Goal: Task Accomplishment & Management: Complete application form

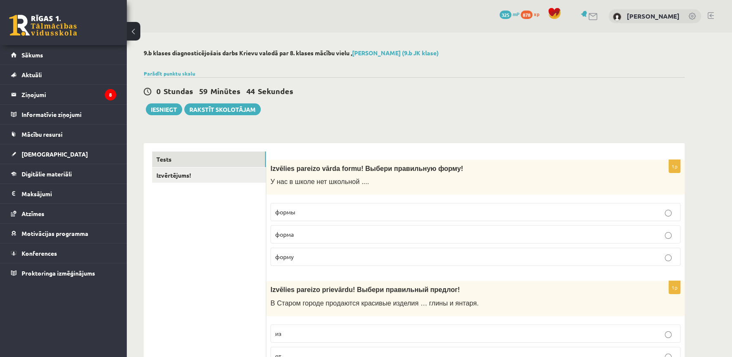
click at [338, 212] on p "формы" at bounding box center [475, 212] width 401 height 9
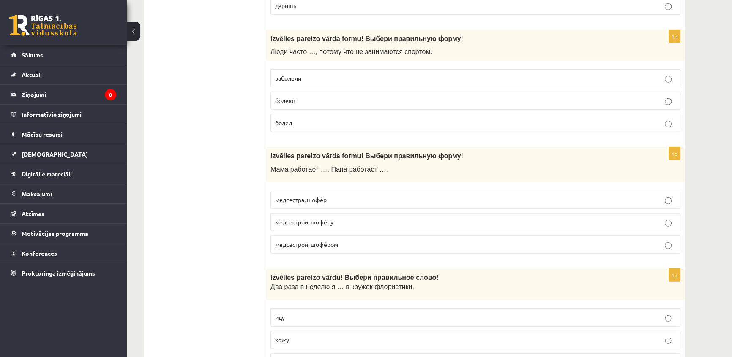
scroll to position [3214, 0]
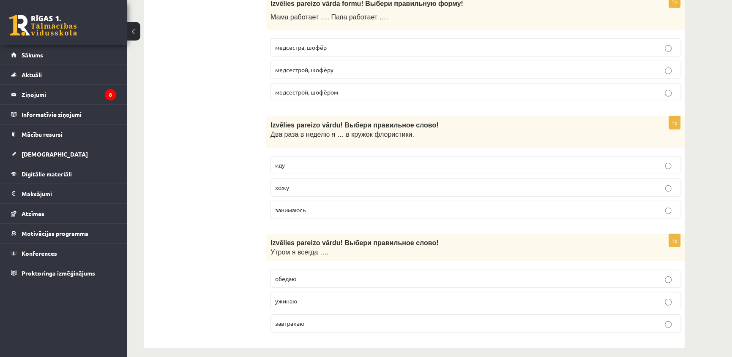
click at [292, 320] on span "завтракаю" at bounding box center [289, 324] width 29 height 8
click at [592, 315] on label "завтракаю" at bounding box center [475, 324] width 410 height 18
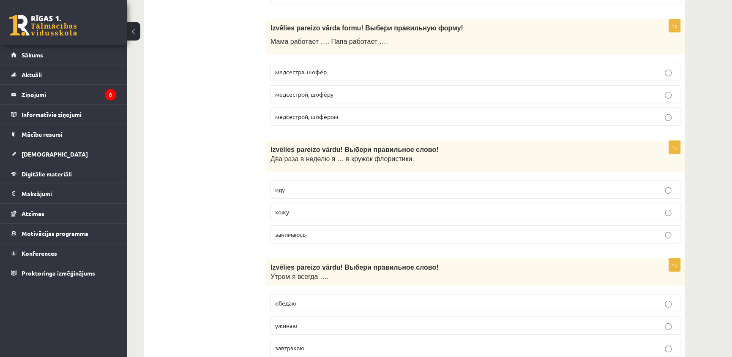
scroll to position [3176, 0]
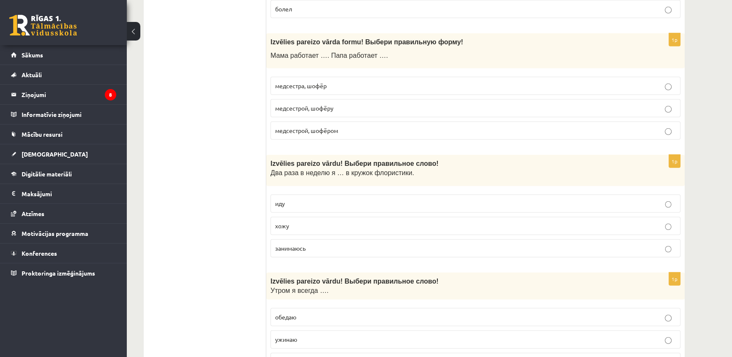
click at [283, 222] on span "хожу" at bounding box center [282, 226] width 14 height 8
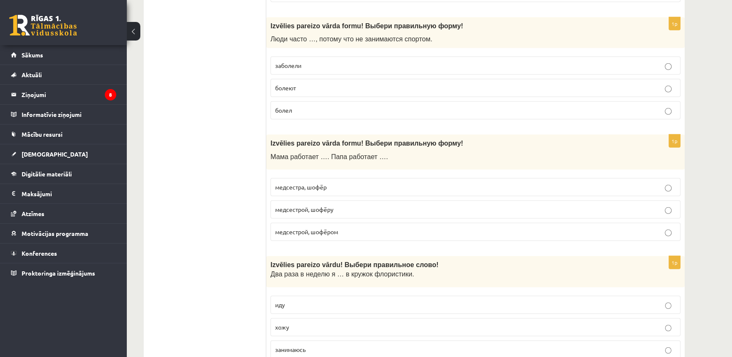
scroll to position [3061, 0]
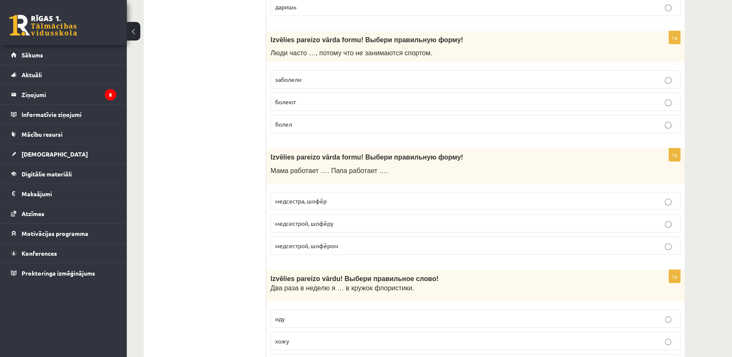
click at [319, 245] on label "медсестрой, шофёром" at bounding box center [475, 246] width 410 height 18
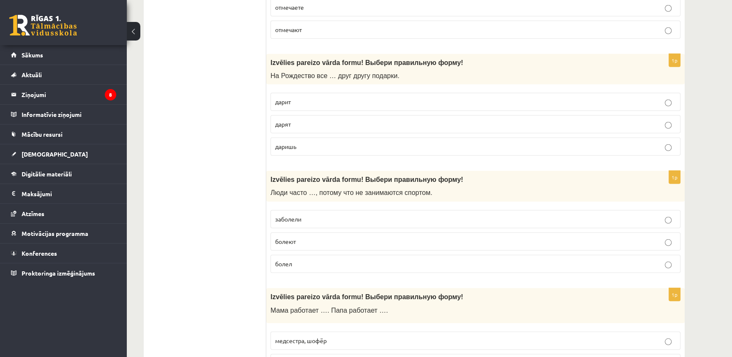
scroll to position [2907, 0]
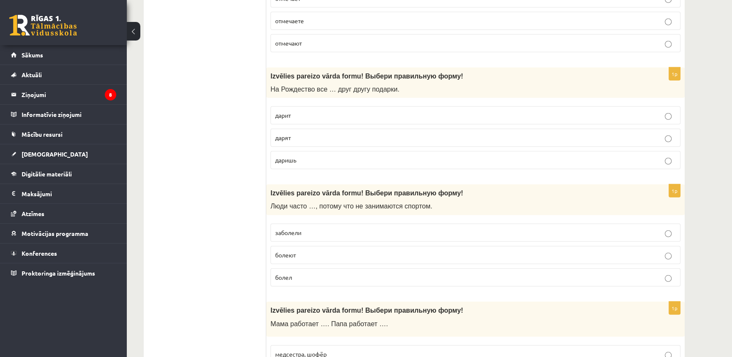
click at [316, 246] on label "болеют" at bounding box center [475, 255] width 410 height 18
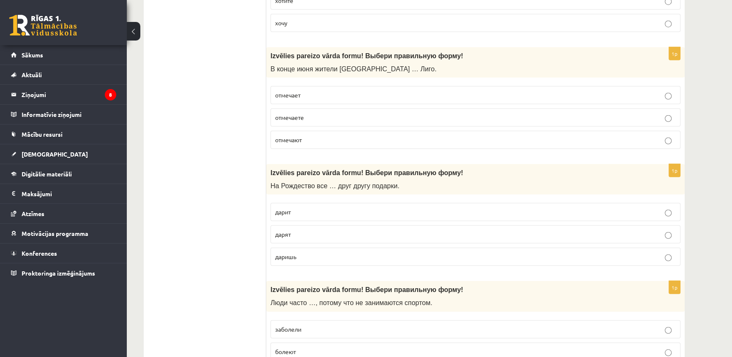
scroll to position [2792, 0]
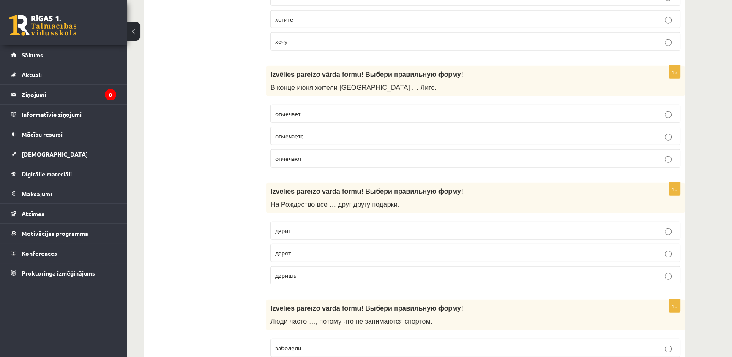
click at [290, 251] on p "дарят" at bounding box center [475, 253] width 401 height 9
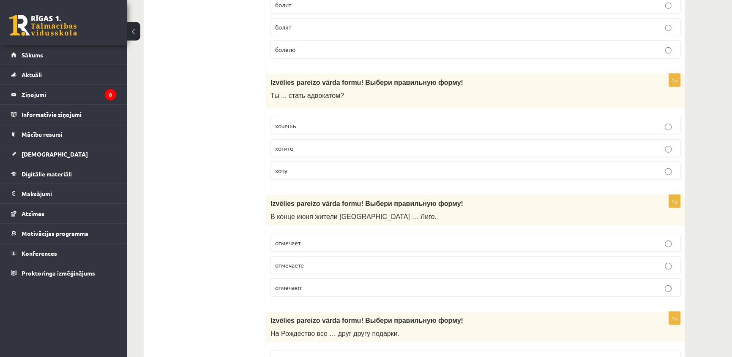
scroll to position [2677, 0]
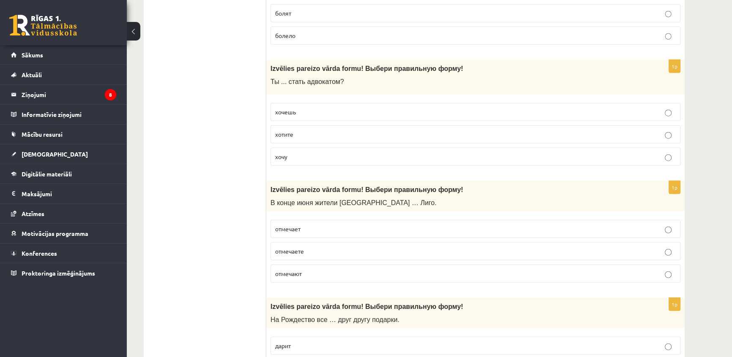
click at [292, 270] on span "отмечают" at bounding box center [288, 274] width 27 height 8
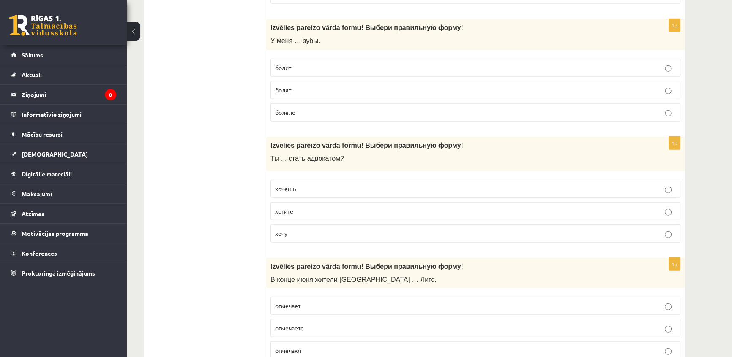
scroll to position [2561, 0]
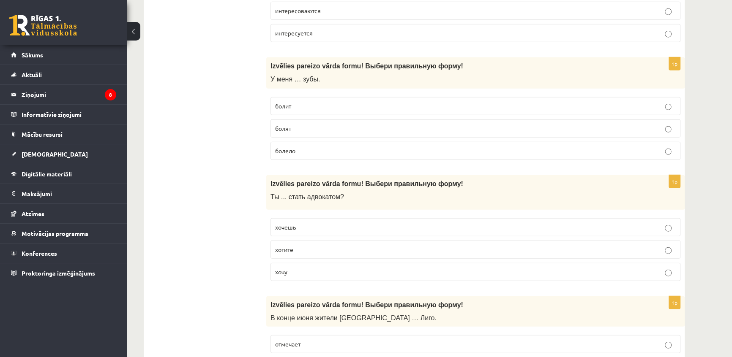
click at [290, 224] on span "хочешь" at bounding box center [285, 228] width 21 height 8
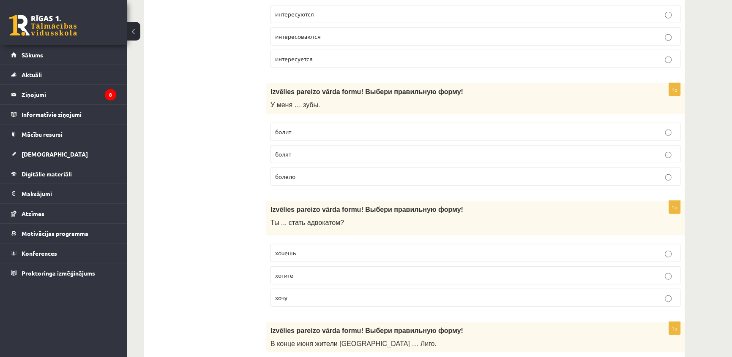
scroll to position [2485, 0]
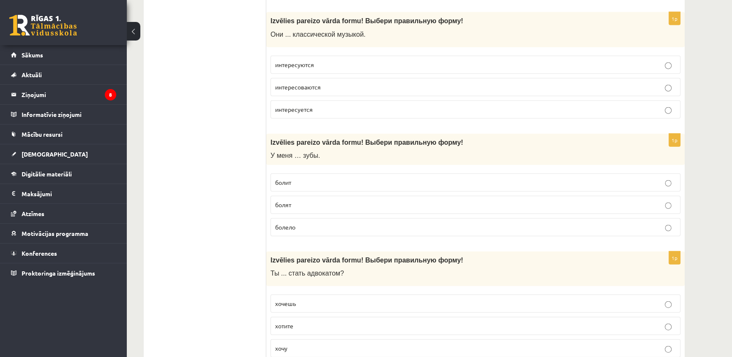
click at [290, 201] on span "болят" at bounding box center [283, 205] width 16 height 8
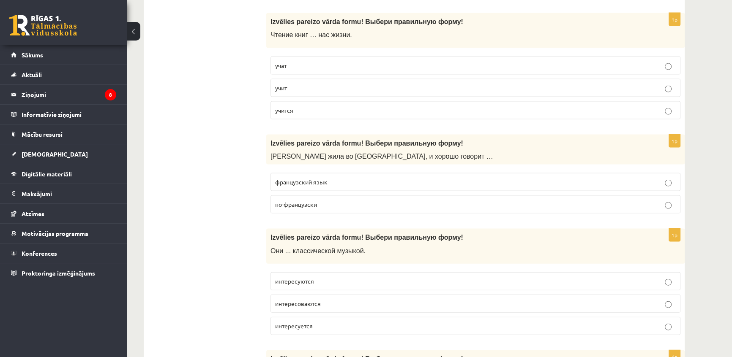
scroll to position [2292, 0]
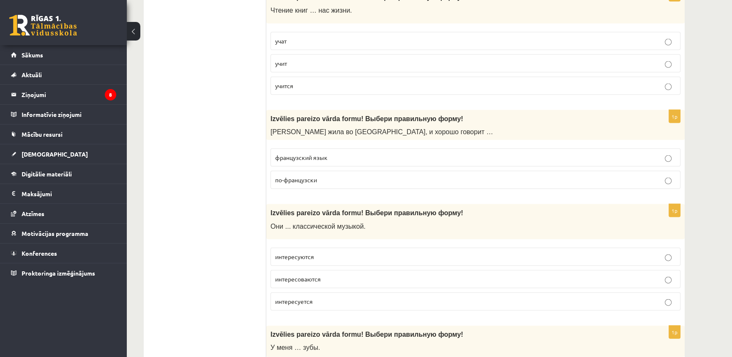
click at [300, 253] on span "интересуются" at bounding box center [294, 257] width 39 height 8
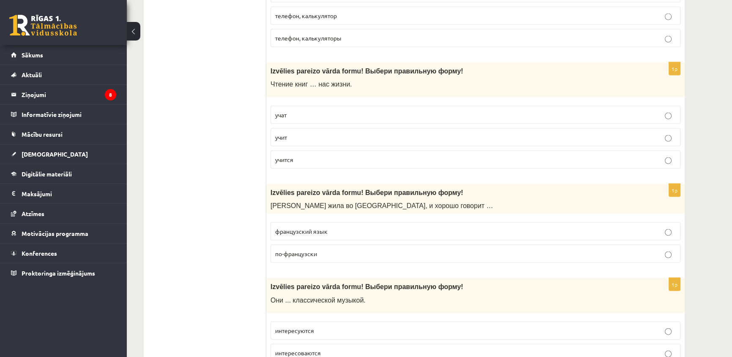
scroll to position [2216, 0]
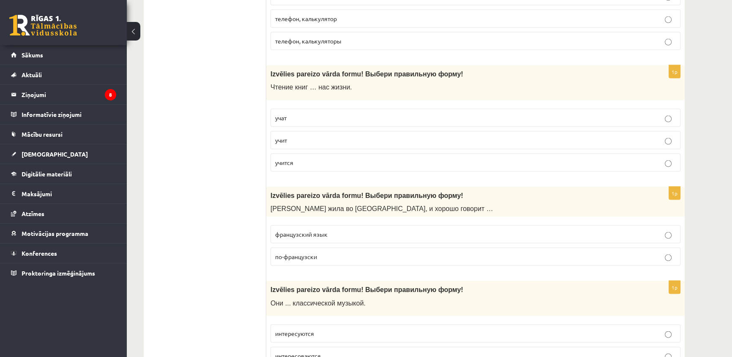
click at [295, 254] on span "по-французски" at bounding box center [296, 257] width 42 height 8
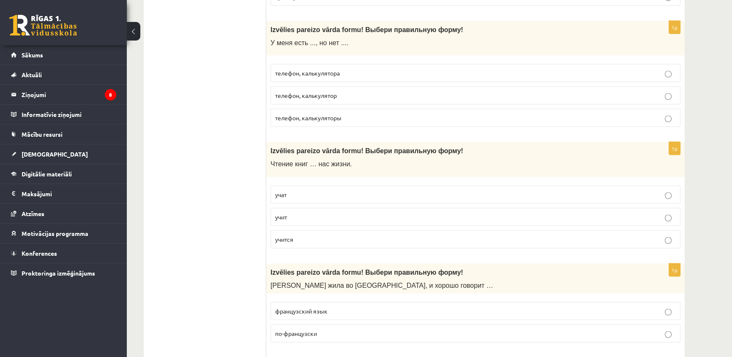
click at [273, 192] on label "учат" at bounding box center [475, 195] width 410 height 18
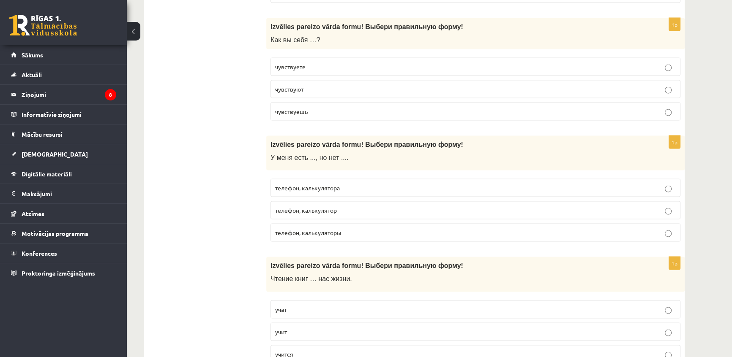
scroll to position [1985, 0]
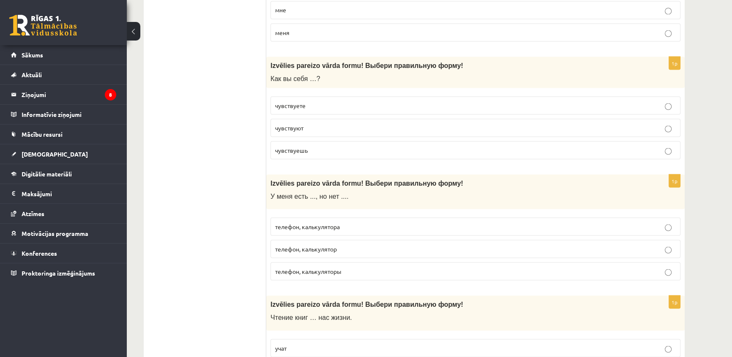
click at [285, 227] on label "телефон, калькулятора" at bounding box center [475, 227] width 410 height 18
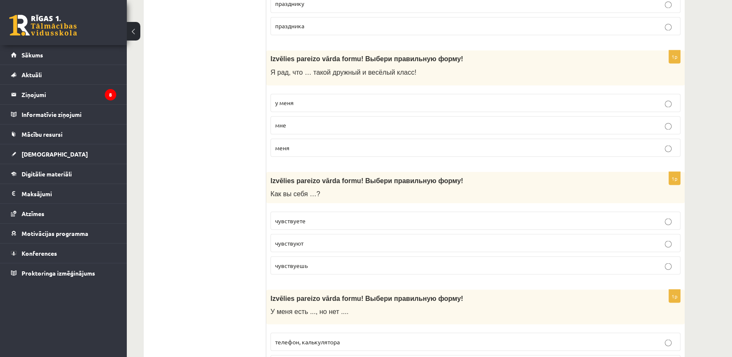
scroll to position [1831, 0]
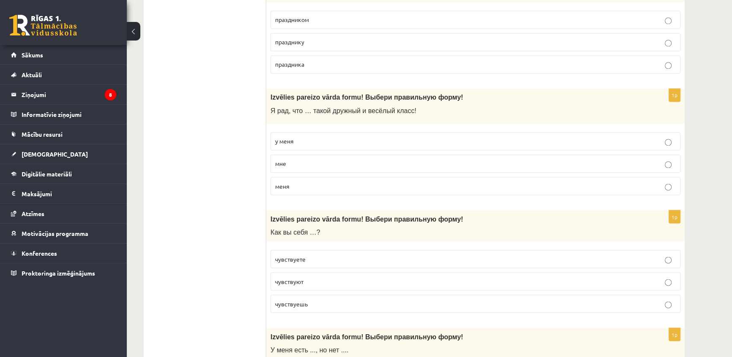
click at [301, 259] on label "чувствуете" at bounding box center [475, 259] width 410 height 18
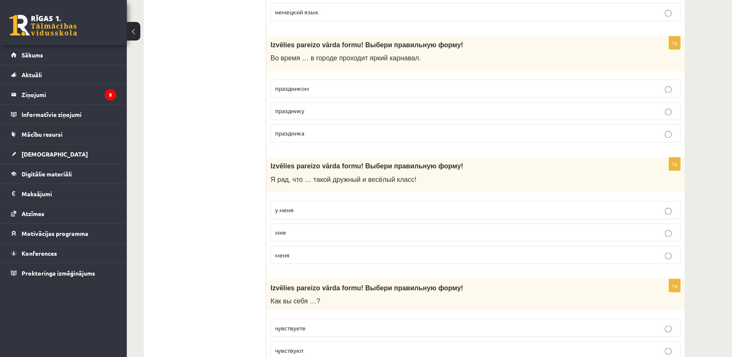
scroll to position [1716, 0]
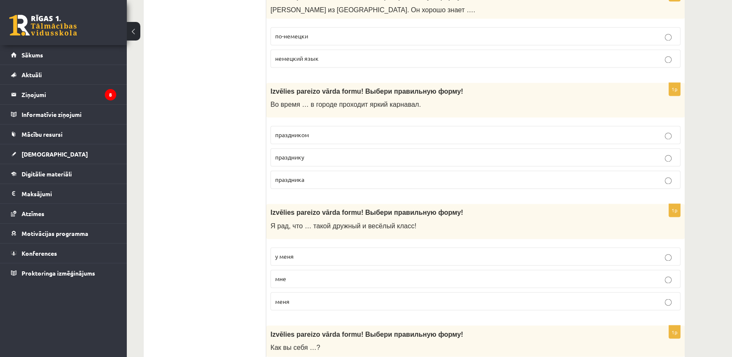
click at [283, 253] on span "у меня" at bounding box center [284, 257] width 19 height 8
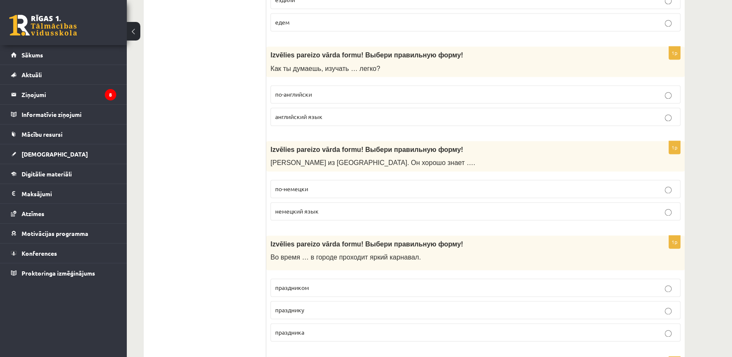
scroll to position [1563, 0]
click at [305, 336] on label "праздника" at bounding box center [475, 333] width 410 height 18
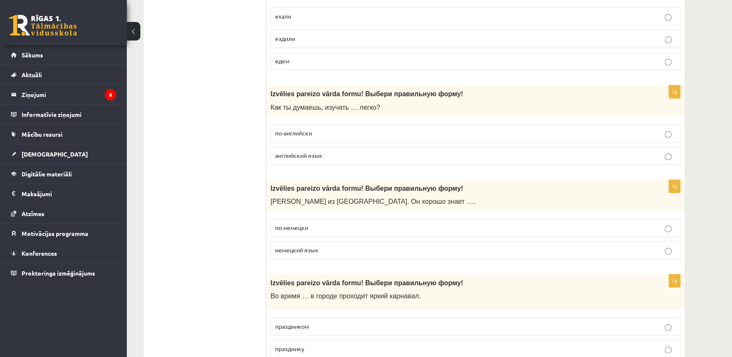
click at [297, 248] on span "немецкий язык" at bounding box center [297, 250] width 44 height 8
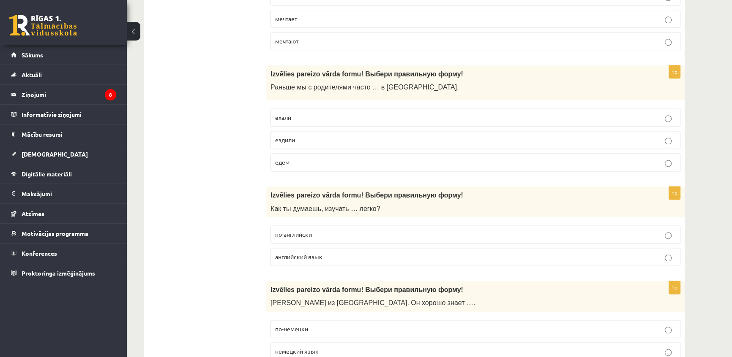
scroll to position [1409, 0]
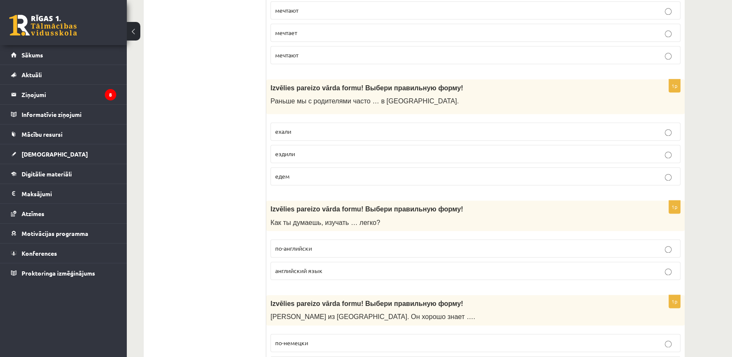
click at [285, 262] on label "английский язык" at bounding box center [475, 271] width 410 height 18
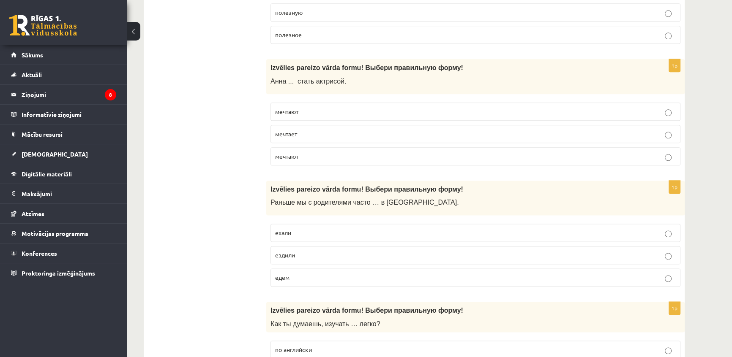
scroll to position [1293, 0]
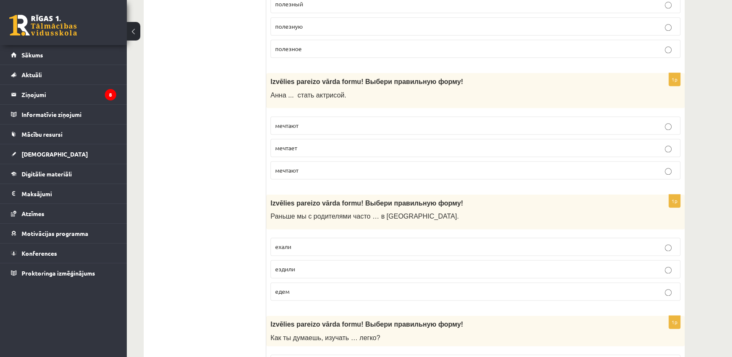
click at [296, 246] on p "ехали" at bounding box center [475, 247] width 401 height 9
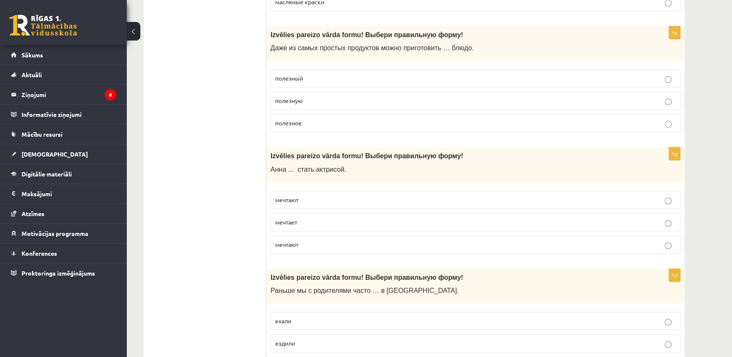
scroll to position [1179, 0]
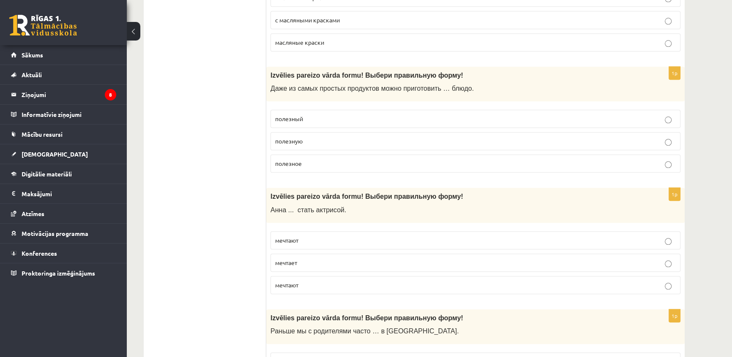
click at [296, 265] on label "мечтает" at bounding box center [475, 263] width 410 height 18
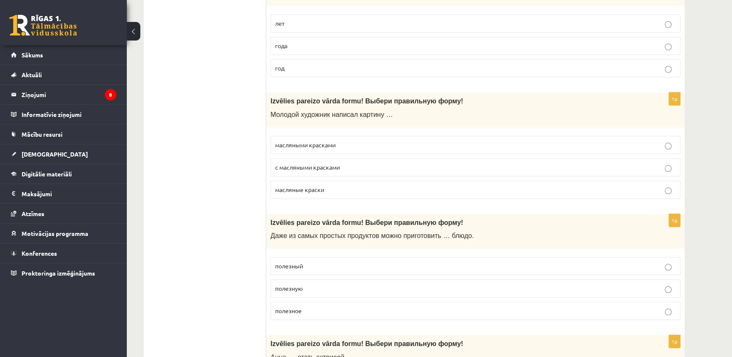
scroll to position [1025, 0]
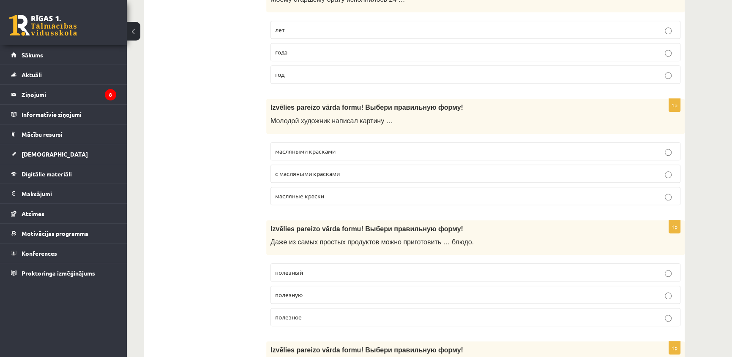
click at [338, 314] on p "полезное" at bounding box center [475, 317] width 401 height 9
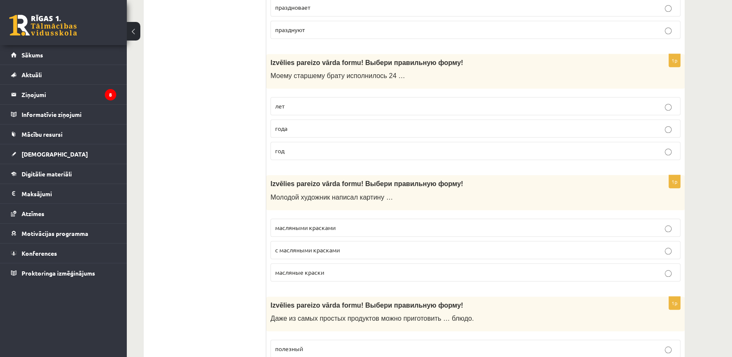
scroll to position [948, 0]
click at [313, 225] on span "масляными красками" at bounding box center [305, 228] width 60 height 8
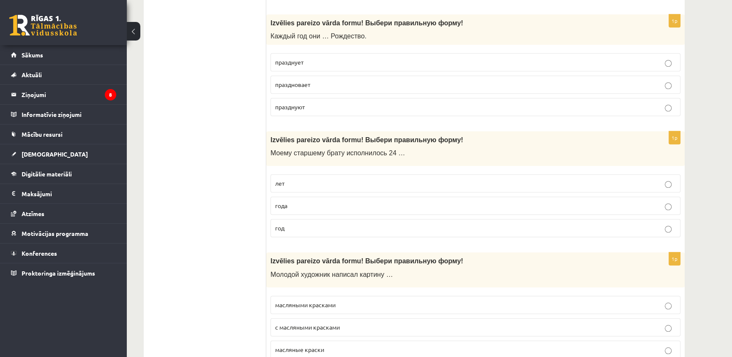
scroll to position [832, 0]
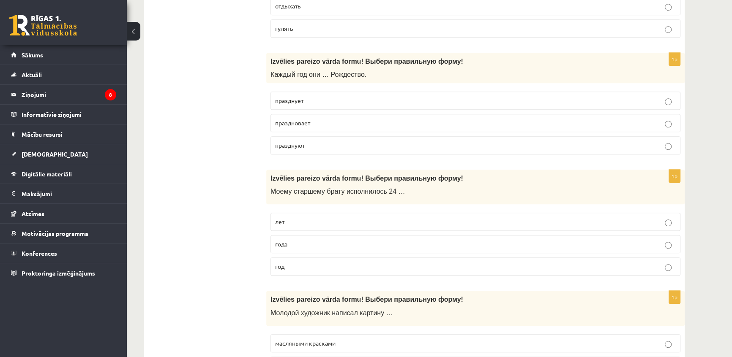
click at [296, 243] on p "года" at bounding box center [475, 244] width 401 height 9
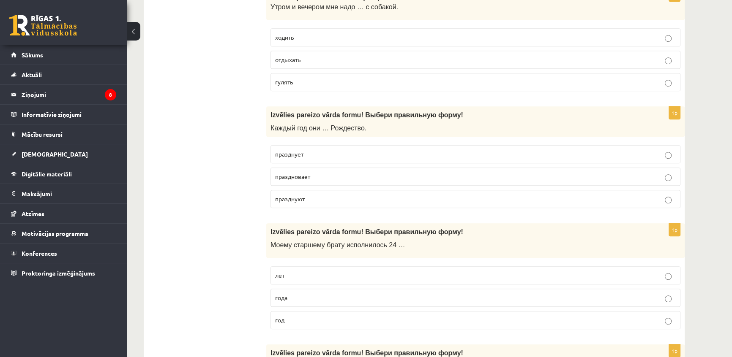
scroll to position [756, 0]
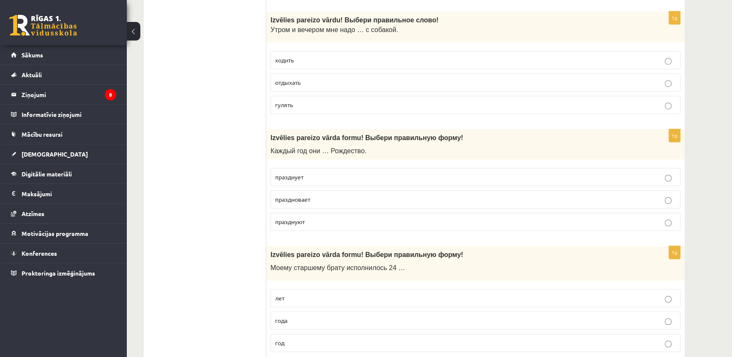
click at [355, 173] on p "празднует" at bounding box center [475, 177] width 401 height 9
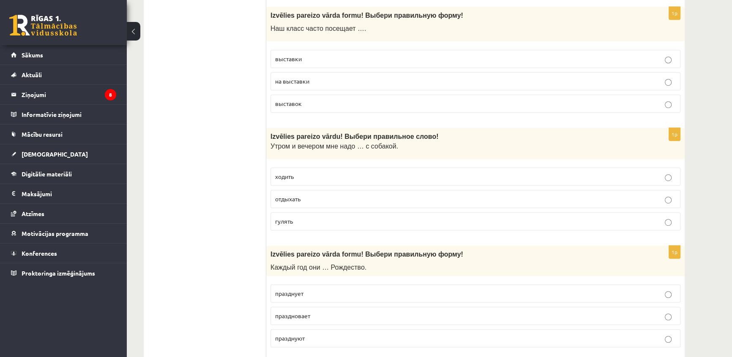
scroll to position [602, 0]
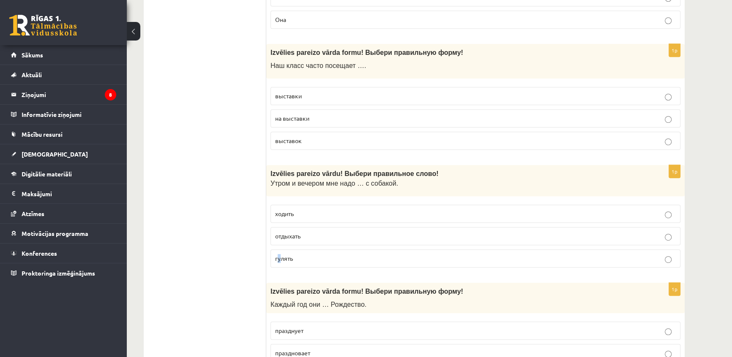
click at [278, 254] on p "гулять" at bounding box center [475, 258] width 401 height 9
click at [373, 257] on p "гулять" at bounding box center [475, 258] width 401 height 9
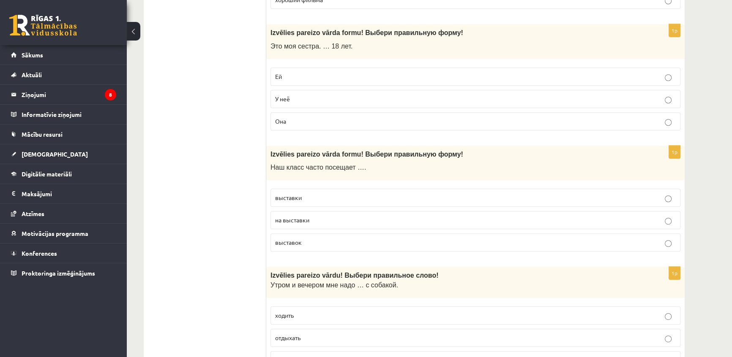
scroll to position [487, 0]
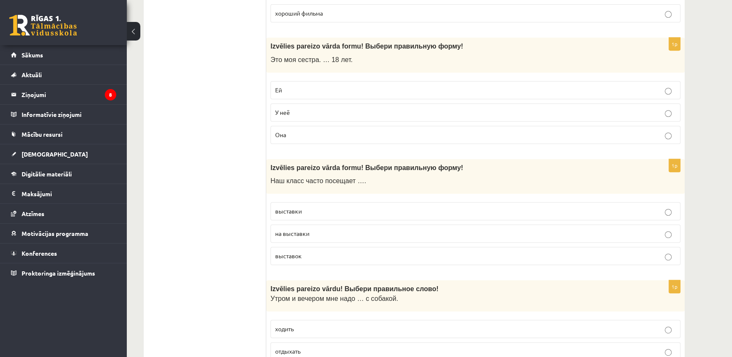
click at [305, 210] on p "выставки" at bounding box center [475, 211] width 401 height 9
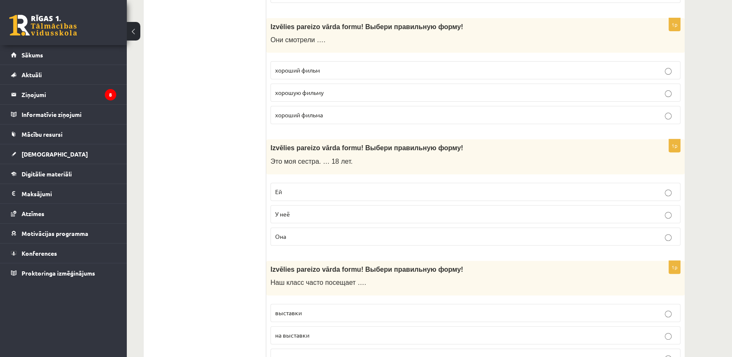
scroll to position [372, 0]
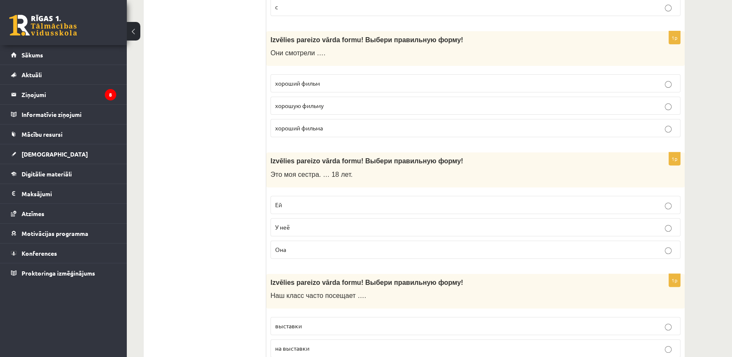
click at [281, 202] on span "Ей" at bounding box center [278, 205] width 7 height 8
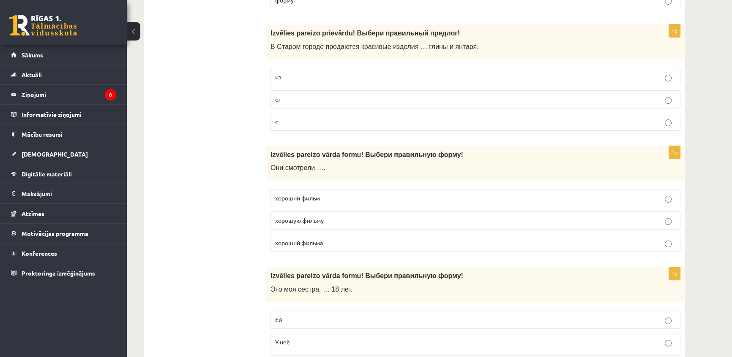
scroll to position [256, 0]
click at [293, 200] on span "хороший фильм" at bounding box center [297, 199] width 45 height 8
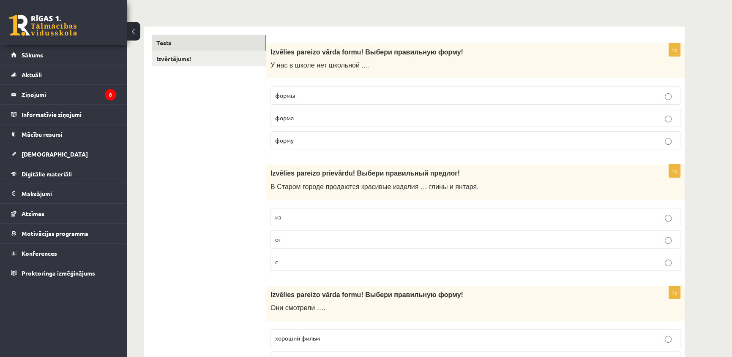
scroll to position [103, 0]
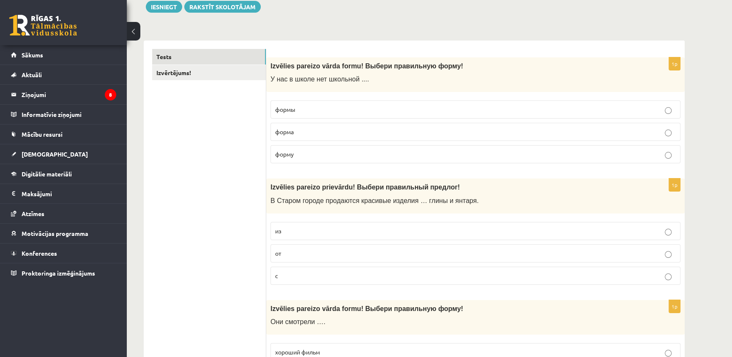
click at [301, 231] on p "из" at bounding box center [475, 231] width 401 height 9
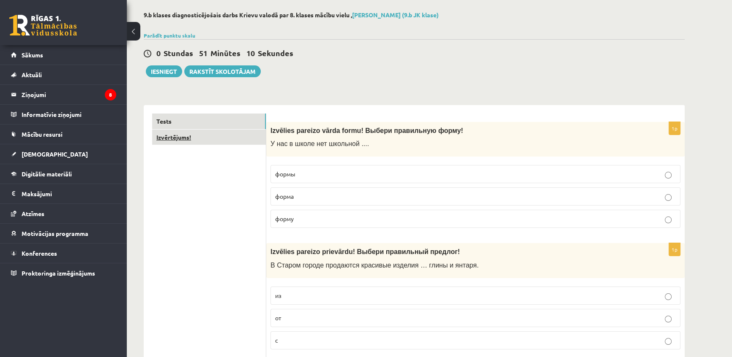
scroll to position [26, 0]
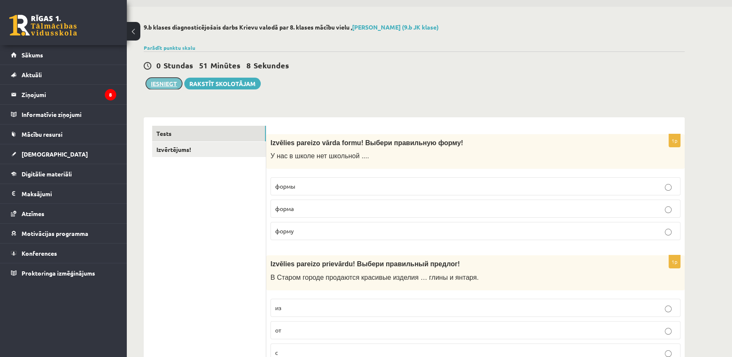
click at [166, 84] on button "Iesniegt" at bounding box center [164, 84] width 36 height 12
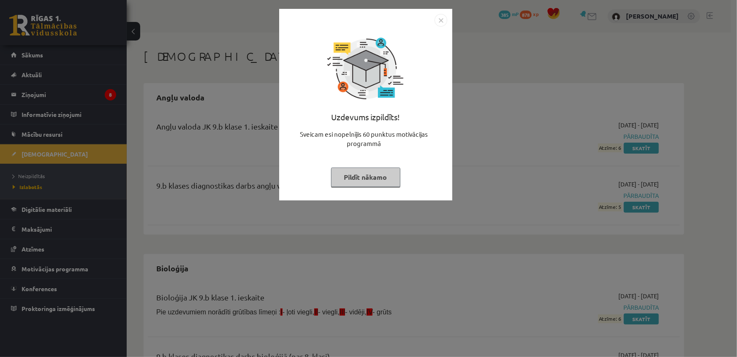
click at [351, 182] on button "Pildīt nākamo" at bounding box center [365, 177] width 69 height 19
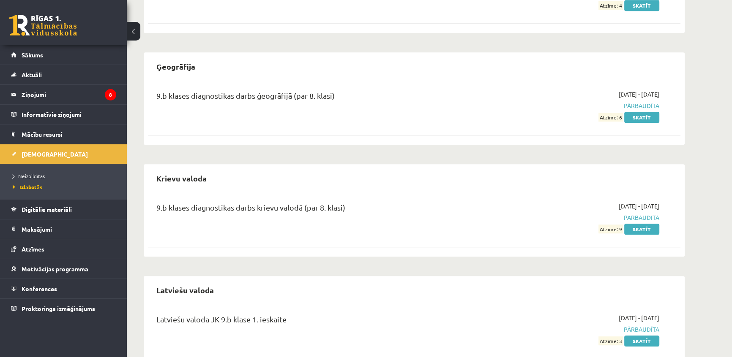
scroll to position [807, 0]
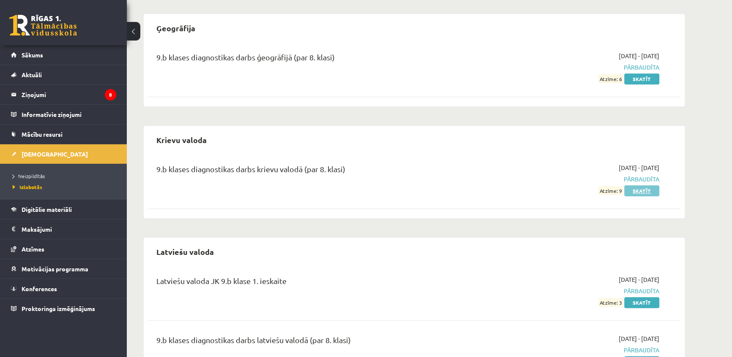
click at [644, 189] on link "Skatīt" at bounding box center [641, 191] width 35 height 11
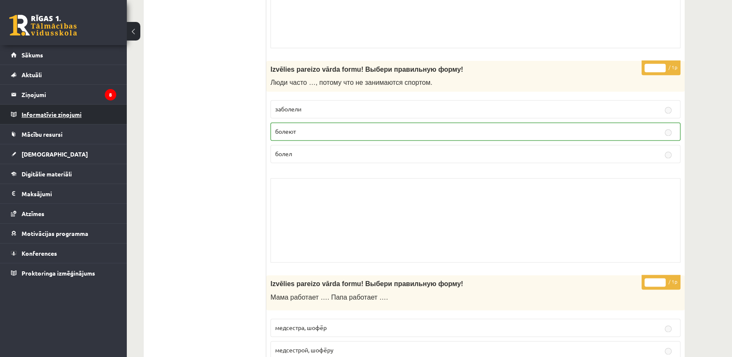
scroll to position [5363, 0]
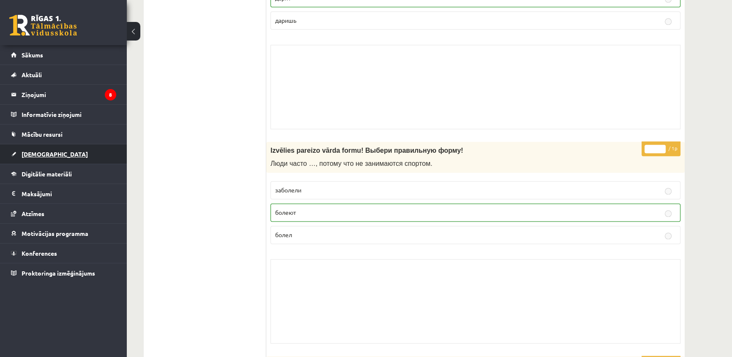
click at [22, 152] on span "[DEMOGRAPHIC_DATA]" at bounding box center [55, 154] width 66 height 8
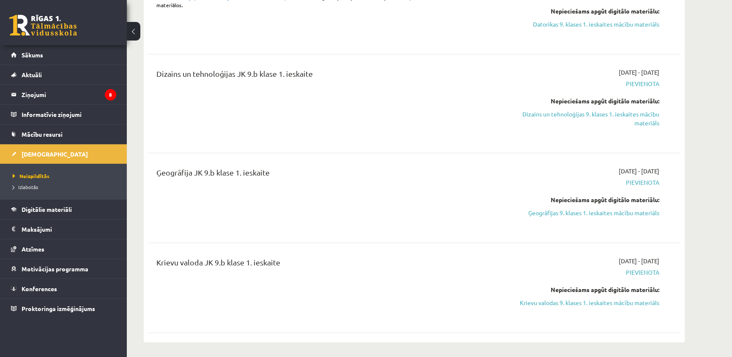
scroll to position [269, 0]
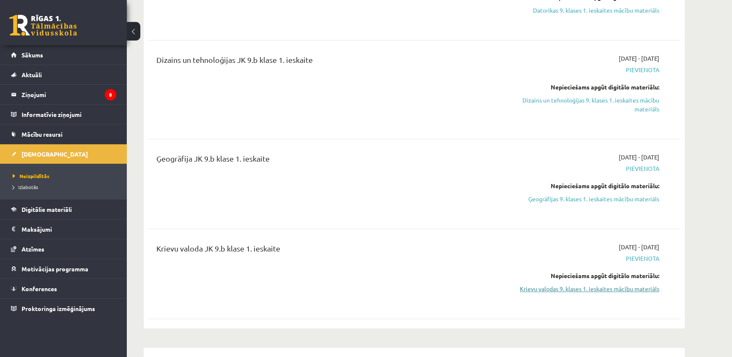
click at [603, 292] on link "Krievu valodas 9. klases 1. ieskaites mācību materiāls" at bounding box center [579, 289] width 159 height 9
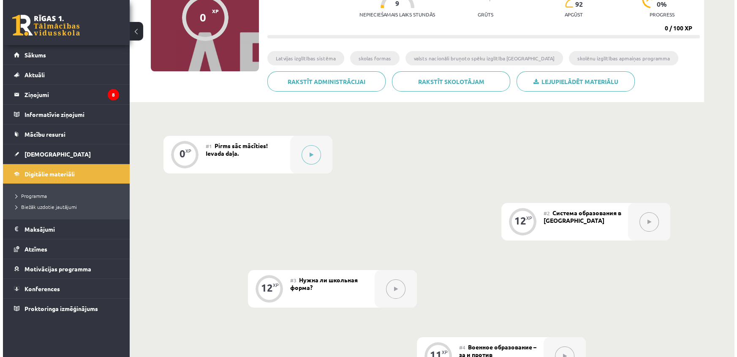
scroll to position [115, 0]
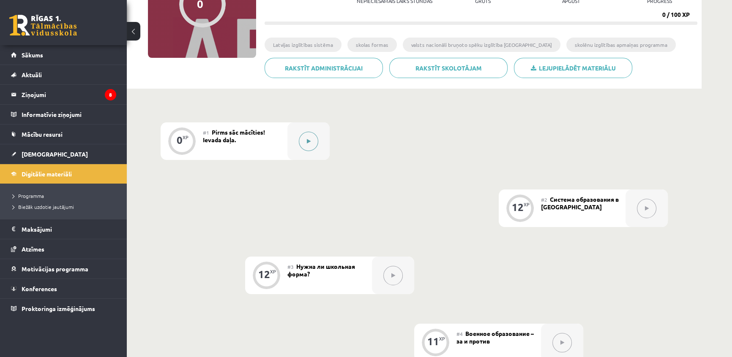
click at [304, 143] on button at bounding box center [308, 141] width 19 height 19
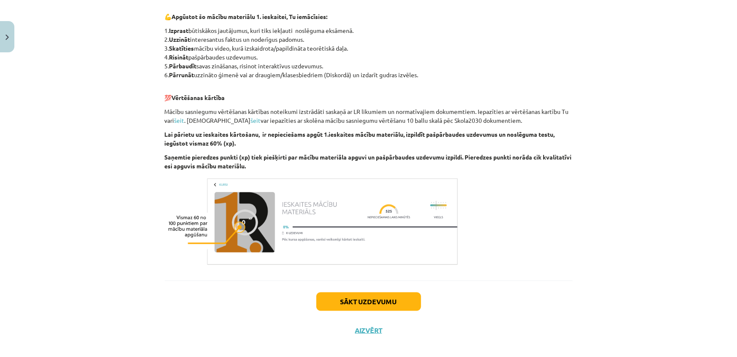
scroll to position [431, 0]
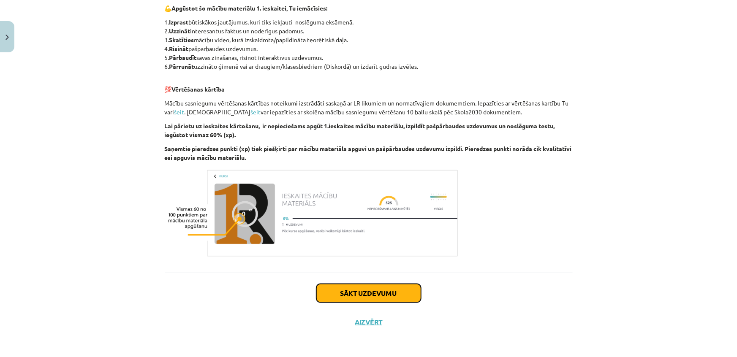
click at [370, 288] on button "Sākt uzdevumu" at bounding box center [369, 293] width 105 height 19
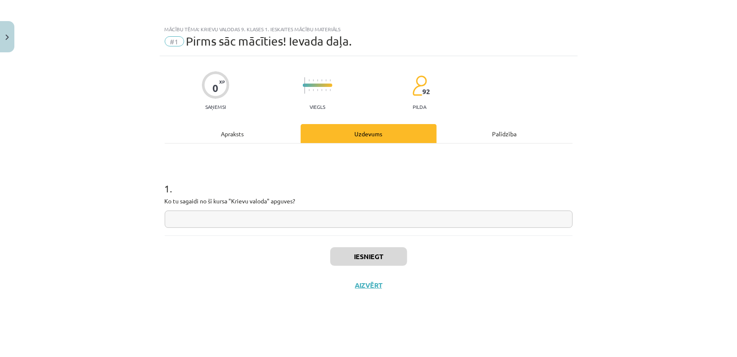
click at [261, 222] on input "text" at bounding box center [369, 219] width 408 height 17
type input "*"
click at [201, 219] on input "***" at bounding box center [369, 219] width 408 height 17
type input "*"
type input "**********"
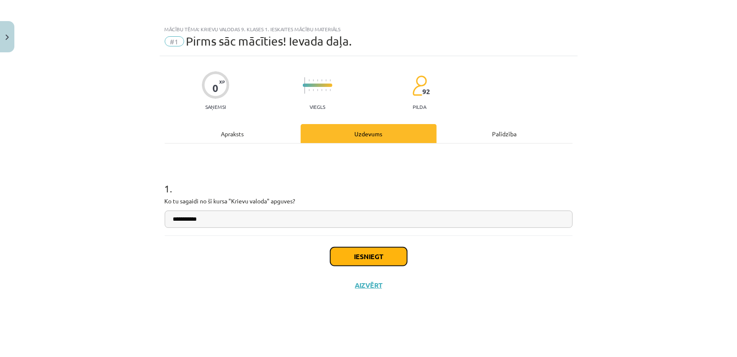
click at [354, 257] on button "Iesniegt" at bounding box center [368, 257] width 77 height 19
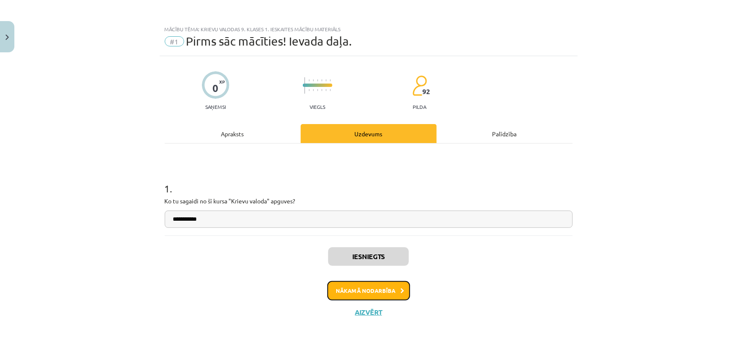
click at [366, 290] on button "Nākamā nodarbība" at bounding box center [368, 290] width 83 height 19
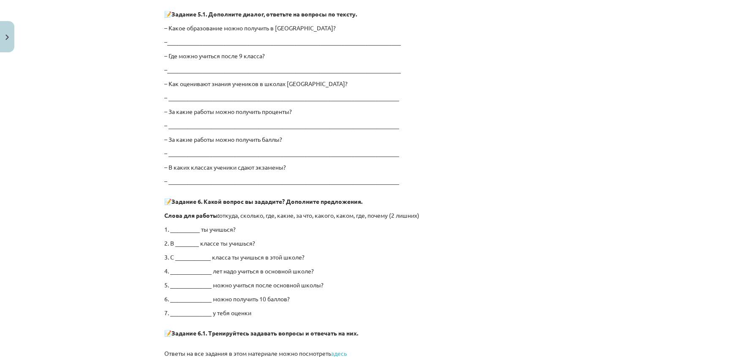
scroll to position [1594, 0]
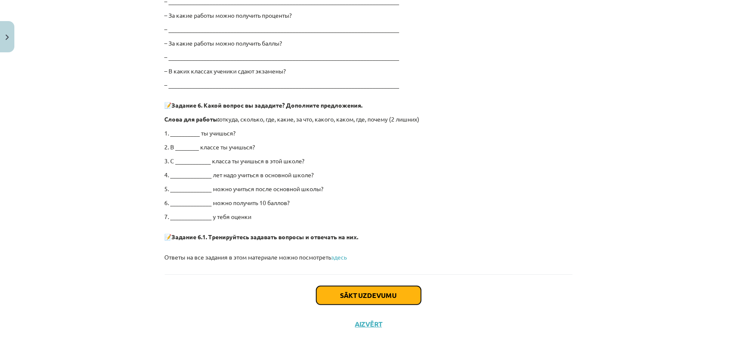
click at [349, 293] on button "Sākt uzdevumu" at bounding box center [369, 295] width 105 height 19
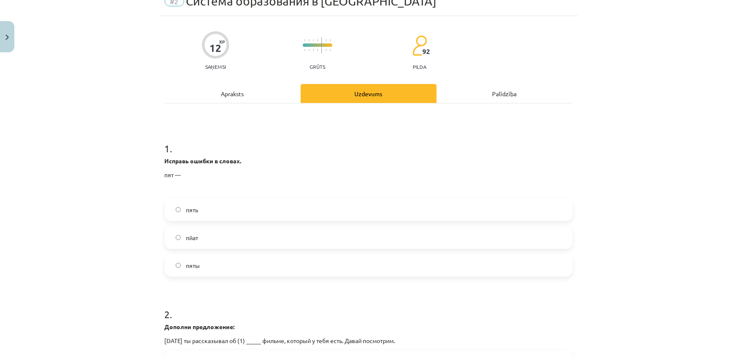
scroll to position [21, 0]
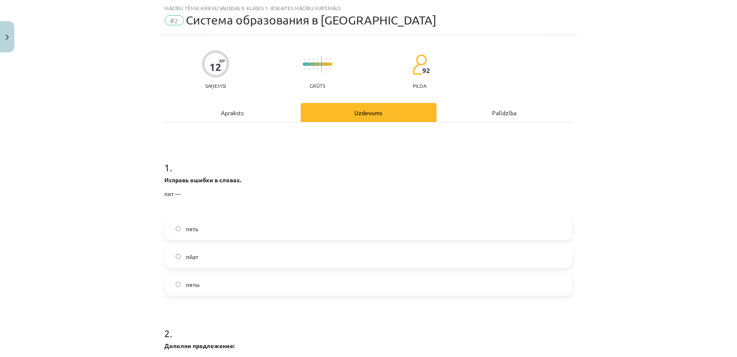
click at [255, 234] on label "пять" at bounding box center [369, 228] width 407 height 21
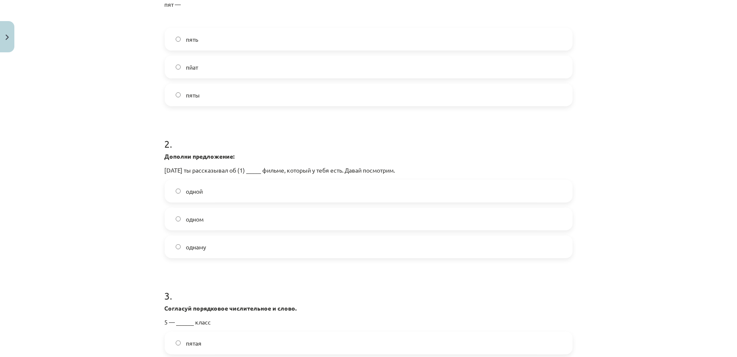
scroll to position [213, 0]
click at [228, 218] on label "одном" at bounding box center [369, 217] width 407 height 21
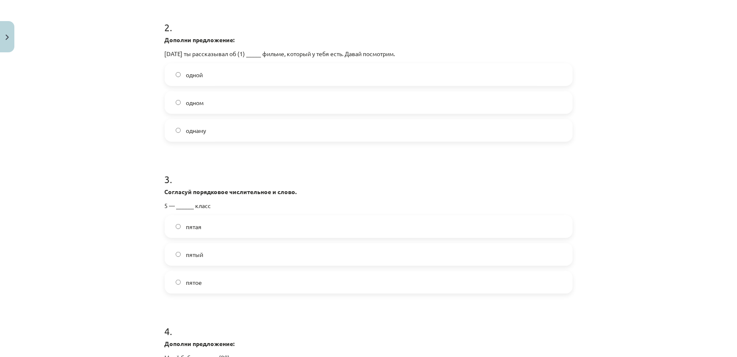
scroll to position [328, 0]
click at [200, 251] on span "пятый" at bounding box center [194, 254] width 17 height 9
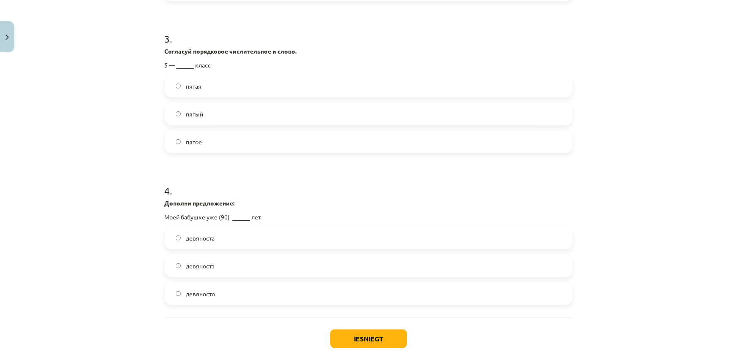
scroll to position [482, 0]
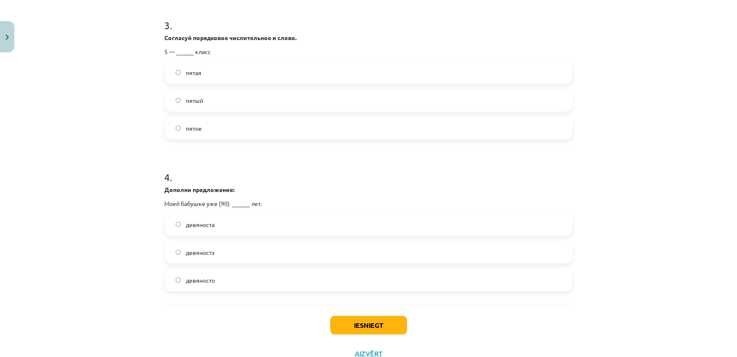
click at [218, 276] on label "девяносто" at bounding box center [369, 280] width 407 height 21
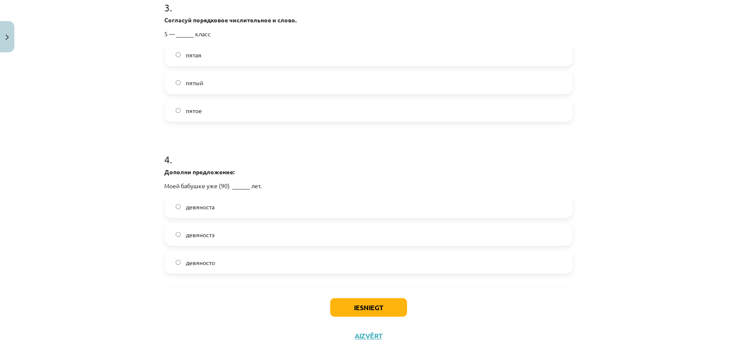
scroll to position [514, 0]
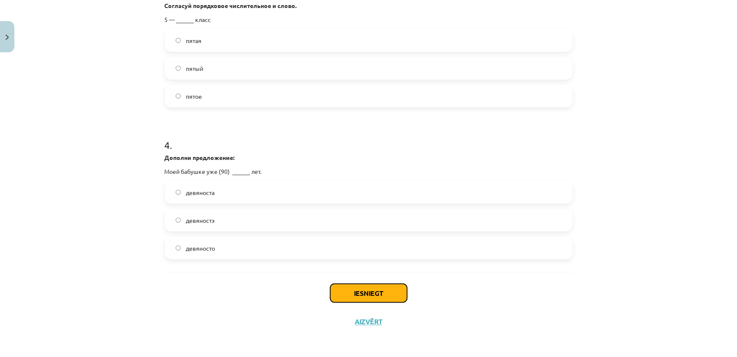
click at [341, 295] on button "Iesniegt" at bounding box center [368, 293] width 77 height 19
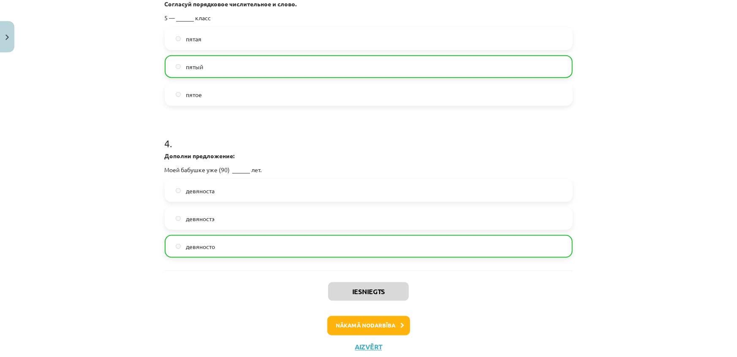
scroll to position [502, 0]
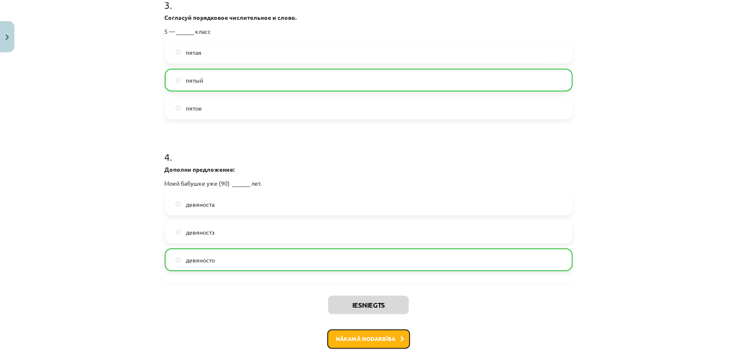
click at [385, 334] on button "Nākamā nodarbība" at bounding box center [368, 339] width 83 height 19
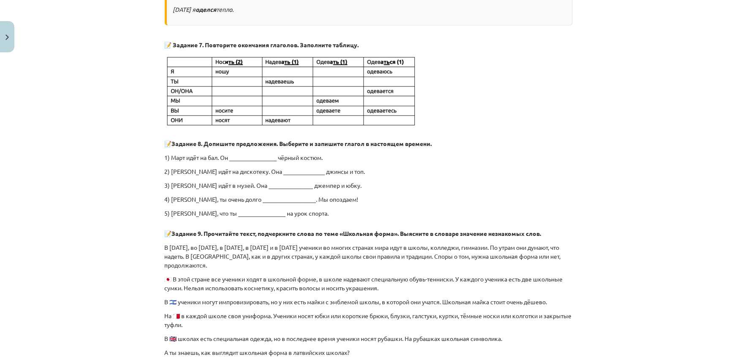
scroll to position [444, 0]
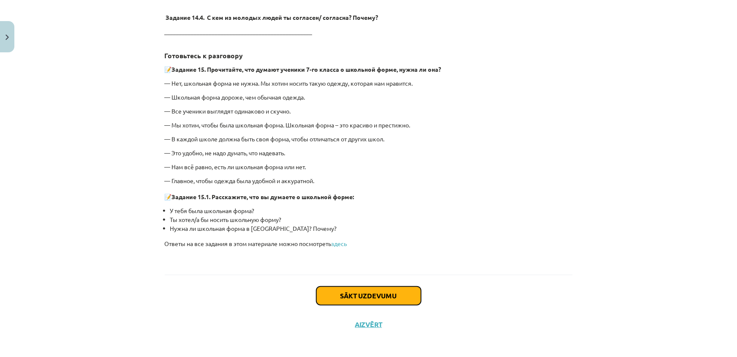
click at [344, 287] on button "Sākt uzdevumu" at bounding box center [369, 296] width 105 height 19
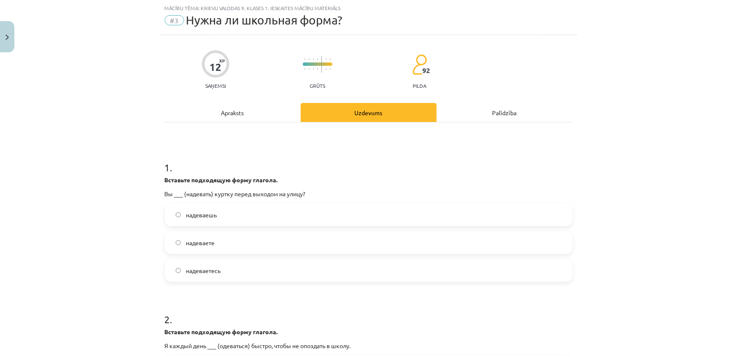
scroll to position [59, 0]
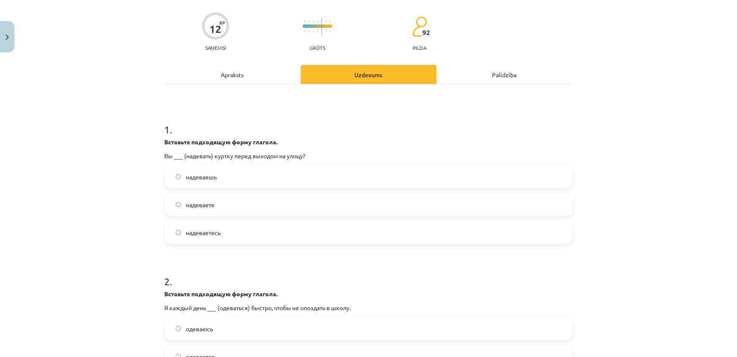
click at [223, 204] on label "надеваете" at bounding box center [369, 204] width 407 height 21
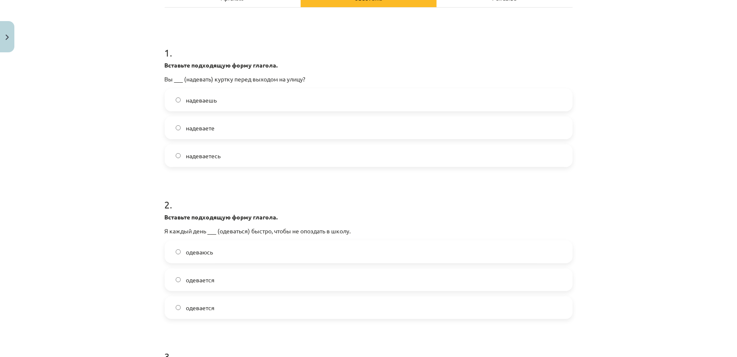
scroll to position [175, 0]
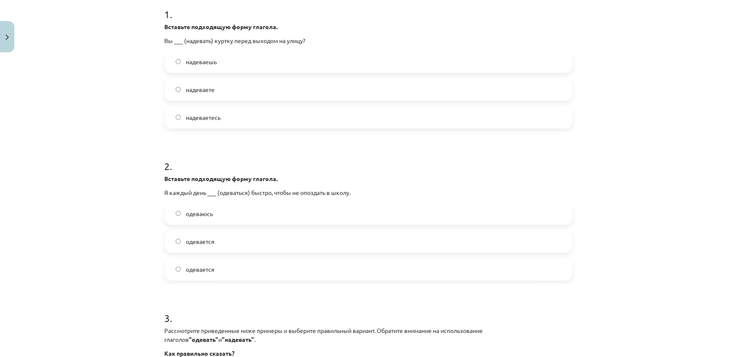
click at [349, 212] on label "одеваюсь" at bounding box center [369, 213] width 407 height 21
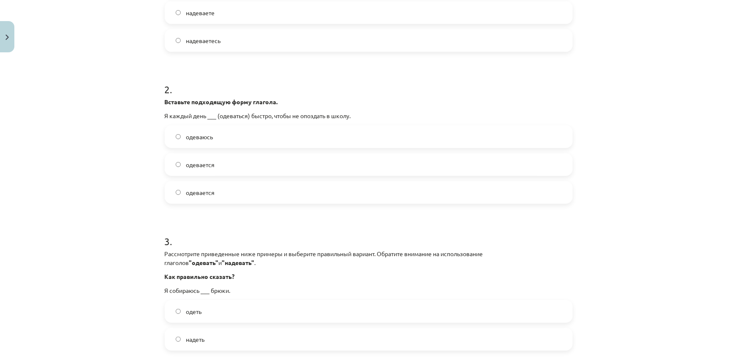
scroll to position [328, 0]
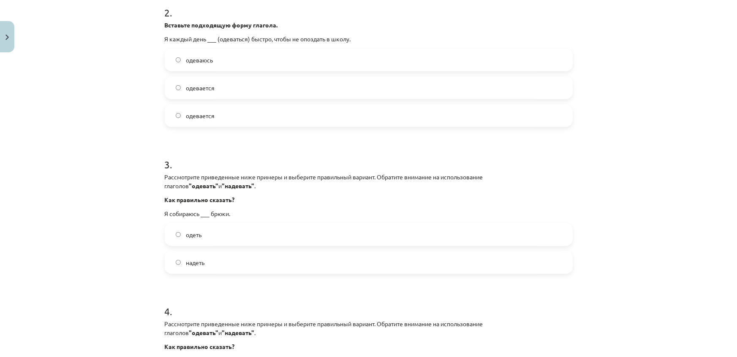
click at [204, 264] on label "надеть" at bounding box center [369, 262] width 407 height 21
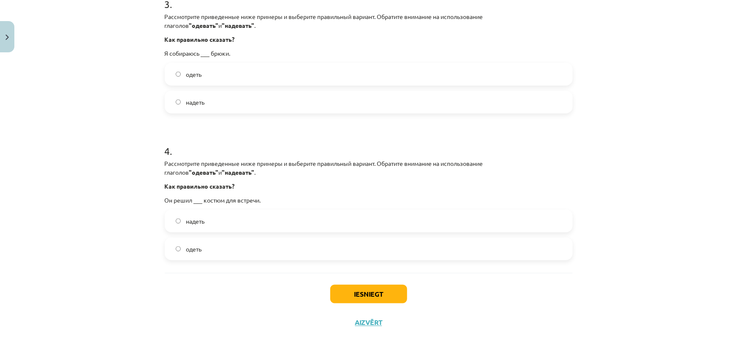
scroll to position [490, 0]
click at [203, 221] on label "надеть" at bounding box center [369, 220] width 407 height 21
click at [392, 298] on button "Iesniegt" at bounding box center [368, 293] width 77 height 19
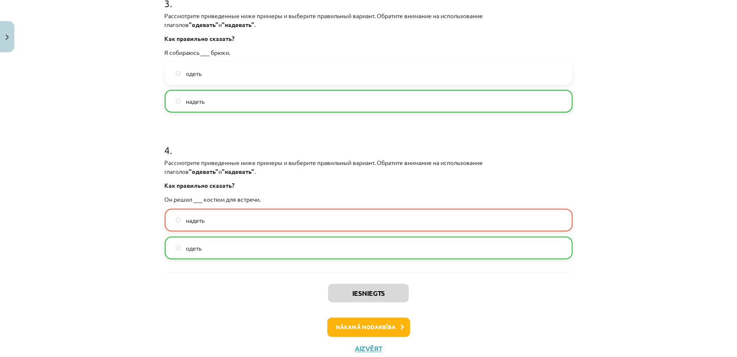
scroll to position [516, 0]
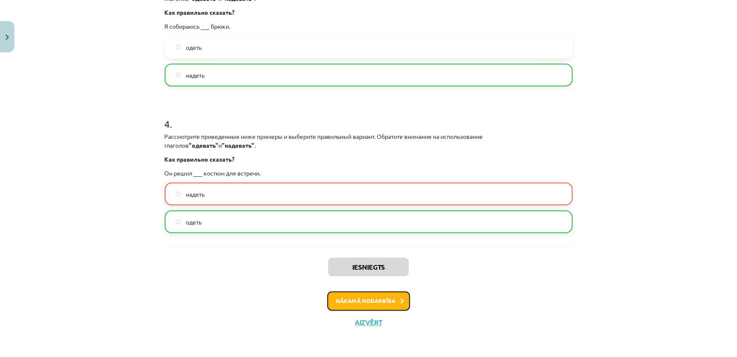
click at [389, 301] on button "Nākamā nodarbība" at bounding box center [368, 301] width 83 height 19
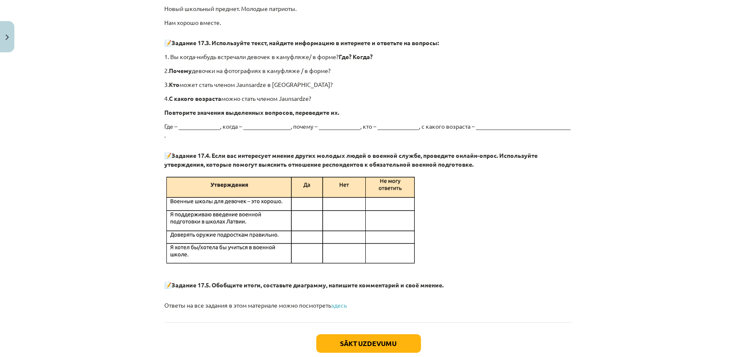
scroll to position [1482, 0]
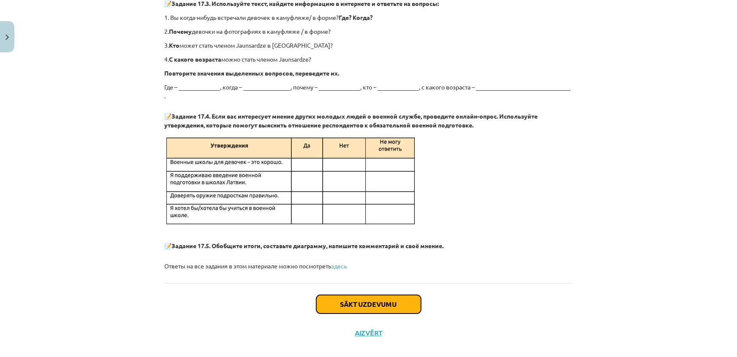
click at [359, 295] on button "Sākt uzdevumu" at bounding box center [369, 304] width 105 height 19
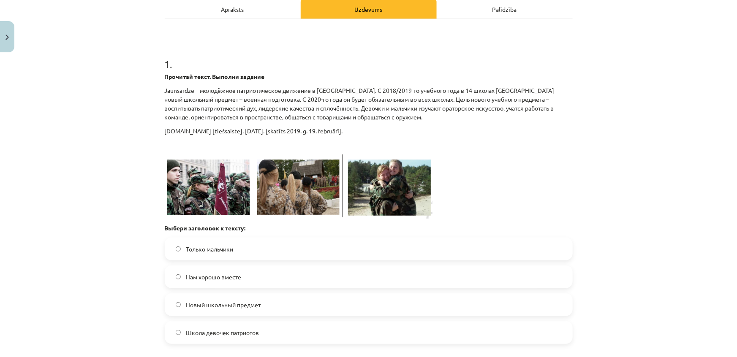
scroll to position [136, 0]
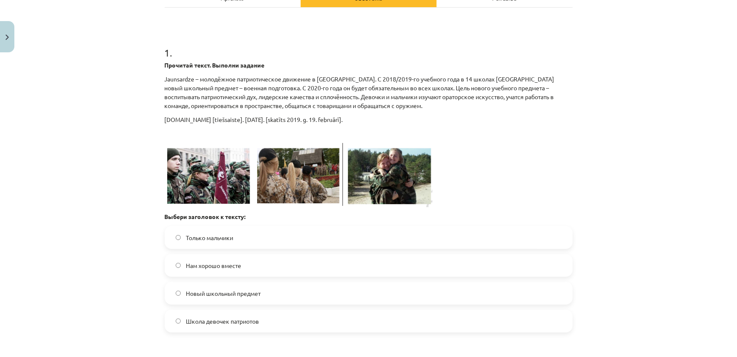
click at [202, 292] on span "Новый школьный предмет" at bounding box center [223, 293] width 75 height 9
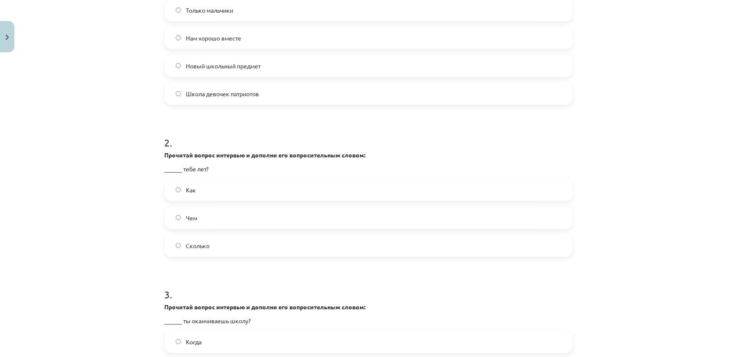
scroll to position [367, 0]
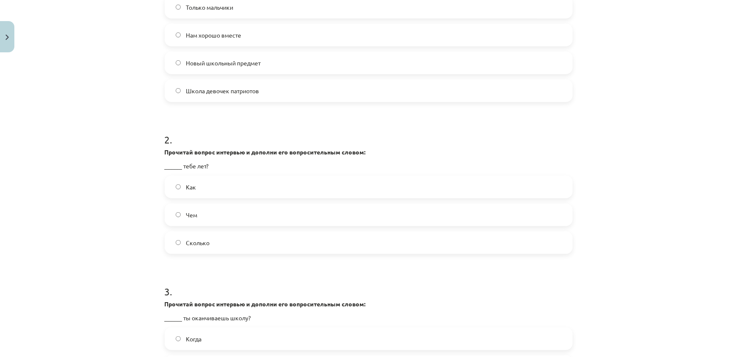
click at [237, 238] on label "Сколько" at bounding box center [369, 242] width 407 height 21
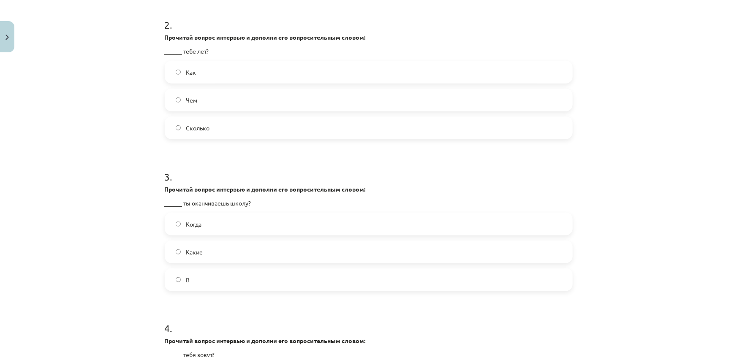
scroll to position [482, 0]
click at [275, 224] on label "Когда" at bounding box center [369, 224] width 407 height 21
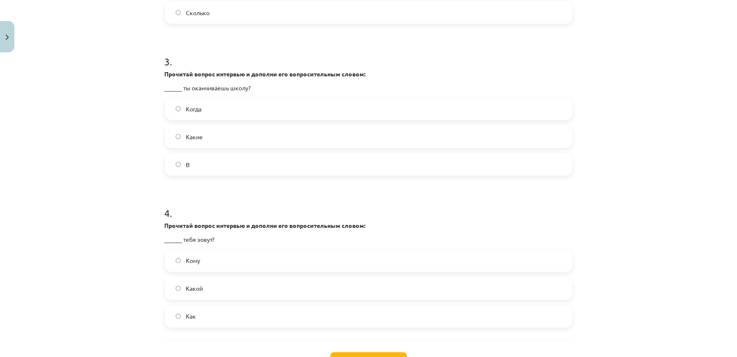
scroll to position [636, 0]
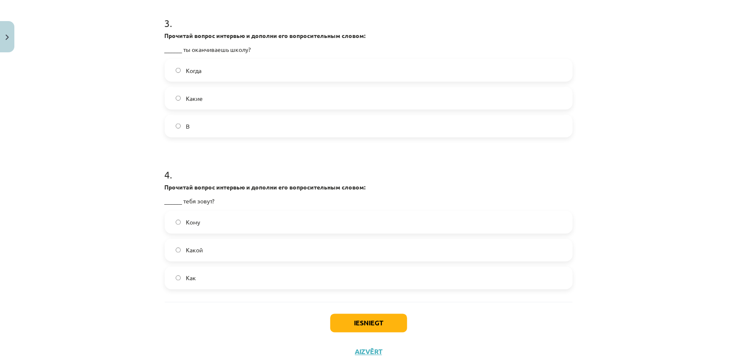
click at [227, 279] on label "Как" at bounding box center [369, 278] width 407 height 21
click at [385, 324] on button "Iesniegt" at bounding box center [368, 323] width 77 height 19
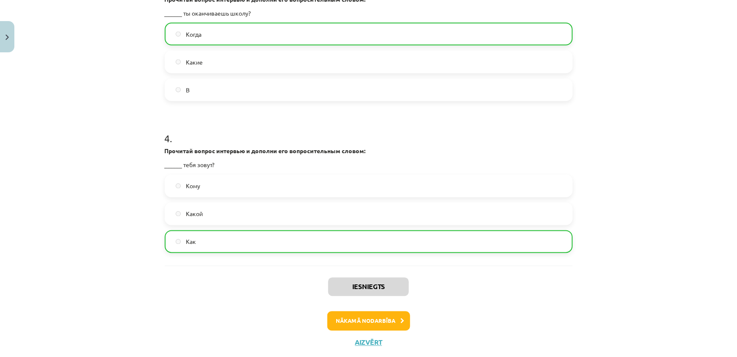
scroll to position [692, 0]
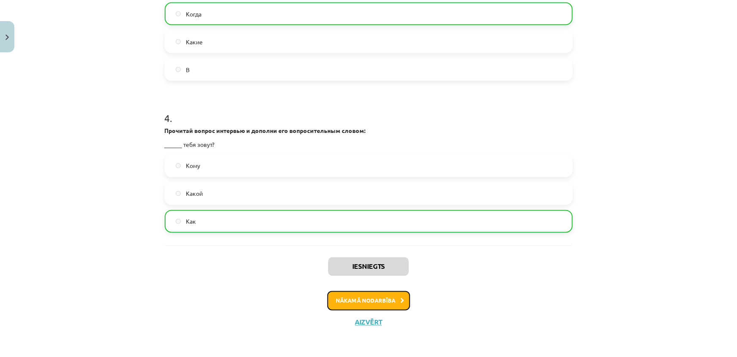
click at [376, 305] on button "Nākamā nodarbība" at bounding box center [368, 301] width 83 height 19
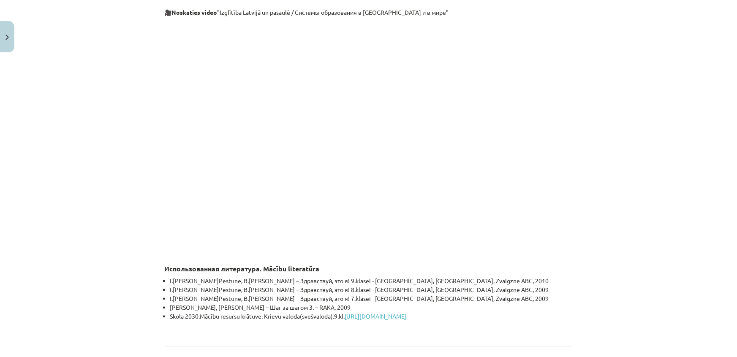
scroll to position [2460, 0]
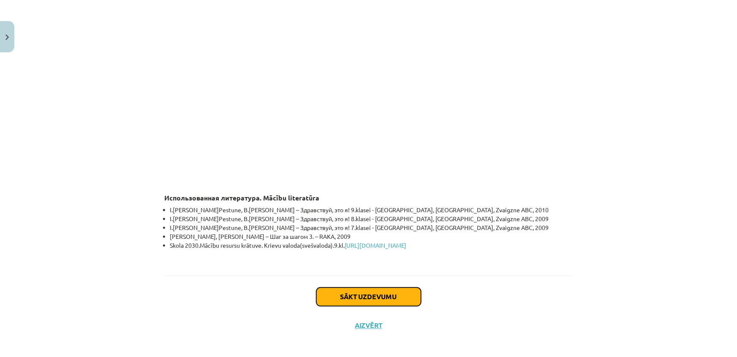
click at [363, 299] on button "Sākt uzdevumu" at bounding box center [369, 297] width 105 height 19
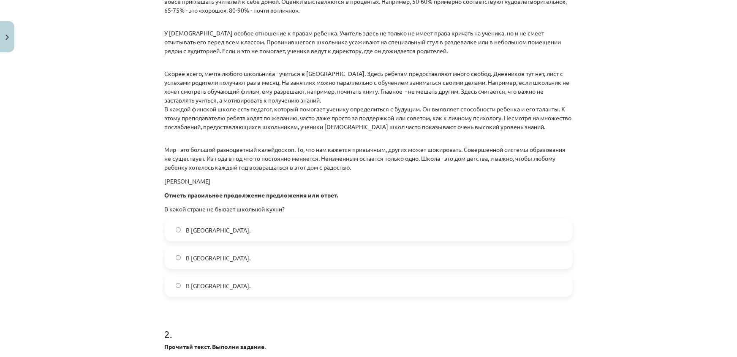
scroll to position [520, 0]
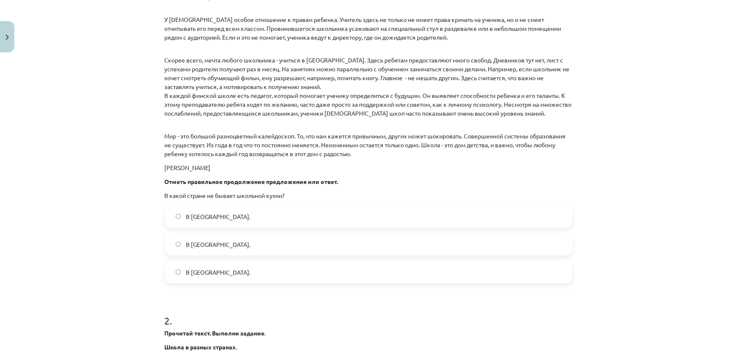
click at [223, 276] on label "В Норвегии." at bounding box center [369, 272] width 407 height 21
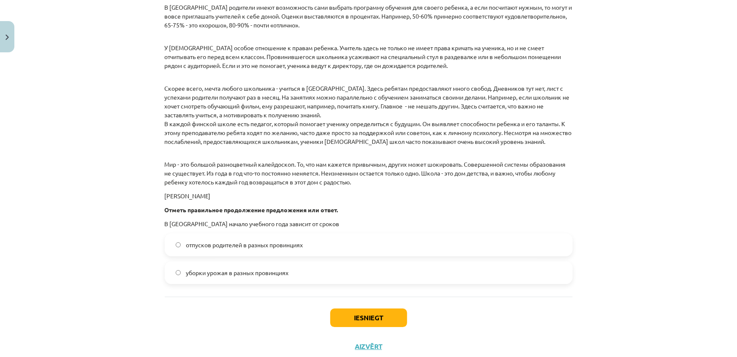
scroll to position [1169, 0]
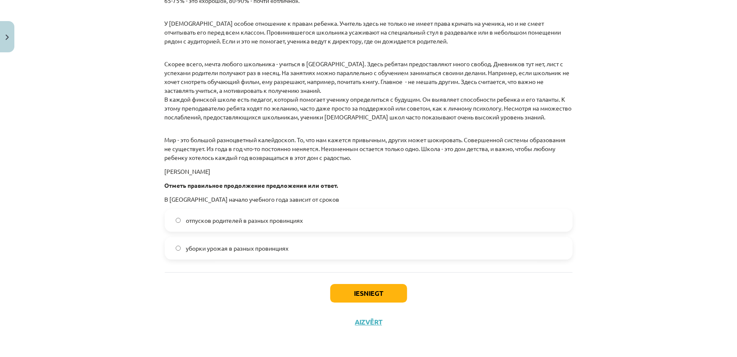
click at [212, 255] on label "уборки урожая в разных провинциях" at bounding box center [369, 248] width 407 height 21
click at [371, 292] on button "Iesniegt" at bounding box center [368, 293] width 77 height 19
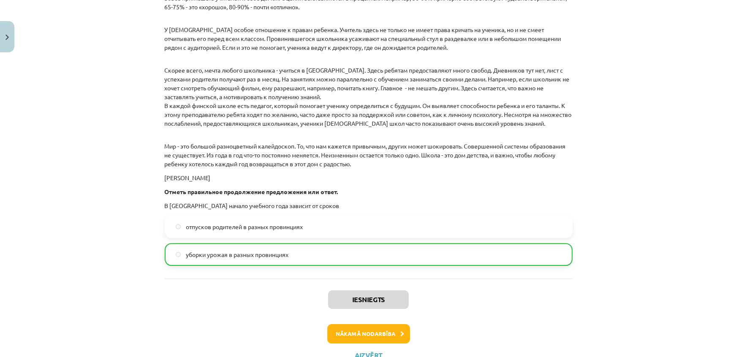
scroll to position [1196, 0]
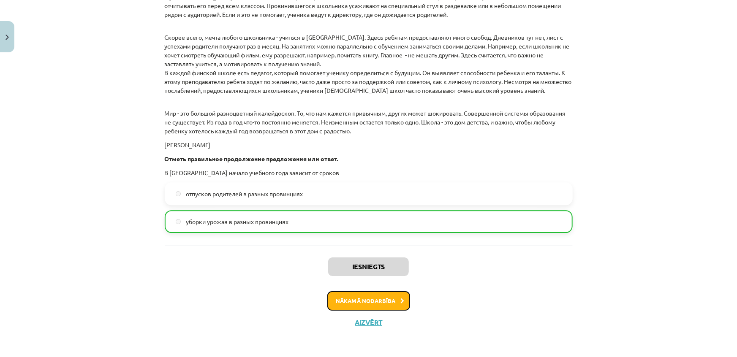
click at [379, 305] on button "Nākamā nodarbība" at bounding box center [368, 301] width 83 height 19
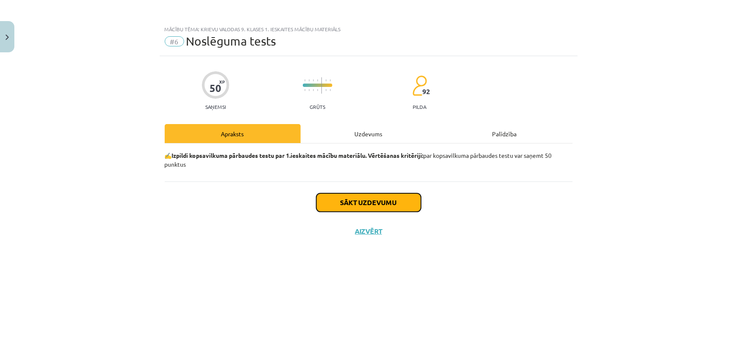
click at [390, 210] on button "Sākt uzdevumu" at bounding box center [369, 203] width 105 height 19
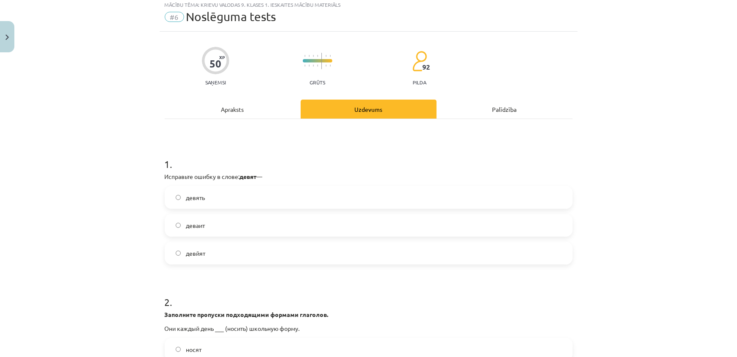
scroll to position [38, 0]
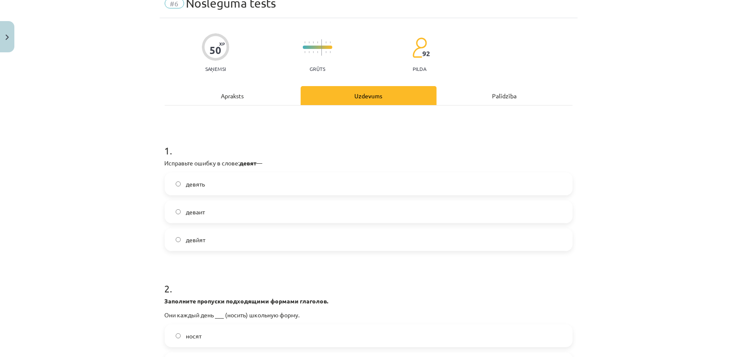
click at [195, 184] on span "девять" at bounding box center [195, 184] width 19 height 9
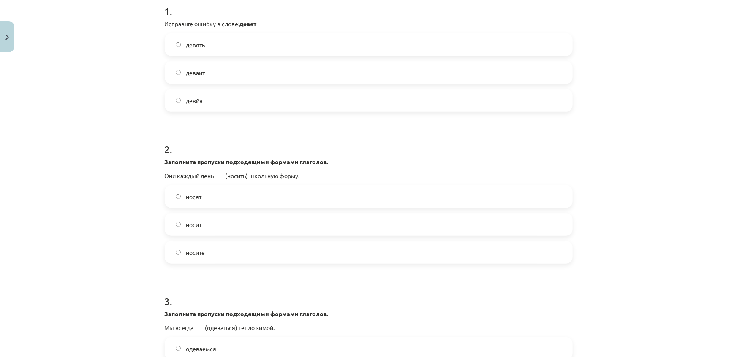
scroll to position [192, 0]
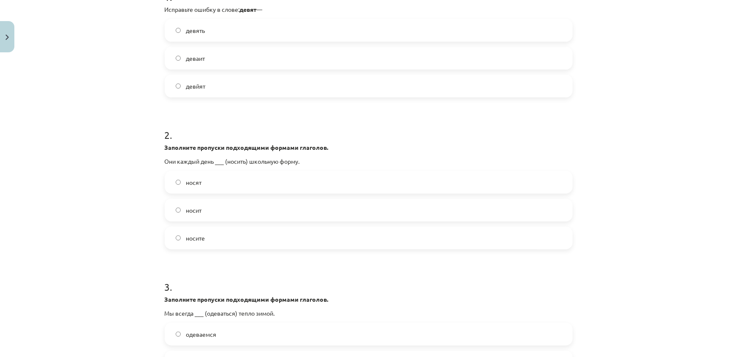
click at [327, 181] on label "носят" at bounding box center [369, 182] width 407 height 21
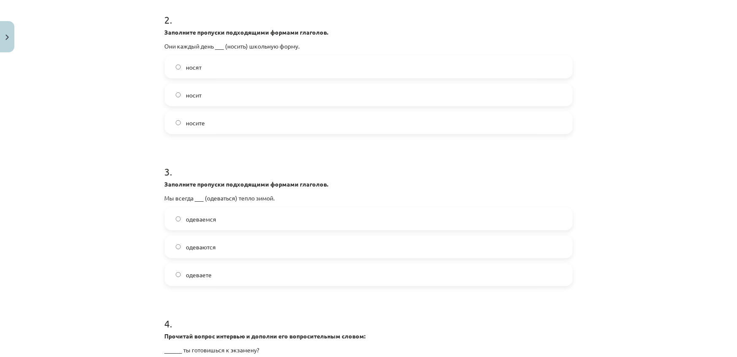
scroll to position [346, 0]
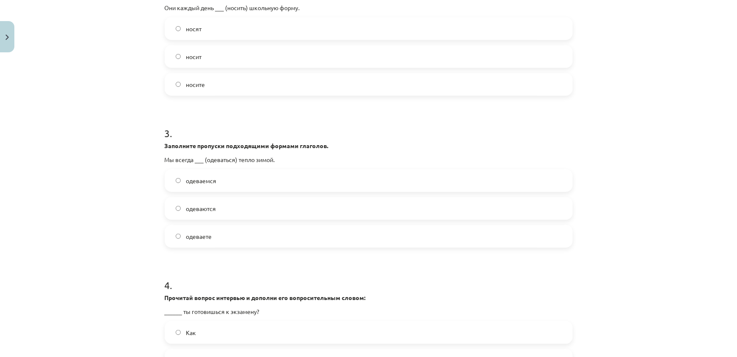
click at [241, 177] on label "одеваемся" at bounding box center [369, 180] width 407 height 21
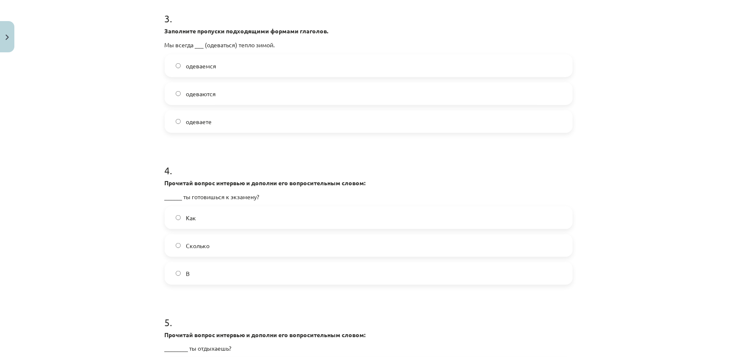
scroll to position [499, 0]
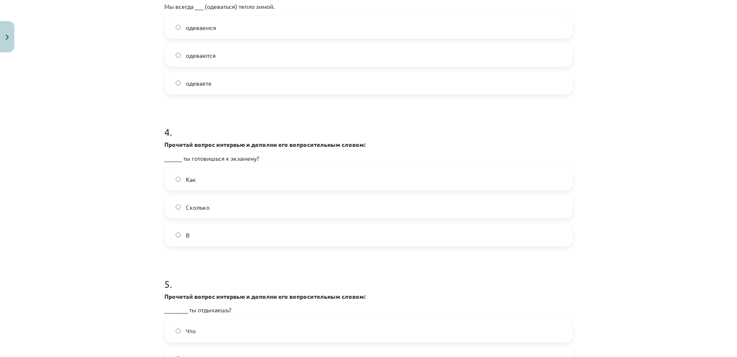
click at [251, 183] on label "Как" at bounding box center [369, 179] width 407 height 21
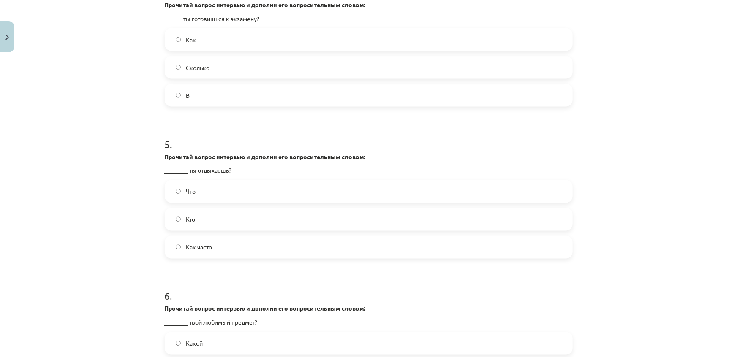
scroll to position [653, 0]
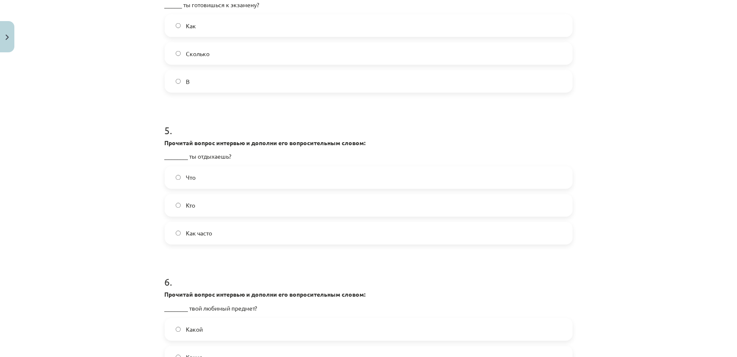
click at [179, 239] on label "Как часто" at bounding box center [369, 233] width 407 height 21
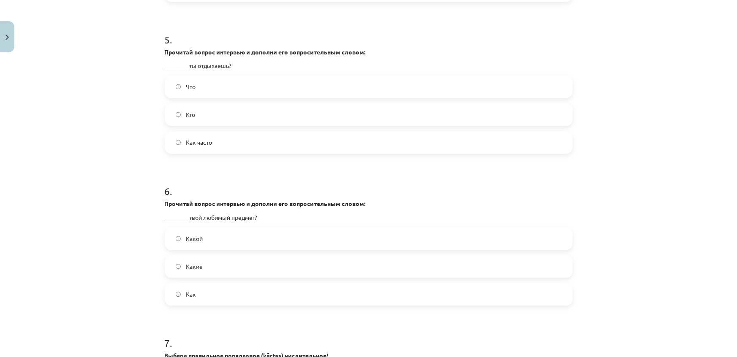
scroll to position [768, 0]
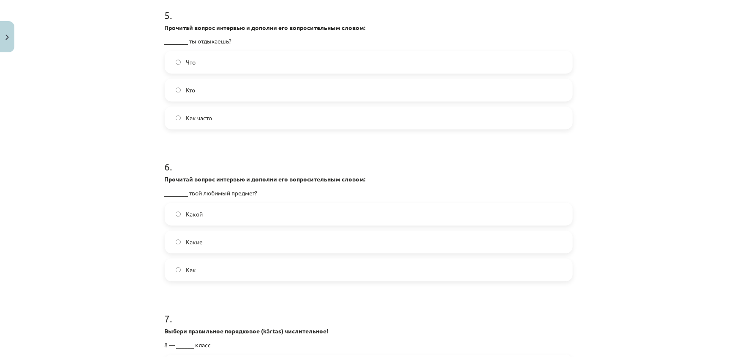
click at [207, 221] on label "Какой" at bounding box center [369, 214] width 407 height 21
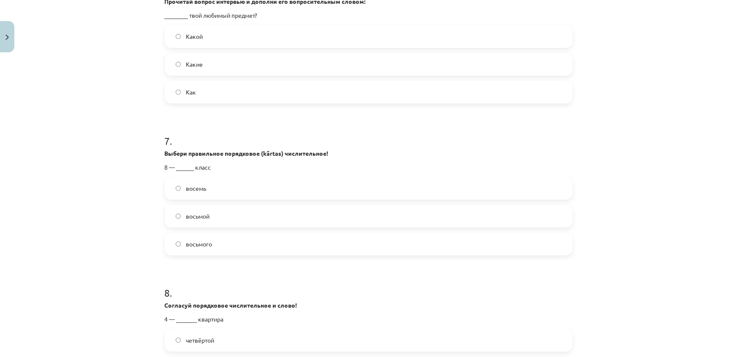
scroll to position [960, 0]
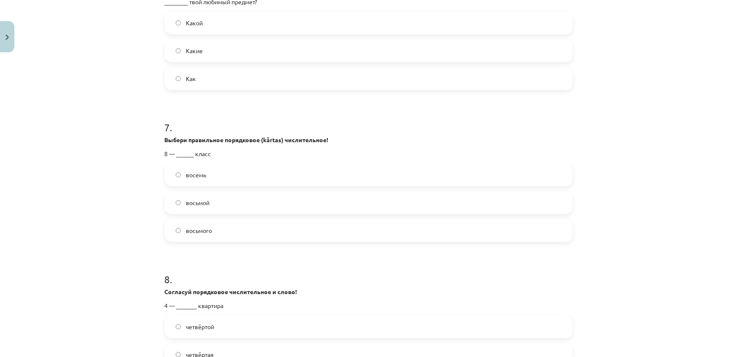
click at [210, 206] on label "восьмой" at bounding box center [369, 202] width 407 height 21
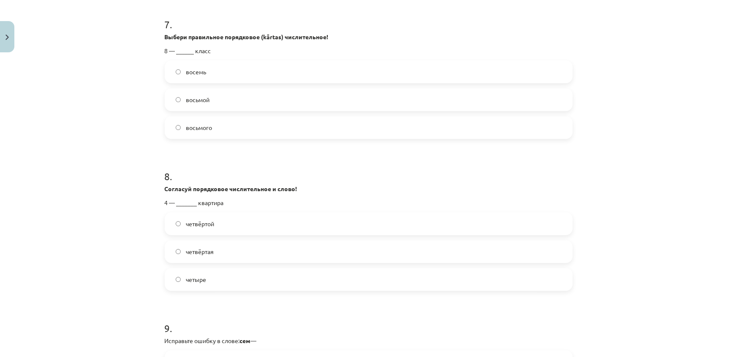
scroll to position [1075, 0]
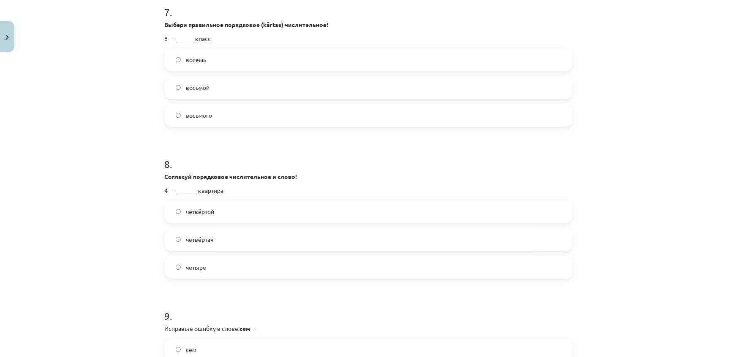
click at [214, 242] on label "четвёртая" at bounding box center [369, 239] width 407 height 21
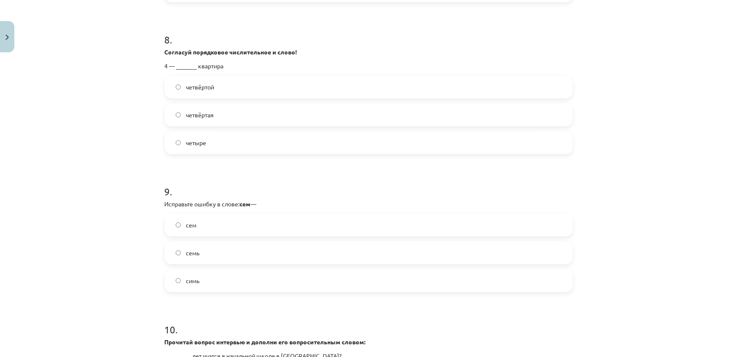
scroll to position [1268, 0]
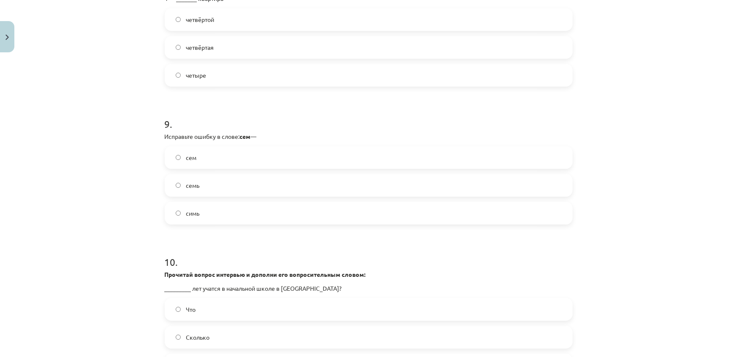
click at [197, 189] on label "семь" at bounding box center [369, 185] width 407 height 21
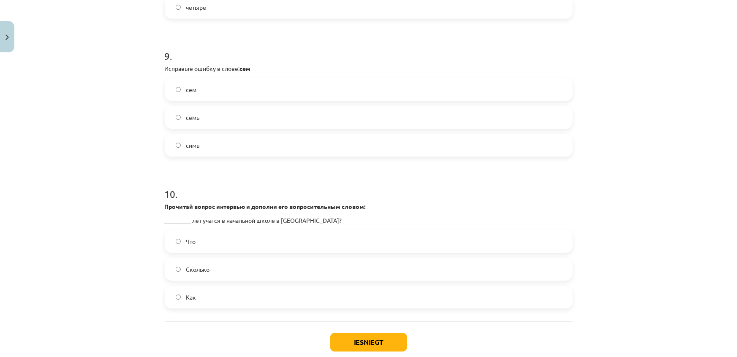
scroll to position [1344, 0]
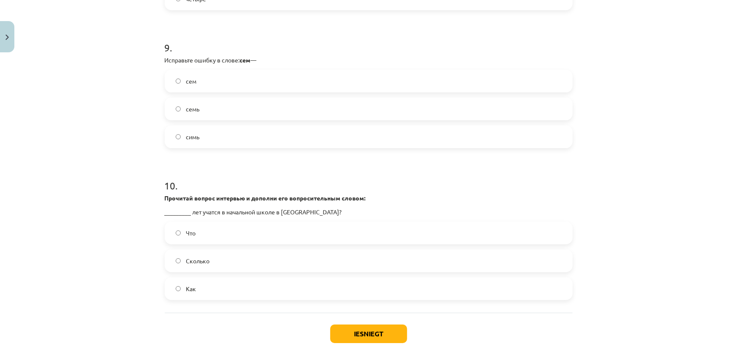
click at [202, 261] on span "Сколько" at bounding box center [198, 261] width 24 height 9
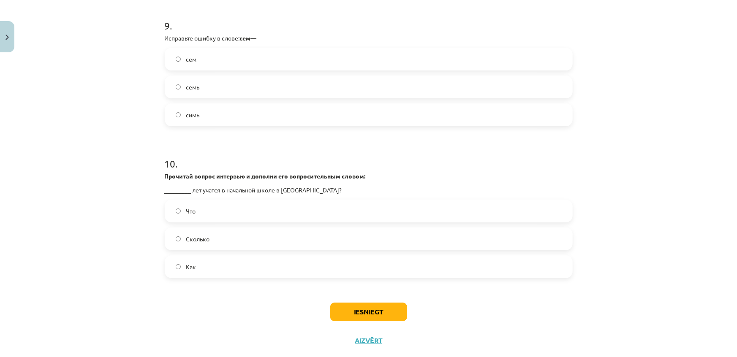
scroll to position [1384, 0]
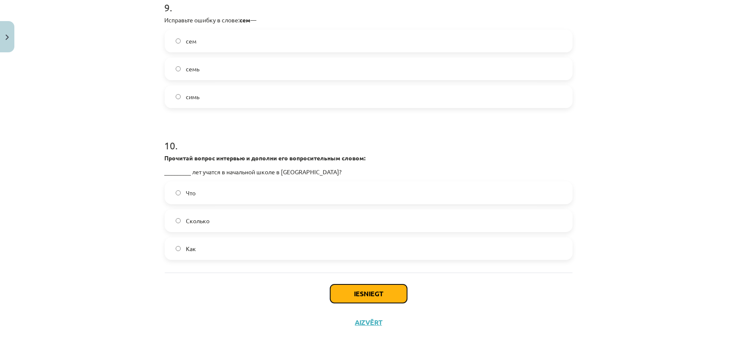
click at [352, 297] on button "Iesniegt" at bounding box center [368, 294] width 77 height 19
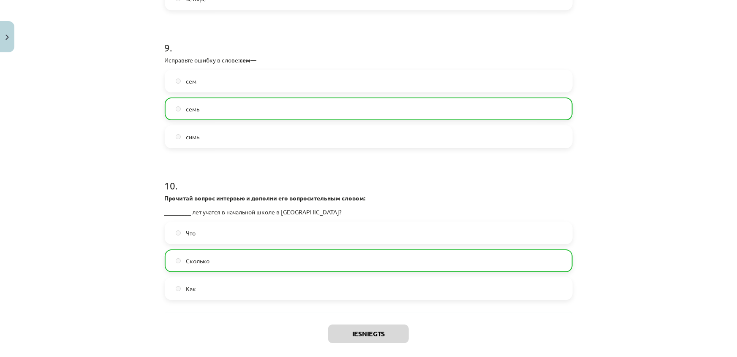
scroll to position [1411, 0]
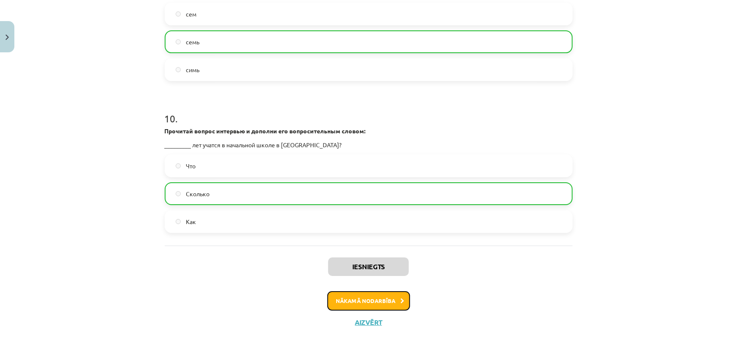
click at [386, 303] on button "Nākamā nodarbība" at bounding box center [368, 301] width 83 height 19
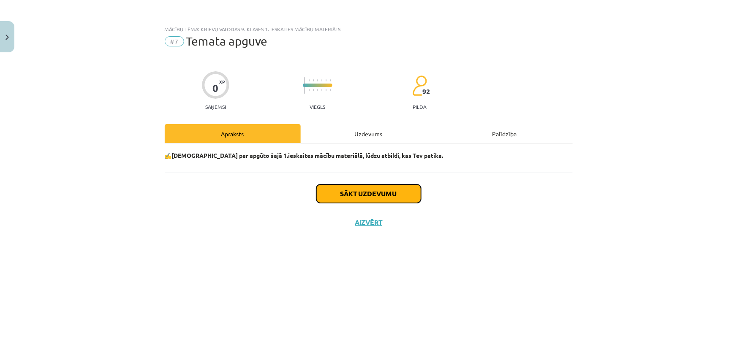
click at [384, 193] on button "Sākt uzdevumu" at bounding box center [369, 194] width 105 height 19
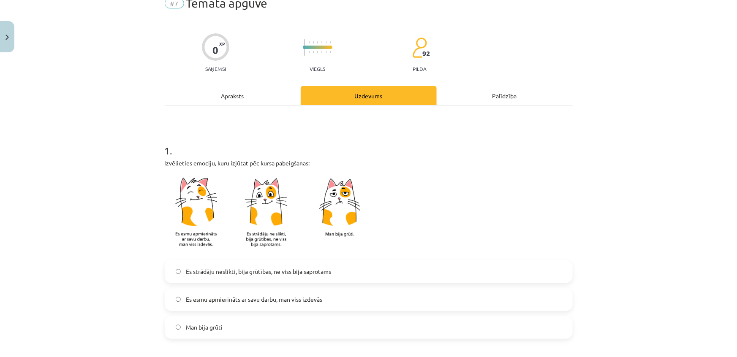
scroll to position [115, 0]
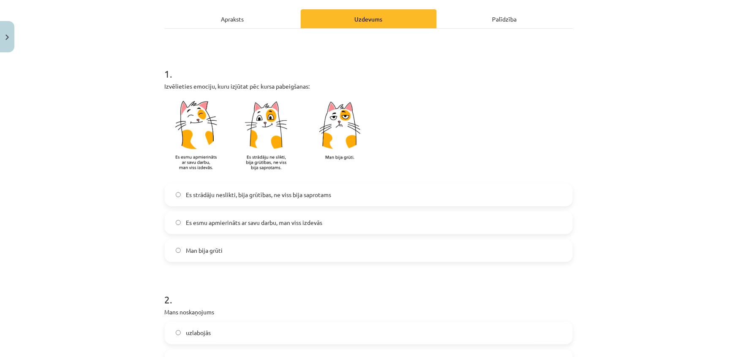
click at [368, 221] on label "Es esmu apmierināts ar savu darbu, man viss izdevās" at bounding box center [369, 223] width 407 height 21
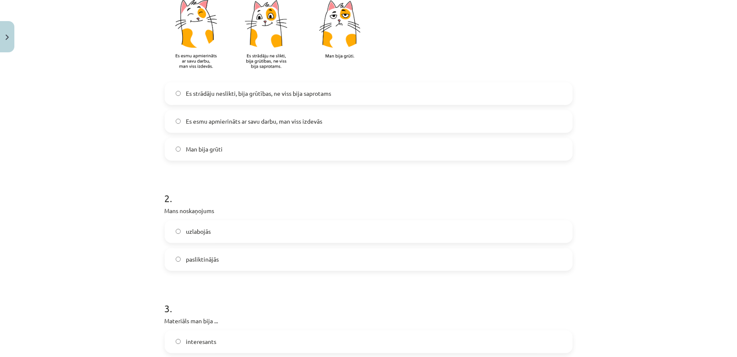
scroll to position [230, 0]
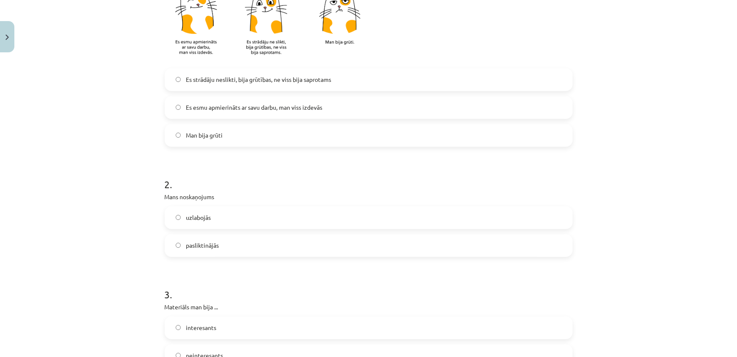
click at [305, 222] on label "uzlabojās" at bounding box center [369, 217] width 407 height 21
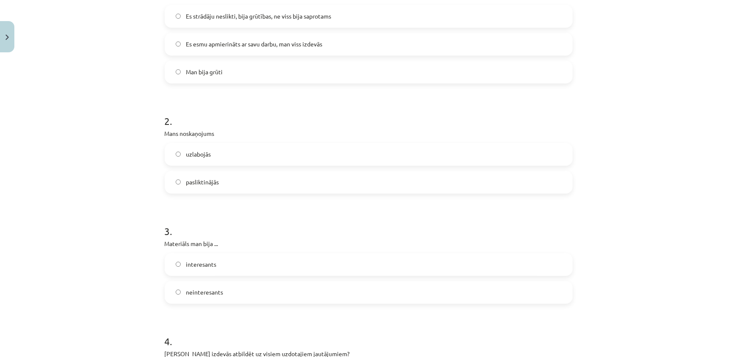
scroll to position [307, 0]
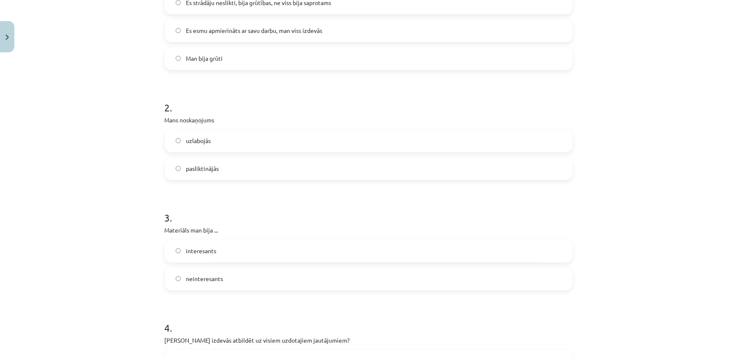
click at [296, 247] on label "interesants" at bounding box center [369, 251] width 407 height 21
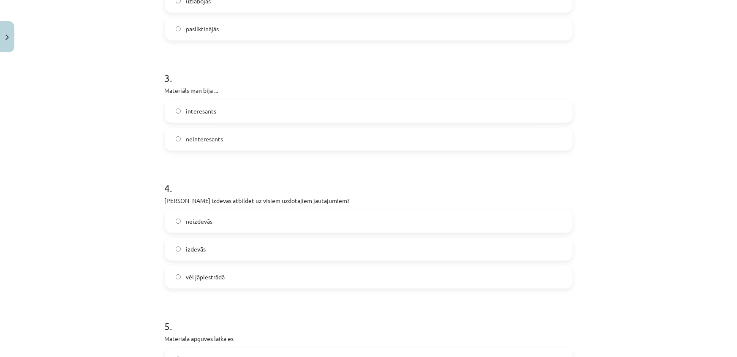
scroll to position [461, 0]
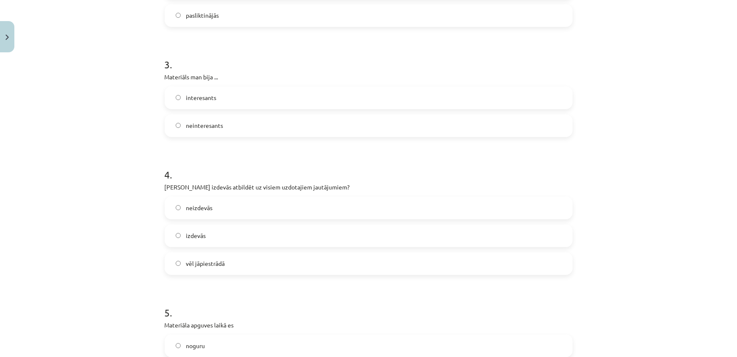
click at [240, 231] on label "izdevās" at bounding box center [369, 236] width 407 height 21
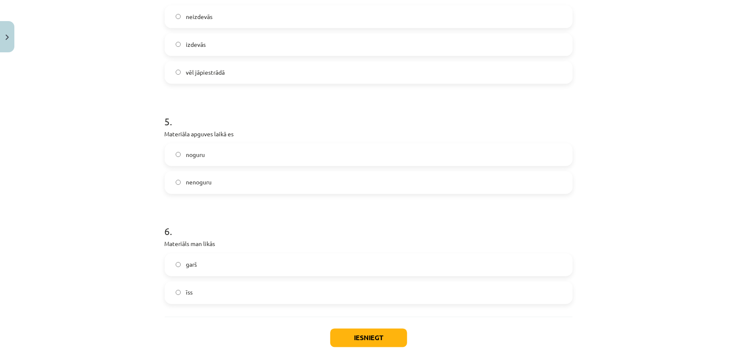
scroll to position [653, 0]
click at [239, 180] on label "nenoguru" at bounding box center [369, 182] width 407 height 21
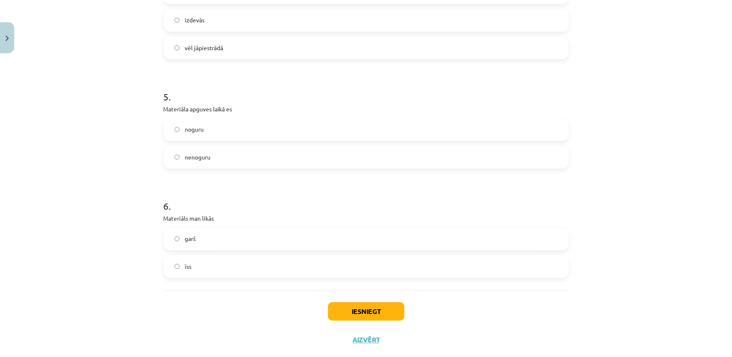
scroll to position [691, 0]
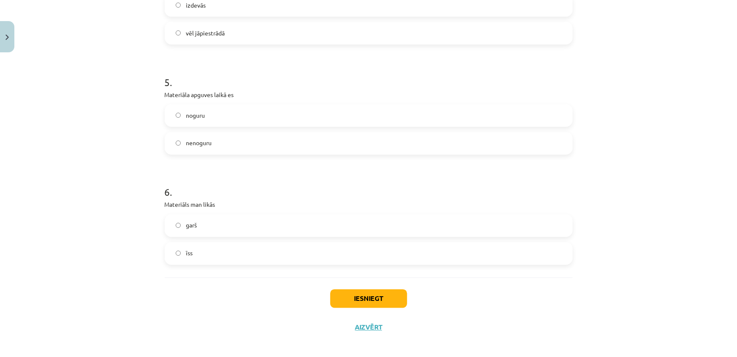
click at [220, 253] on label "īss" at bounding box center [369, 253] width 407 height 21
click at [365, 297] on button "Iesniegt" at bounding box center [368, 299] width 77 height 19
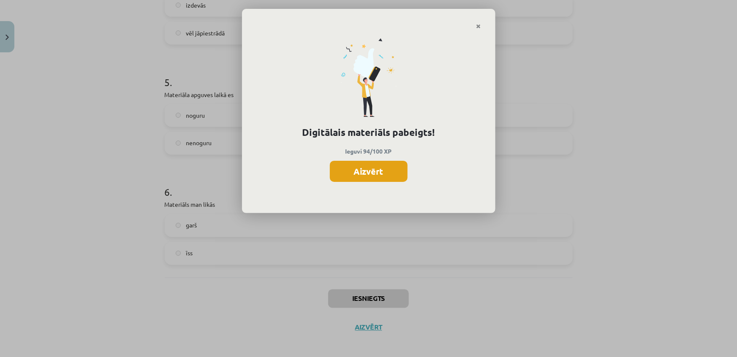
click at [382, 175] on button "Aizvērt" at bounding box center [369, 171] width 78 height 21
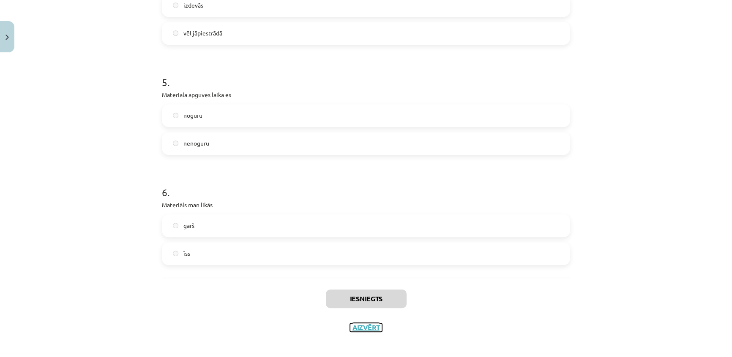
click at [370, 329] on button "Aizvērt" at bounding box center [366, 328] width 32 height 8
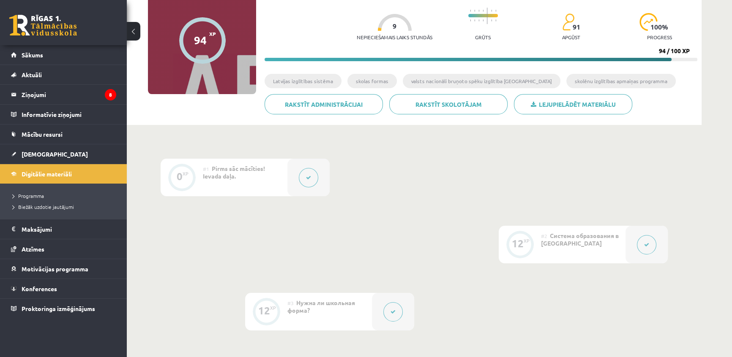
scroll to position [153, 0]
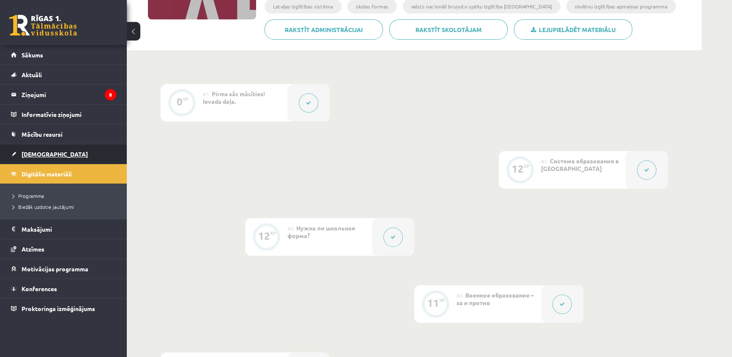
drag, startPoint x: 220, startPoint y: 207, endPoint x: 37, endPoint y: 154, distance: 190.3
click at [37, 154] on span "[DEMOGRAPHIC_DATA]" at bounding box center [55, 154] width 66 height 8
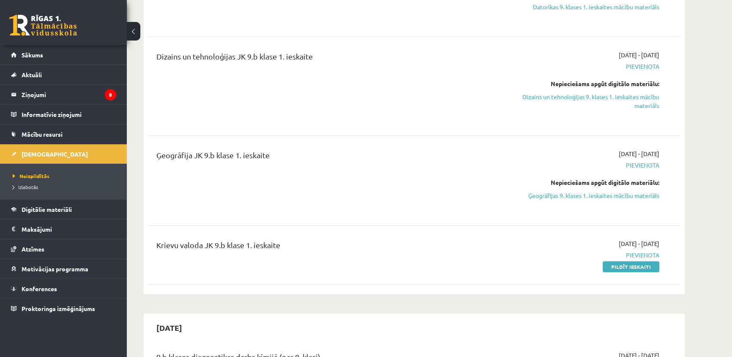
scroll to position [307, 0]
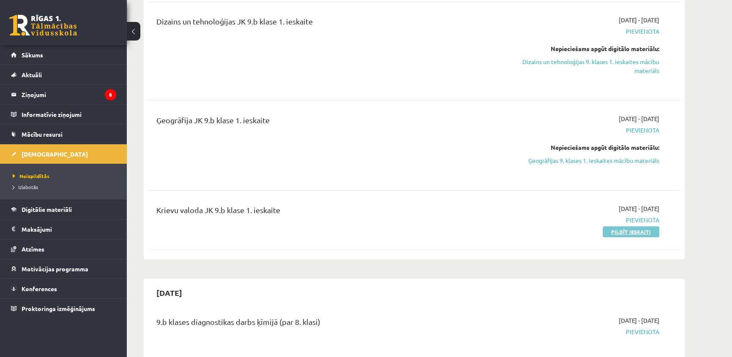
click at [638, 233] on link "Pildīt ieskaiti" at bounding box center [631, 231] width 57 height 11
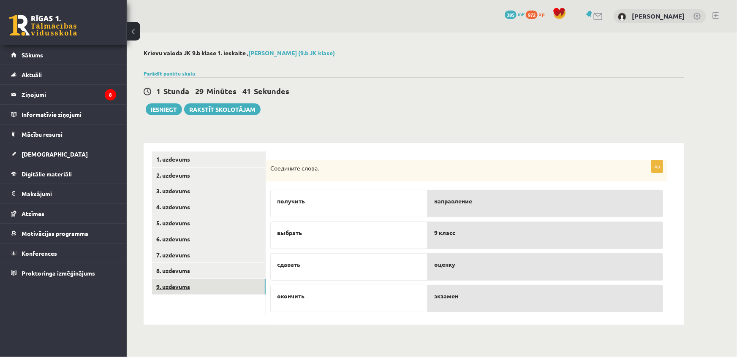
click at [211, 290] on link "9. uzdevums" at bounding box center [209, 287] width 114 height 16
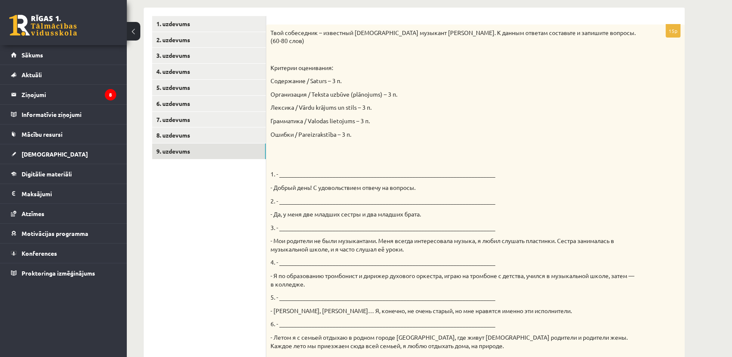
scroll to position [117, 0]
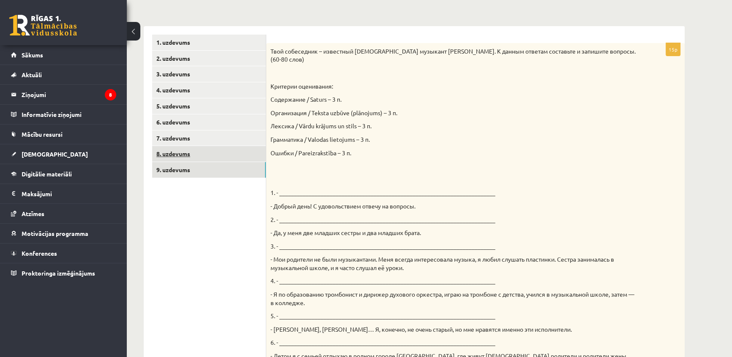
click at [197, 154] on link "8. uzdevums" at bounding box center [209, 154] width 114 height 16
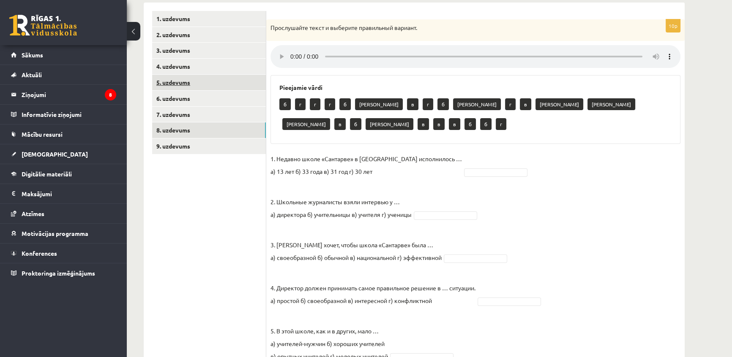
scroll to position [70, 0]
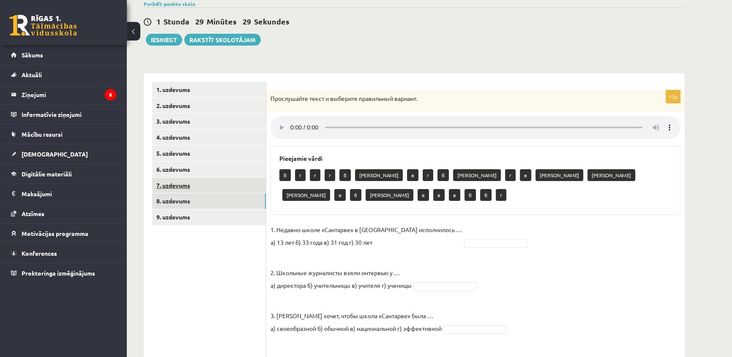
click at [175, 184] on link "7. uzdevums" at bounding box center [209, 186] width 114 height 16
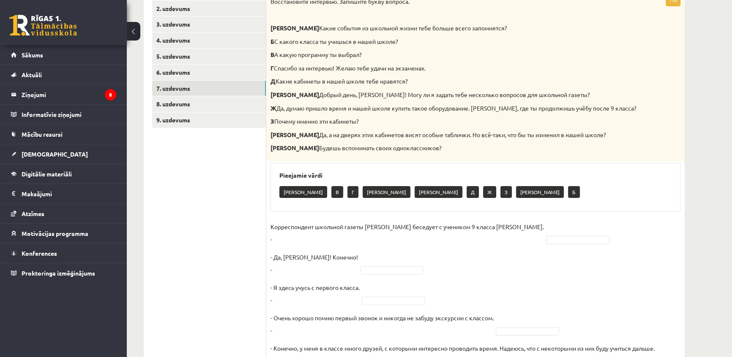
scroll to position [262, 0]
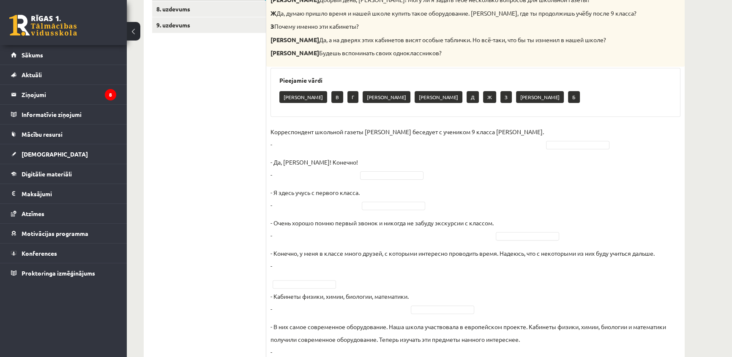
drag, startPoint x: 405, startPoint y: 196, endPoint x: 589, endPoint y: 210, distance: 183.9
click at [589, 211] on fieldset "Корреспондент школьной газеты Анна Берзиня беседует с учеником 9 класса Андреем…" at bounding box center [475, 310] width 410 height 368
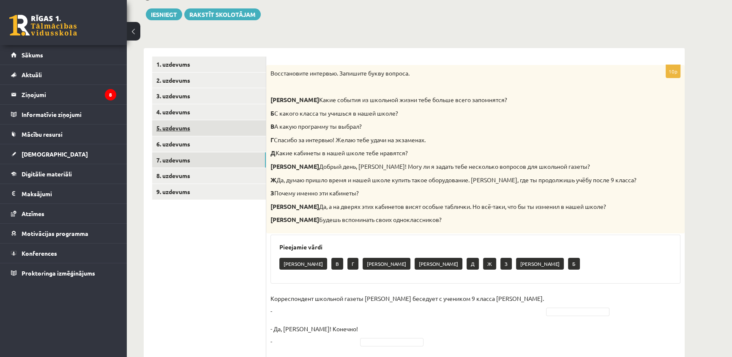
scroll to position [81, 0]
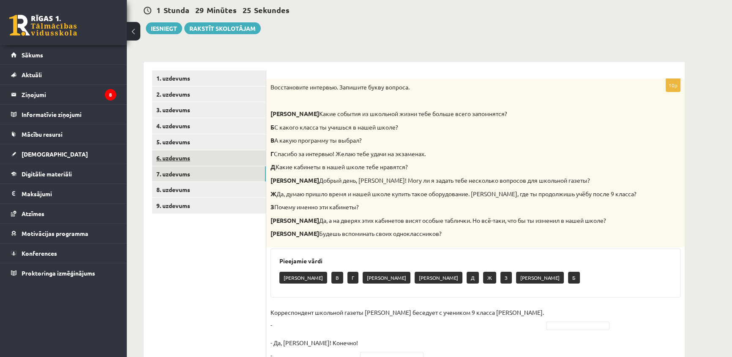
click at [189, 157] on link "6. uzdevums" at bounding box center [209, 158] width 114 height 16
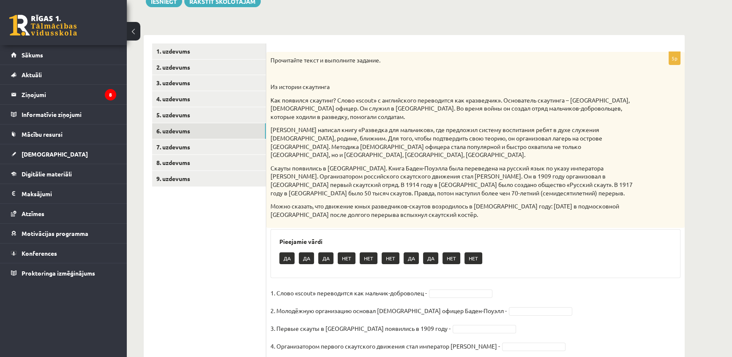
scroll to position [71, 0]
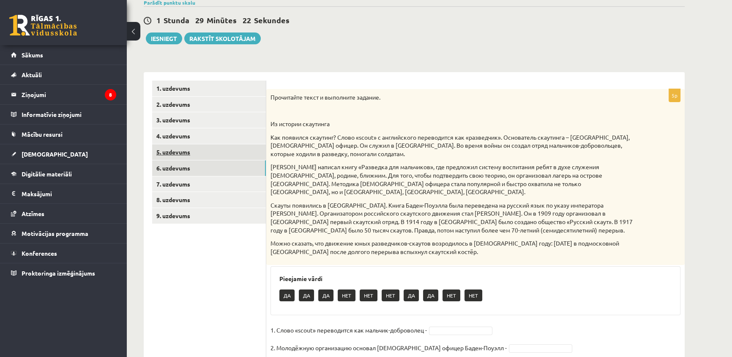
click at [194, 157] on link "5. uzdevums" at bounding box center [209, 153] width 114 height 16
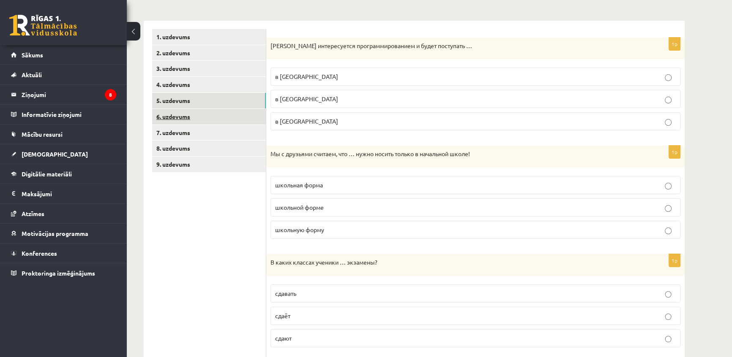
scroll to position [109, 0]
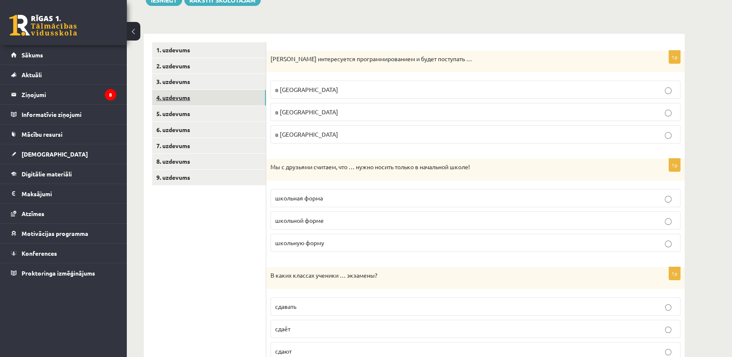
click at [159, 94] on link "4. uzdevums" at bounding box center [209, 98] width 114 height 16
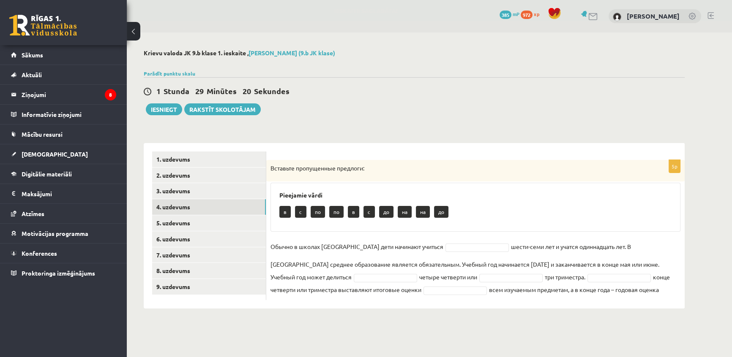
scroll to position [0, 0]
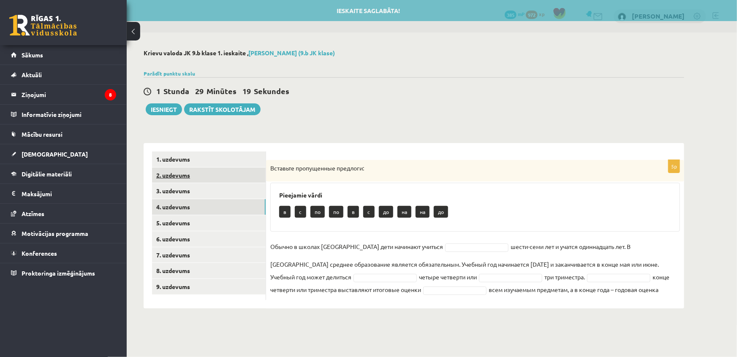
click at [177, 181] on link "2. uzdevums" at bounding box center [209, 176] width 114 height 16
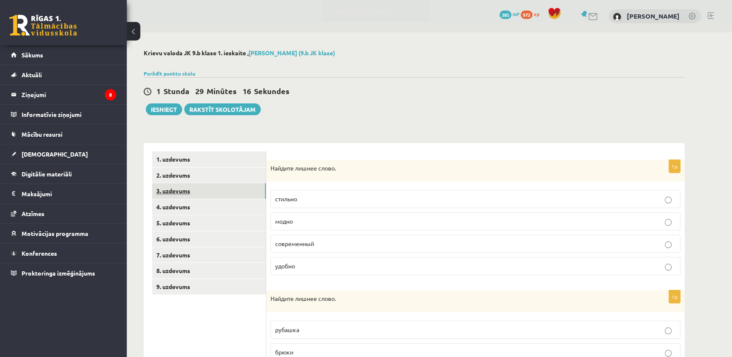
click at [206, 198] on link "3. uzdevums" at bounding box center [209, 191] width 114 height 16
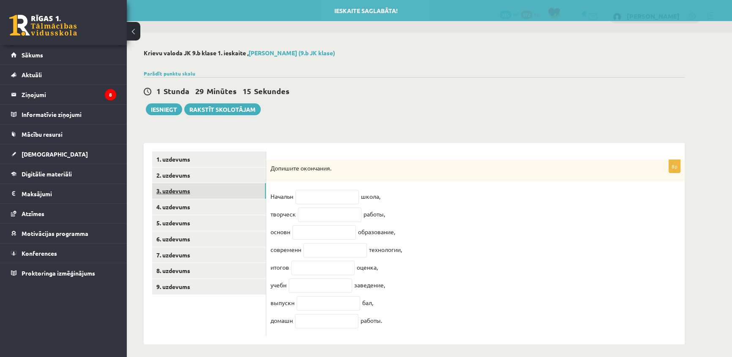
click at [214, 189] on link "3. uzdevums" at bounding box center [209, 191] width 114 height 16
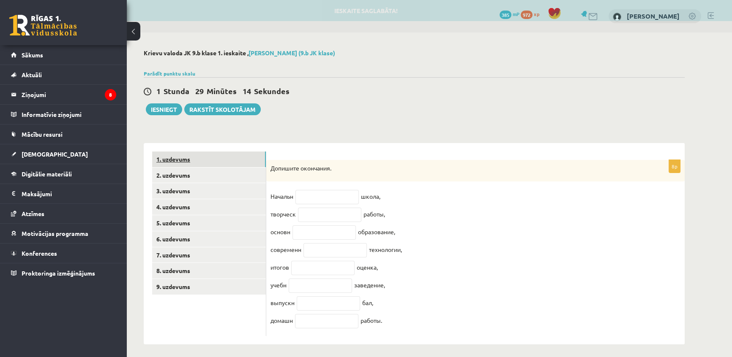
click at [214, 155] on link "1. uzdevums" at bounding box center [209, 160] width 114 height 16
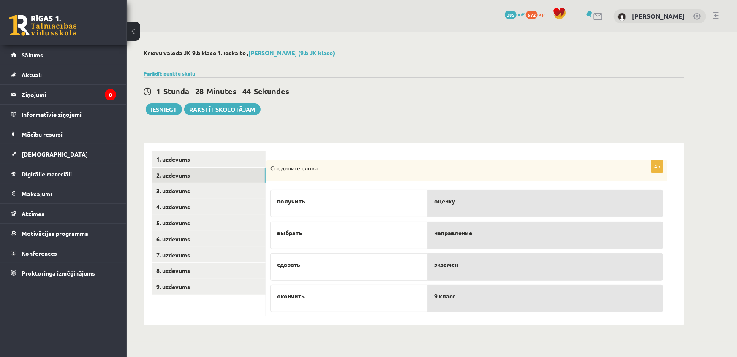
click at [187, 173] on link "2. uzdevums" at bounding box center [209, 176] width 114 height 16
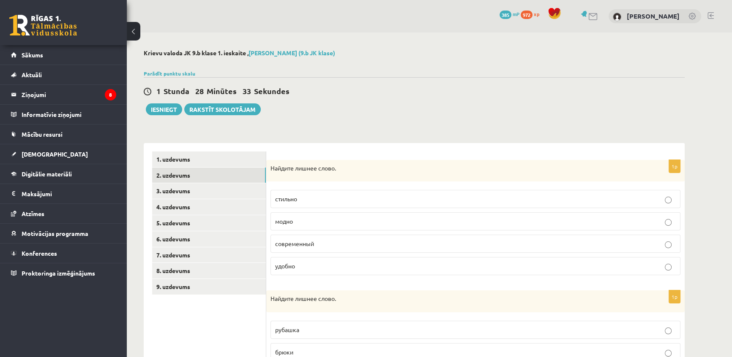
click at [303, 265] on p "удобно" at bounding box center [475, 266] width 401 height 9
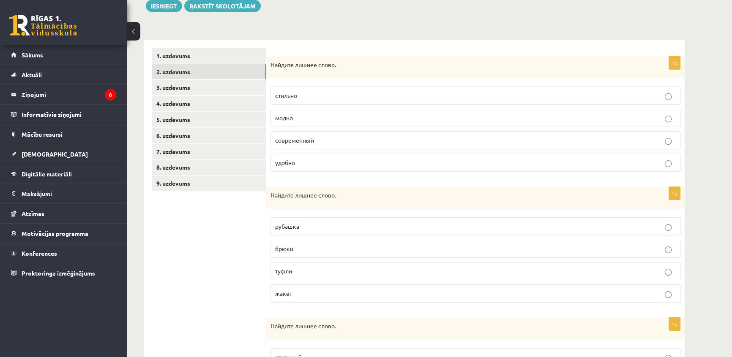
scroll to position [153, 0]
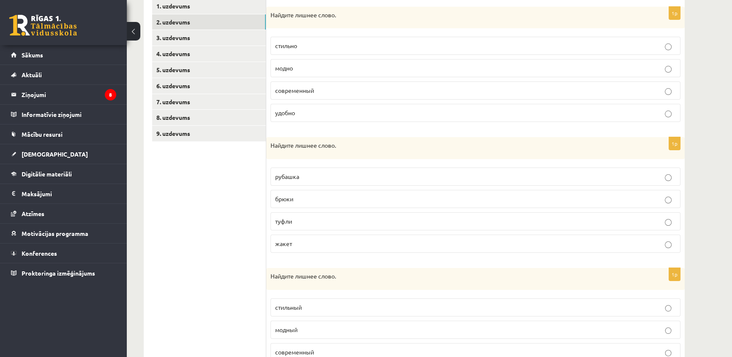
click at [309, 225] on p "туфли" at bounding box center [475, 221] width 401 height 9
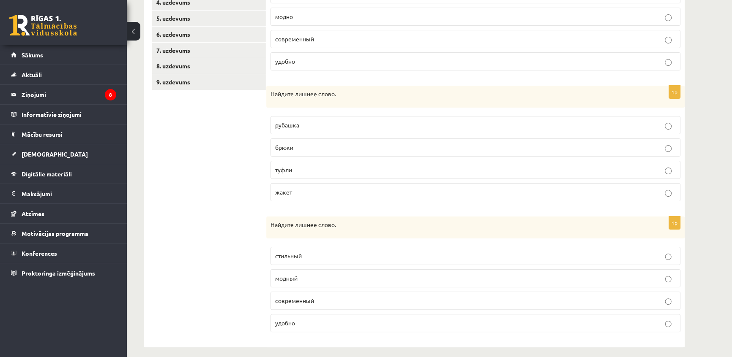
scroll to position [211, 0]
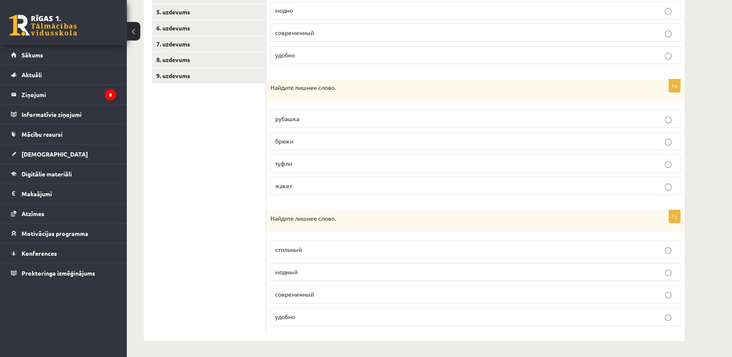
click at [330, 317] on p "удобно" at bounding box center [475, 317] width 401 height 9
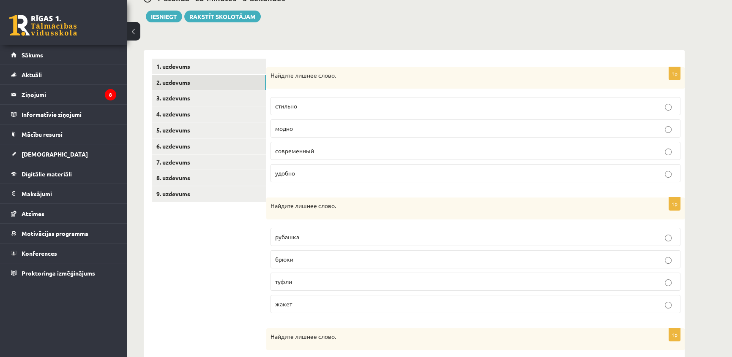
scroll to position [96, 0]
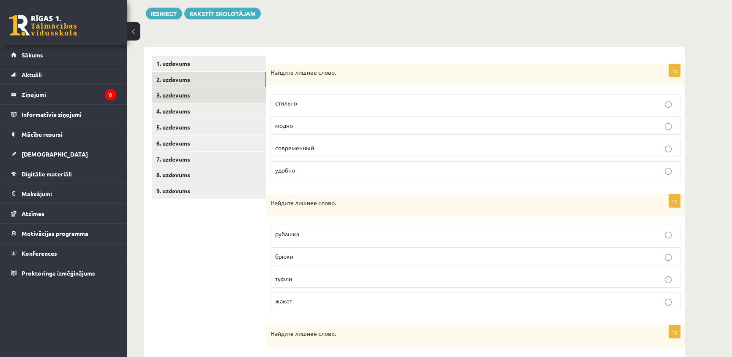
click at [185, 96] on link "3. uzdevums" at bounding box center [209, 95] width 114 height 16
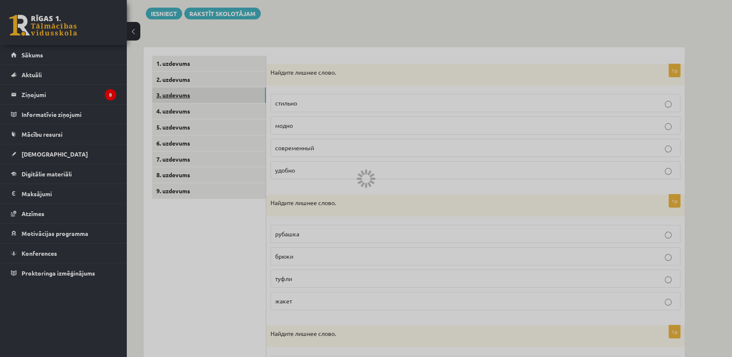
scroll to position [11, 0]
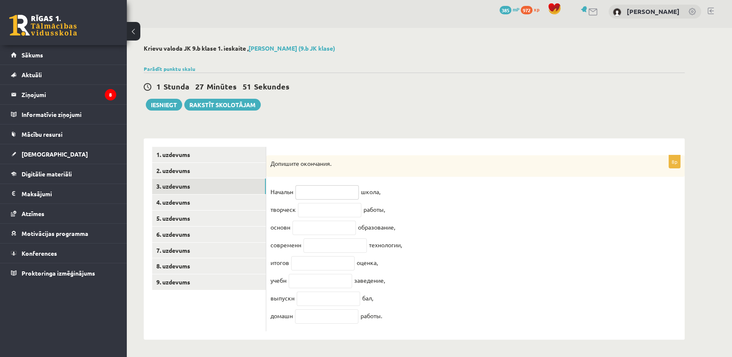
click at [310, 186] on input "text" at bounding box center [326, 193] width 63 height 14
type input "*"
type input "**"
click at [335, 205] on input "text" at bounding box center [329, 210] width 63 height 14
type input "*"
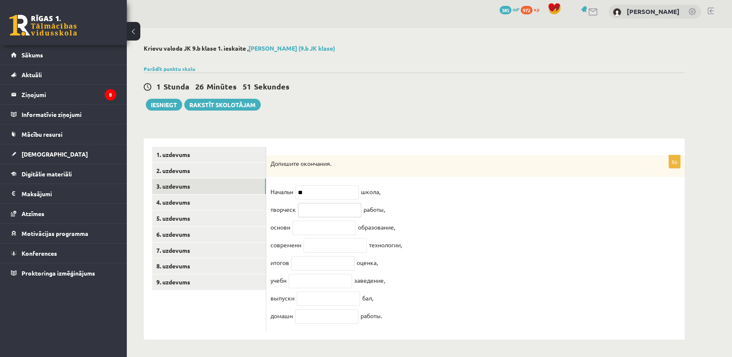
type input "*"
type input "**"
click at [303, 226] on input "text" at bounding box center [323, 228] width 63 height 14
type input "**"
click at [340, 239] on input "text" at bounding box center [334, 246] width 63 height 14
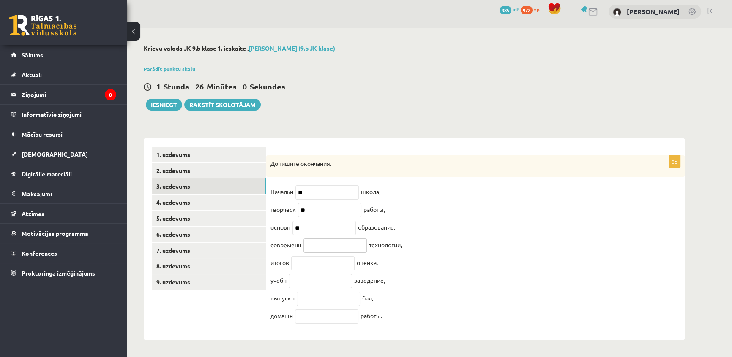
type input "*"
type input "**"
click at [325, 259] on input "text" at bounding box center [322, 263] width 63 height 14
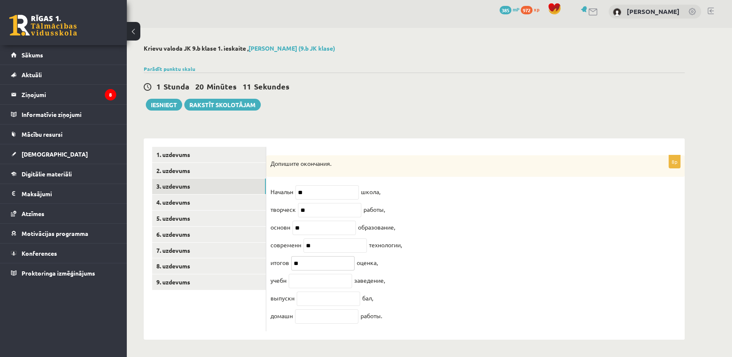
type input "**"
click at [303, 282] on input "text" at bounding box center [320, 281] width 63 height 14
type input "**"
click at [327, 297] on input "text" at bounding box center [328, 299] width 63 height 14
type input "**"
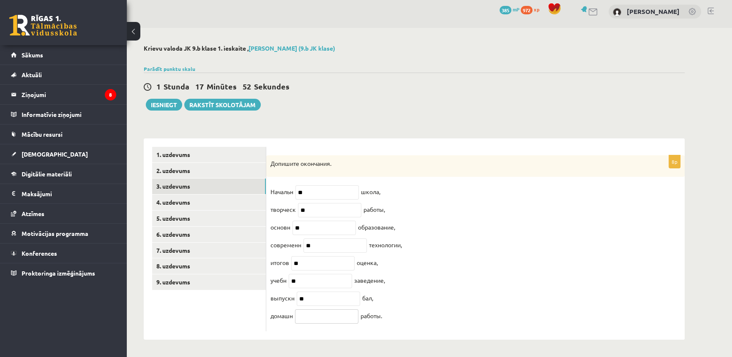
click at [320, 316] on input "text" at bounding box center [326, 317] width 63 height 14
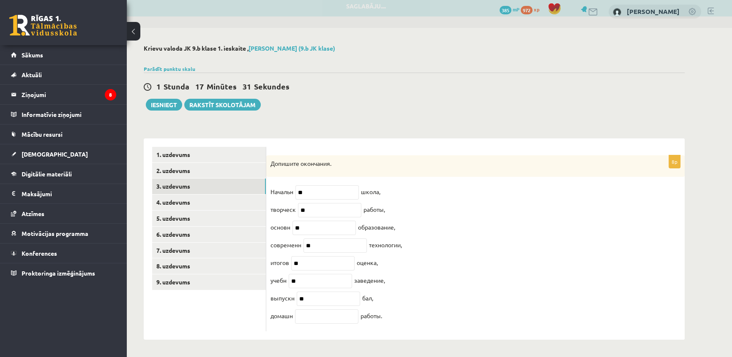
drag, startPoint x: 269, startPoint y: 314, endPoint x: 390, endPoint y: 315, distance: 121.7
click at [390, 315] on div "8p Допишите окончания. Начальн ** школа, творческ ** работы, основн ** образова…" at bounding box center [475, 244] width 418 height 177
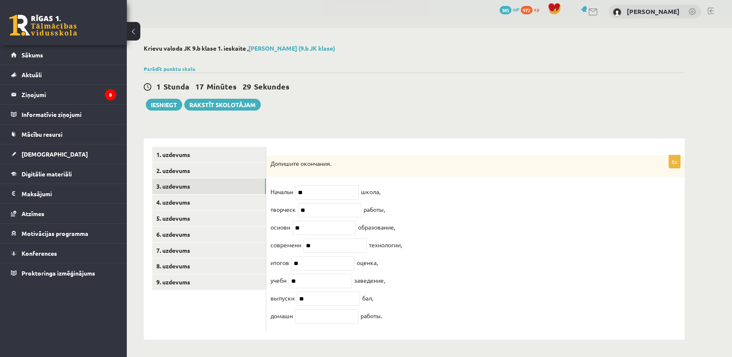
copy fieldset "домашн работы."
click at [311, 312] on input "text" at bounding box center [326, 317] width 63 height 14
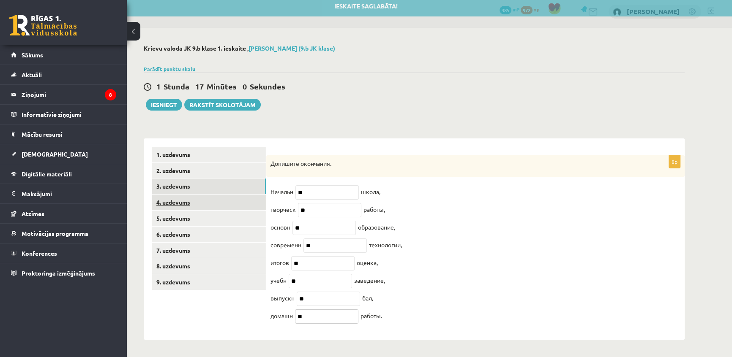
type input "**"
click at [180, 195] on link "4. uzdevums" at bounding box center [209, 203] width 114 height 16
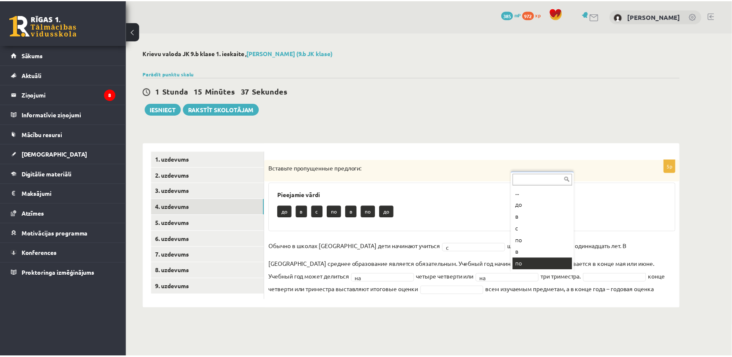
scroll to position [10, 0]
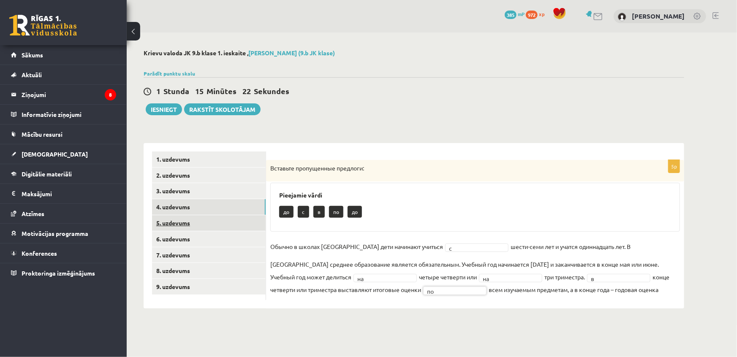
click at [168, 218] on link "5. uzdevums" at bounding box center [209, 224] width 114 height 16
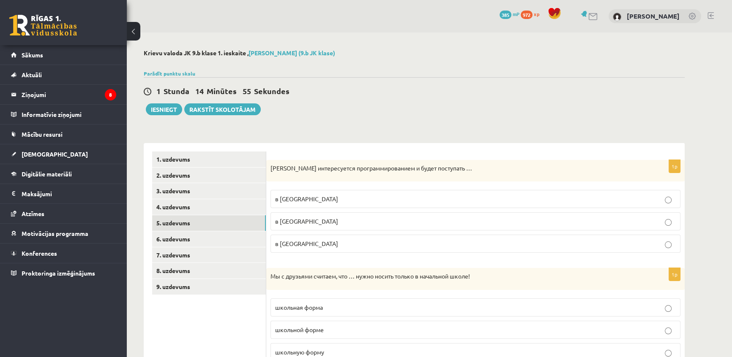
click at [388, 229] on label "в Рижский Технический университет" at bounding box center [475, 222] width 410 height 18
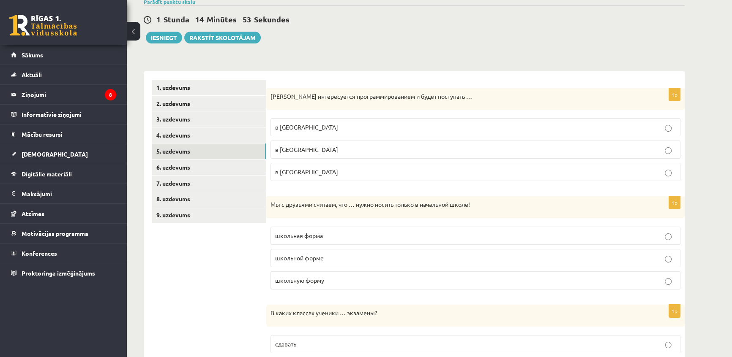
scroll to position [115, 0]
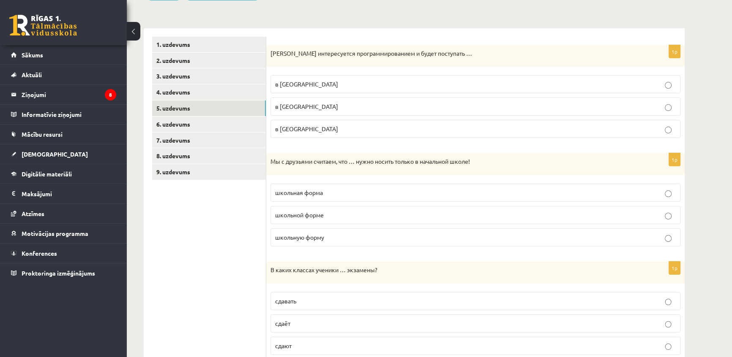
click at [342, 242] on label "школьную форму" at bounding box center [475, 238] width 410 height 18
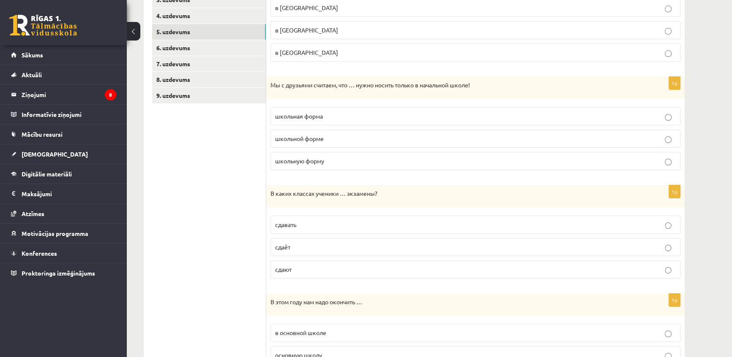
scroll to position [192, 0]
click at [286, 270] on span "сдают" at bounding box center [283, 269] width 16 height 8
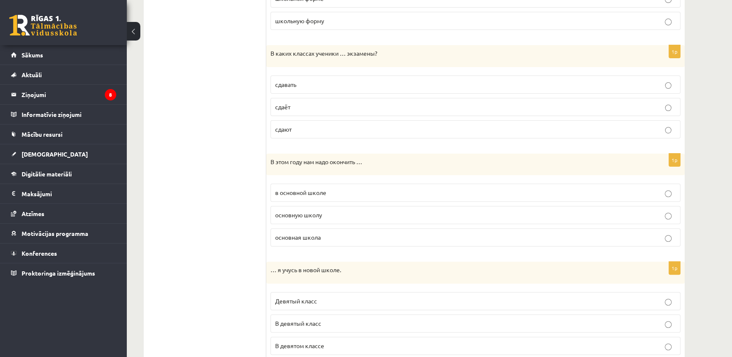
scroll to position [346, 0]
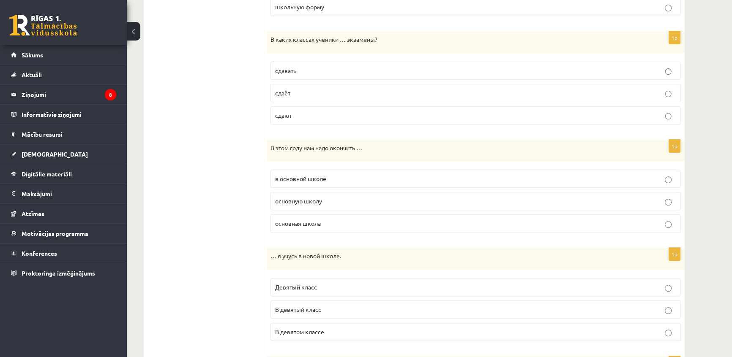
click at [307, 198] on span "основную школу" at bounding box center [298, 201] width 47 height 8
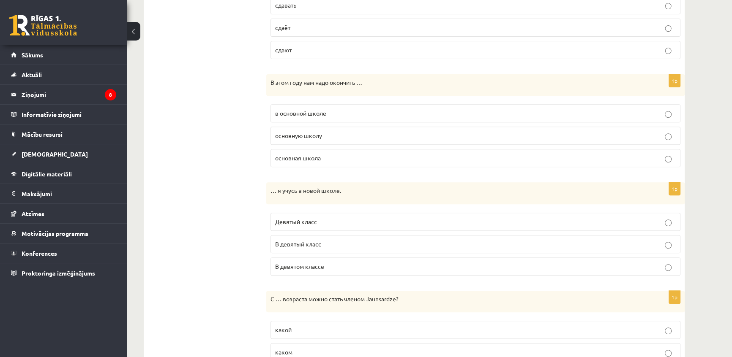
scroll to position [423, 0]
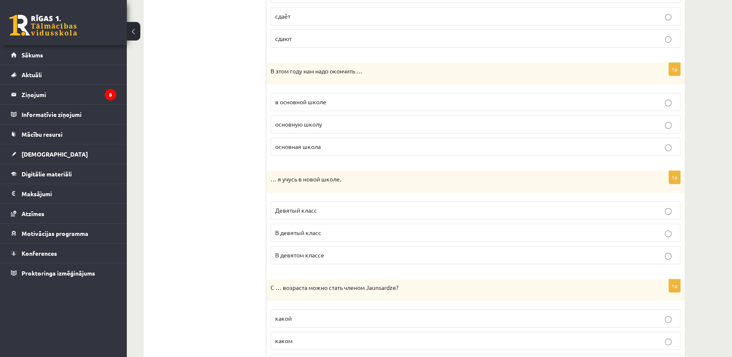
click at [347, 258] on p "В девятом классе" at bounding box center [475, 255] width 401 height 9
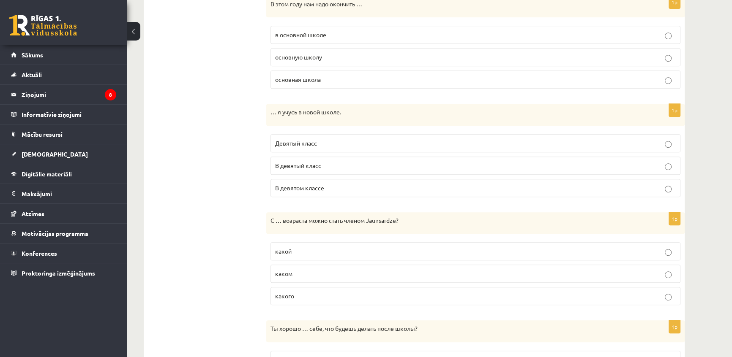
scroll to position [538, 0]
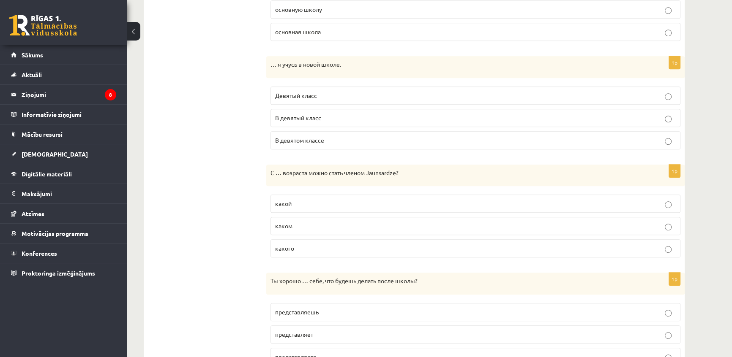
click at [299, 253] on label "какого" at bounding box center [475, 249] width 410 height 18
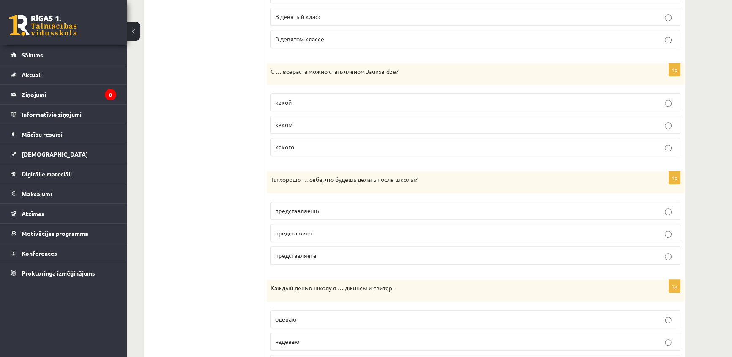
scroll to position [653, 0]
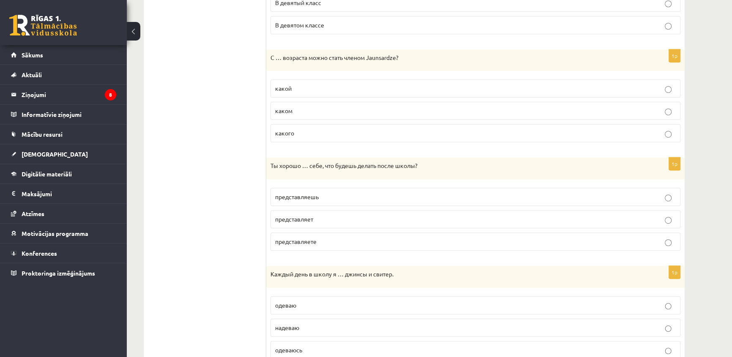
click at [307, 199] on p "представляешь" at bounding box center [475, 197] width 401 height 9
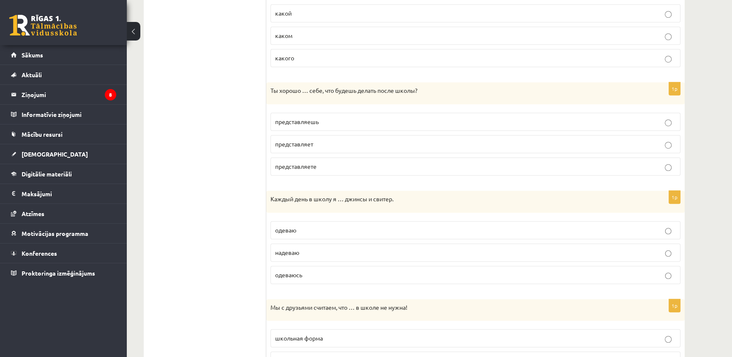
scroll to position [730, 0]
click at [334, 253] on p "надеваю" at bounding box center [475, 251] width 401 height 9
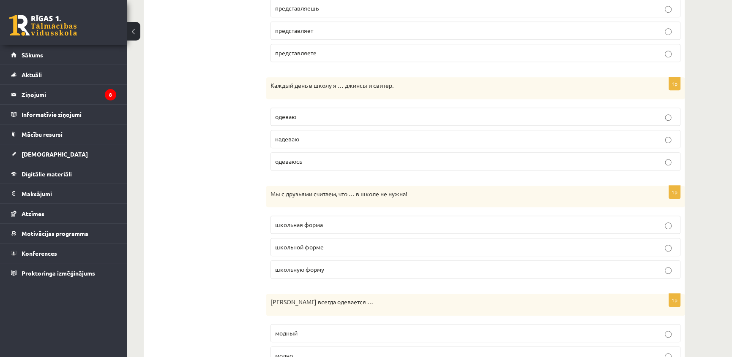
scroll to position [845, 0]
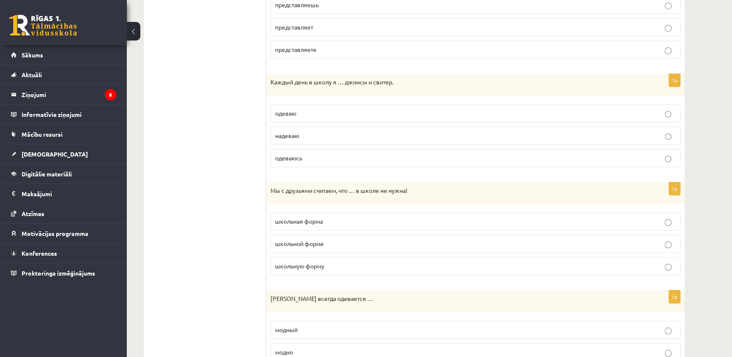
click at [343, 229] on fieldset "школьная форма школьной форме школьную форму" at bounding box center [475, 243] width 410 height 70
click at [350, 217] on p "школьная форма" at bounding box center [475, 221] width 401 height 9
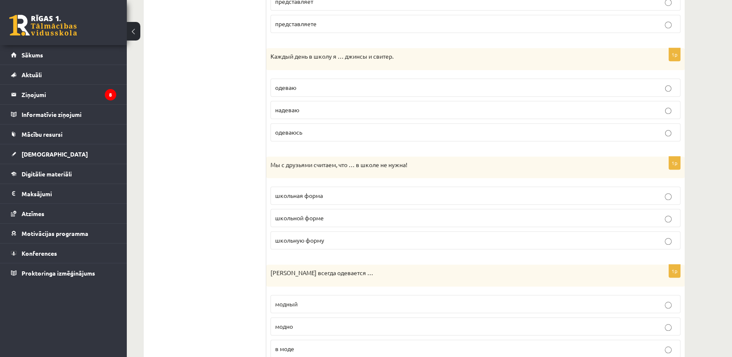
scroll to position [901, 0]
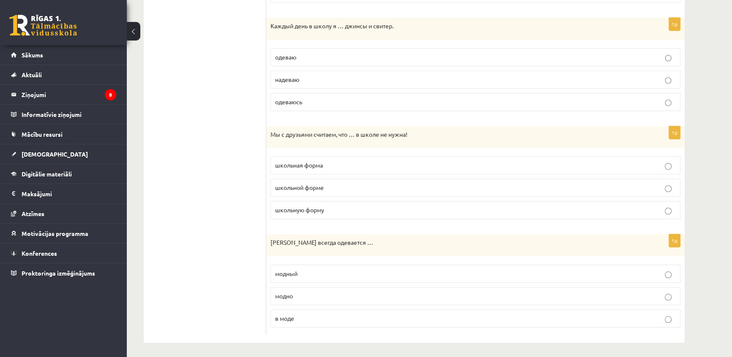
click at [300, 295] on p "модно" at bounding box center [475, 296] width 401 height 9
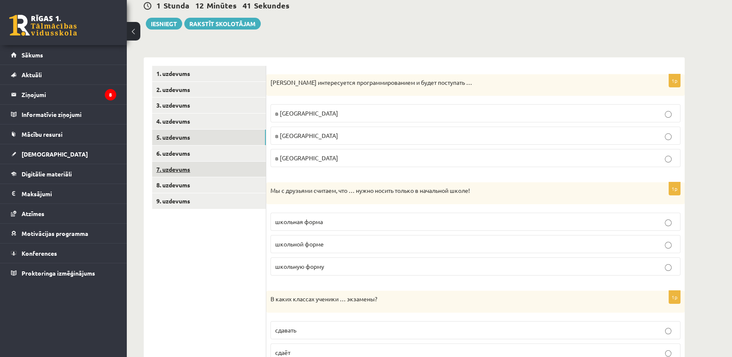
scroll to position [56, 0]
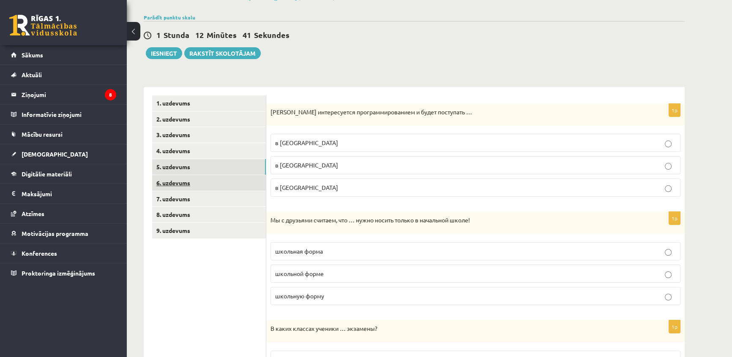
click at [177, 181] on link "6. uzdevums" at bounding box center [209, 183] width 114 height 16
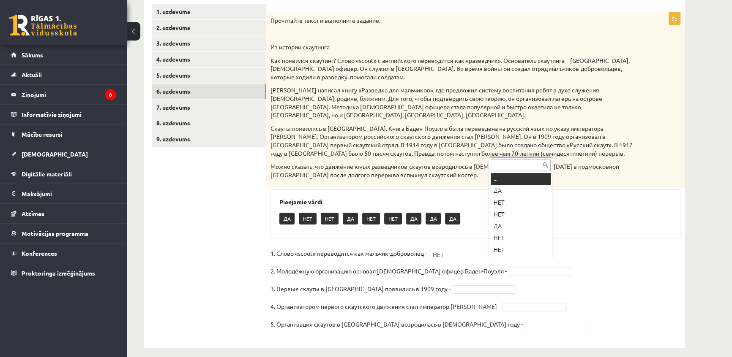
scroll to position [10, 0]
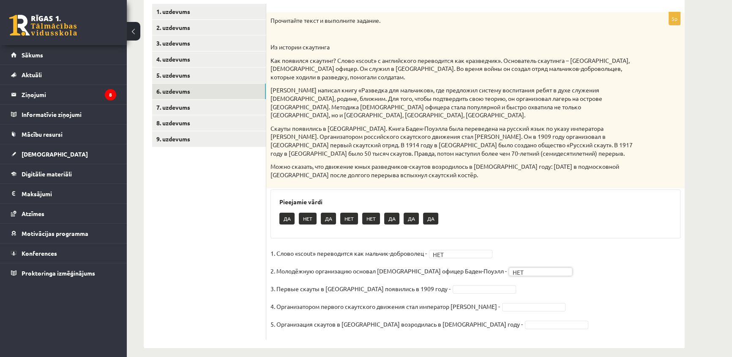
drag, startPoint x: 428, startPoint y: 283, endPoint x: 431, endPoint y: 280, distance: 4.5
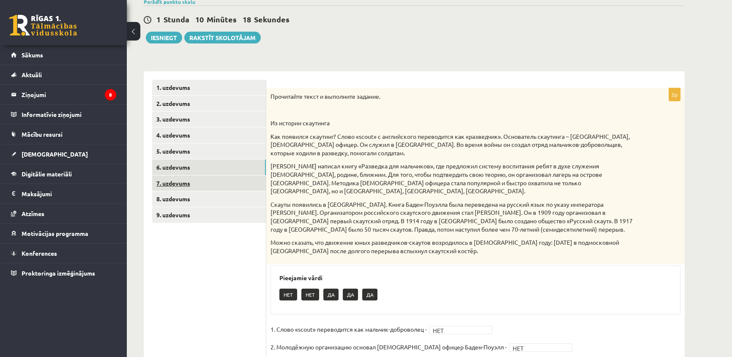
scroll to position [71, 0]
click at [198, 185] on link "7. uzdevums" at bounding box center [209, 185] width 114 height 16
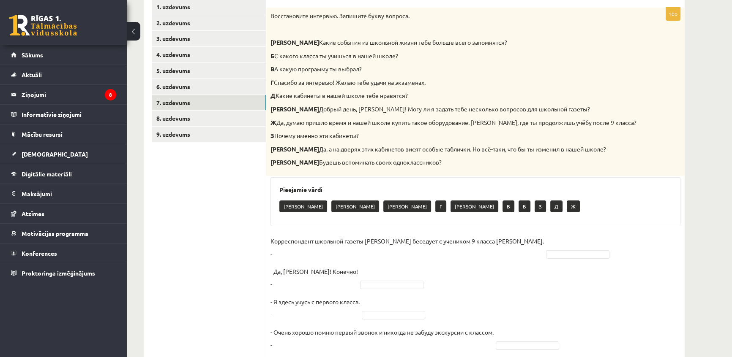
scroll to position [224, 0]
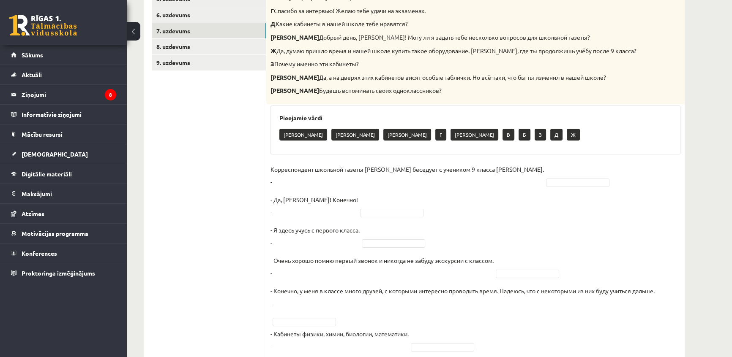
drag, startPoint x: 417, startPoint y: 250, endPoint x: 625, endPoint y: 265, distance: 208.0
click at [625, 265] on fieldset "Корреспондент школьной газеты Анна Берзиня беседует с учеником 9 класса Андреем…" at bounding box center [475, 347] width 410 height 368
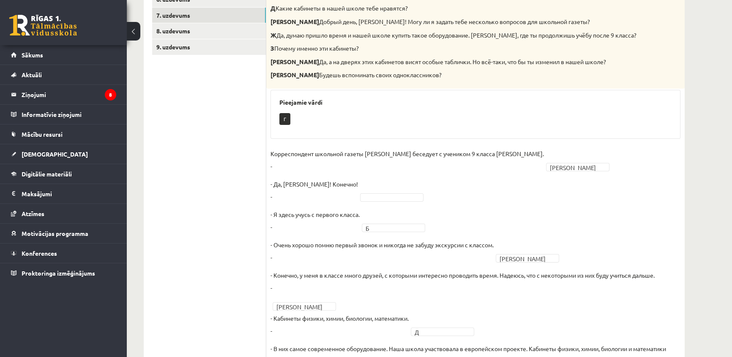
scroll to position [196, 0]
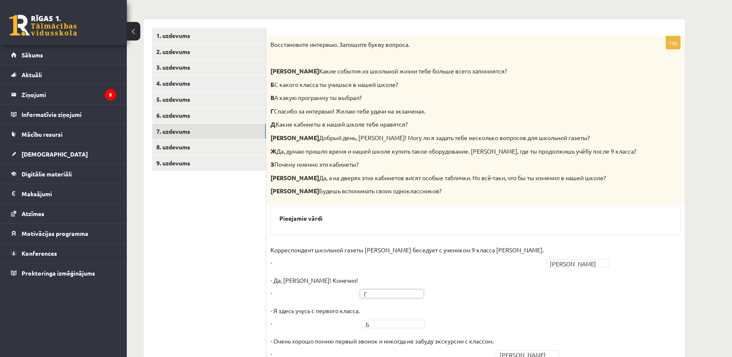
scroll to position [43, 0]
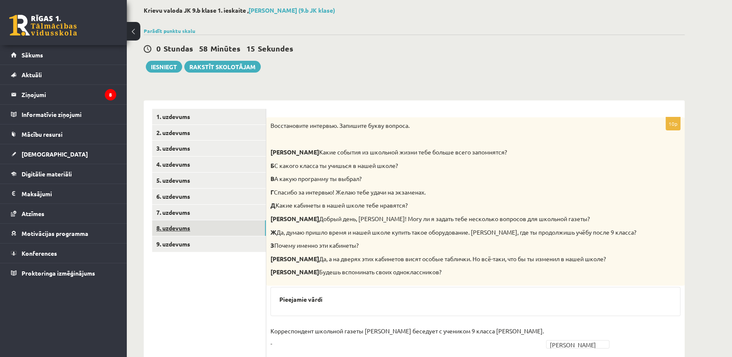
click at [187, 224] on link "8. uzdevums" at bounding box center [209, 229] width 114 height 16
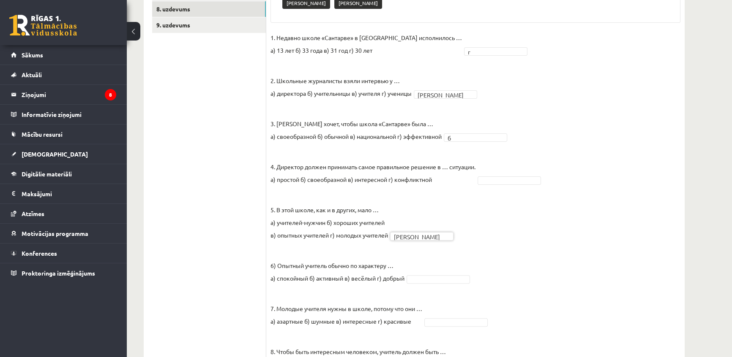
scroll to position [300, 0]
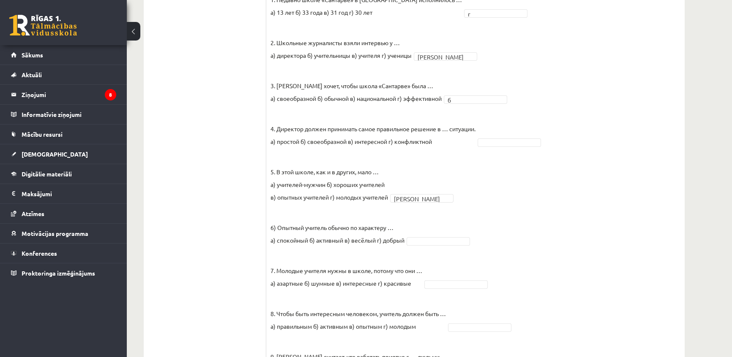
click at [439, 215] on fieldset "1. Недавно школе «Сантарве» в Клайпеде исполнилось … а) 13 лет б) 33 года в) 31…" at bounding box center [475, 208] width 410 height 431
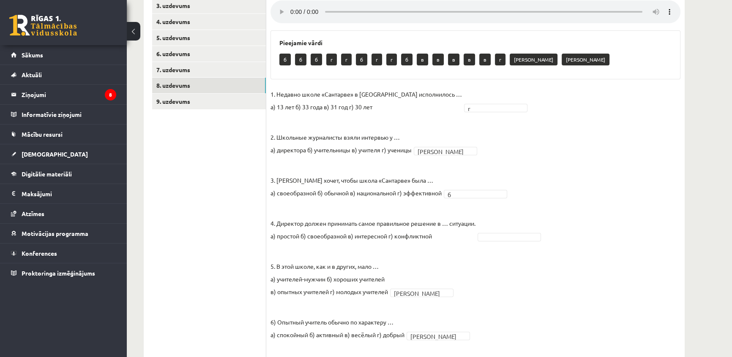
scroll to position [185, 0]
click at [511, 243] on fieldset "1. Недавно школе «Сантарве» в Клайпеде исполнилось … а) 13 лет б) 33 года в) 31…" at bounding box center [475, 303] width 410 height 431
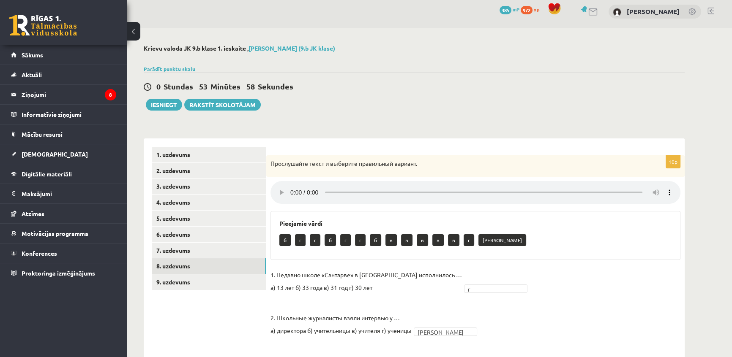
scroll to position [0, 0]
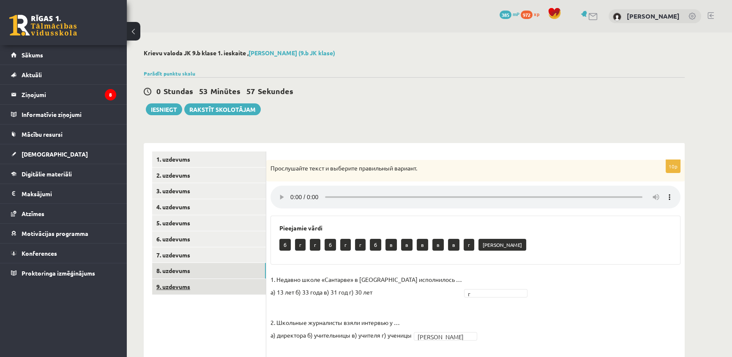
click at [197, 287] on link "9. uzdevums" at bounding box center [209, 287] width 114 height 16
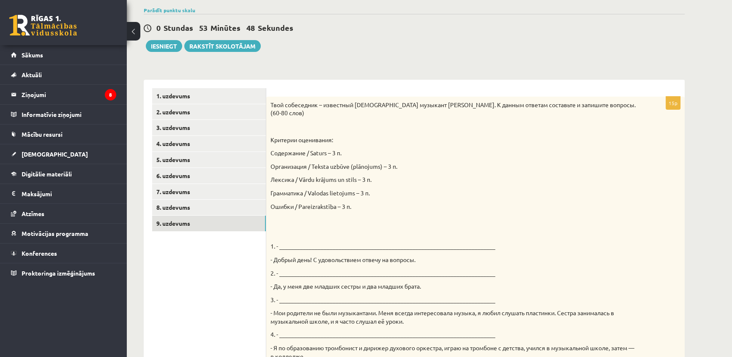
scroll to position [76, 0]
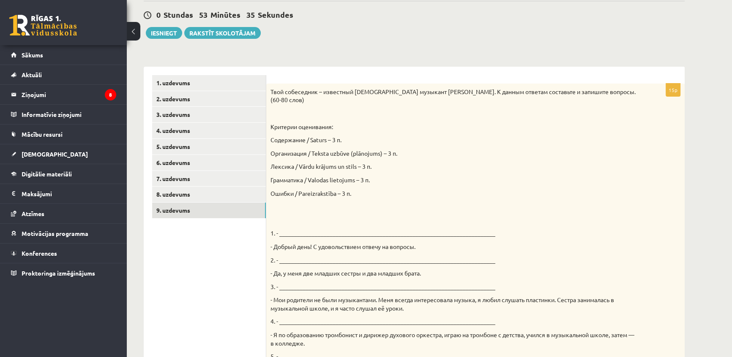
click at [491, 191] on p "Ошибки / Pareizrakstība – 3 п." at bounding box center [454, 194] width 368 height 8
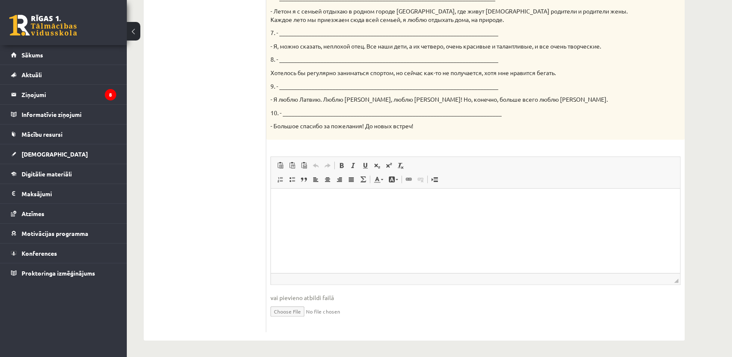
scroll to position [463, 0]
click at [286, 201] on p "Editor, wiswyg-editor-user-answer-47433922798360" at bounding box center [475, 201] width 392 height 9
click at [305, 195] on html "****" at bounding box center [475, 201] width 409 height 26
click at [295, 307] on input "file" at bounding box center [475, 310] width 410 height 17
click at [283, 199] on p "Editor, wiswyg-editor-user-answer-47433922798360" at bounding box center [475, 201] width 392 height 9
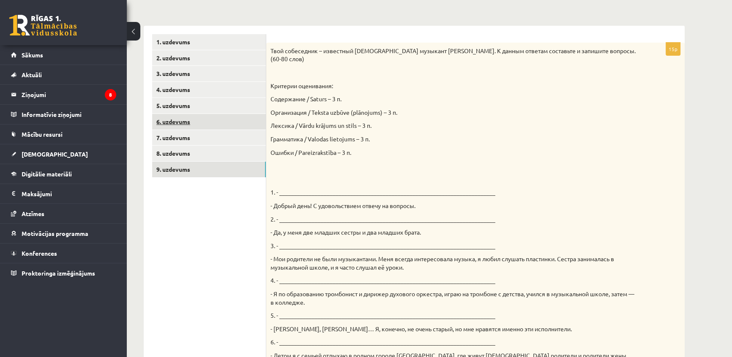
scroll to position [117, 0]
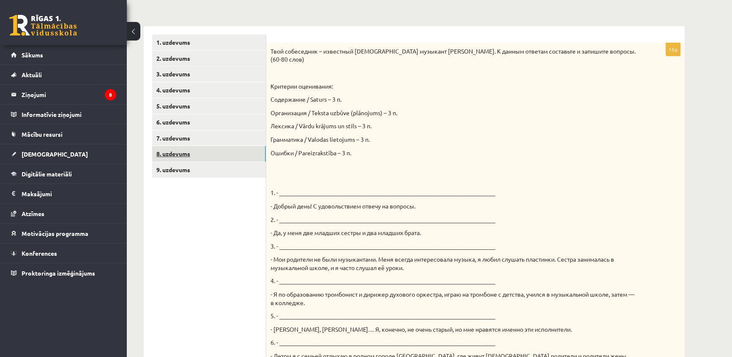
click at [158, 153] on link "8. uzdevums" at bounding box center [209, 154] width 114 height 16
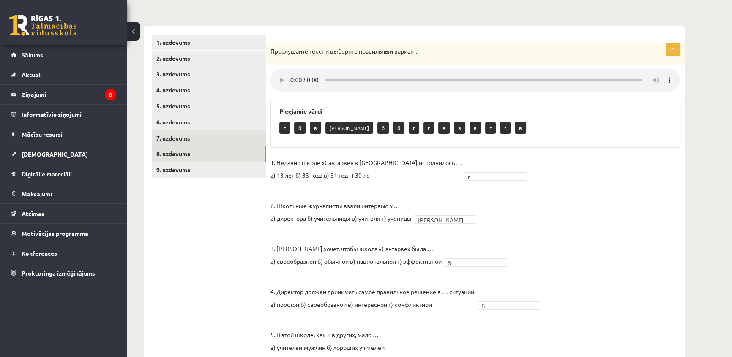
click at [171, 138] on link "7. uzdevums" at bounding box center [209, 139] width 114 height 16
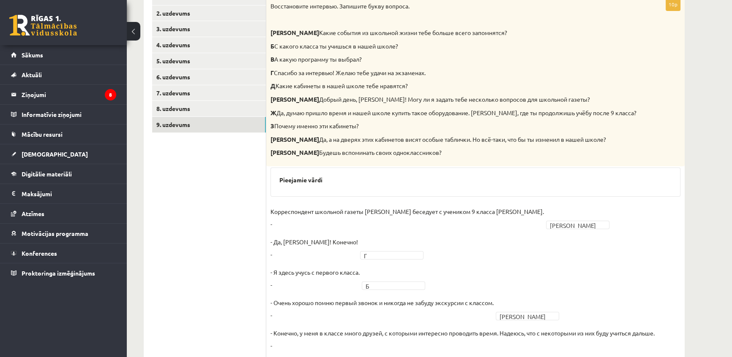
scroll to position [232, 0]
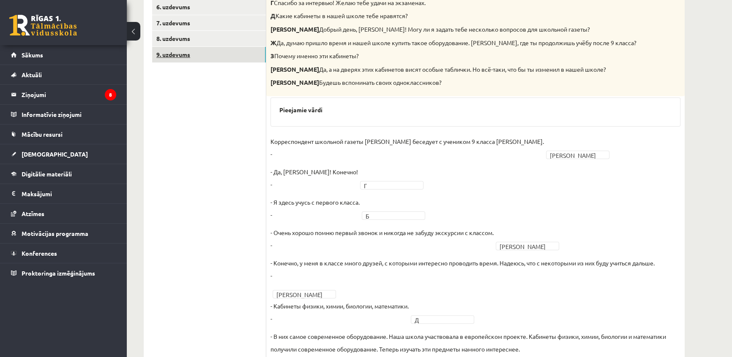
click at [181, 54] on link "9. uzdevums" at bounding box center [209, 55] width 114 height 16
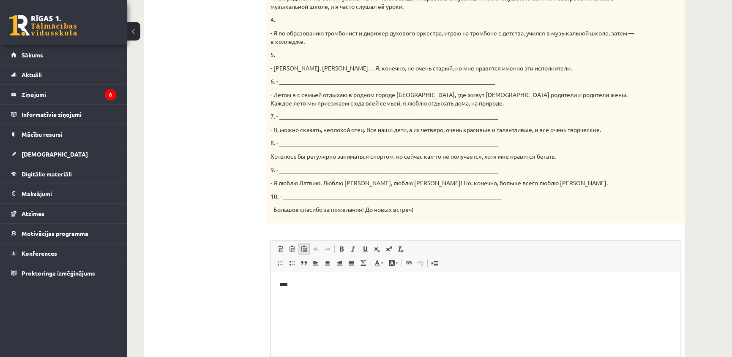
scroll to position [0, 0]
click at [288, 284] on p "****" at bounding box center [475, 285] width 392 height 9
click at [294, 283] on p "****" at bounding box center [475, 285] width 392 height 9
click at [292, 288] on p "****" at bounding box center [475, 285] width 392 height 9
click at [297, 298] on html "****" at bounding box center [475, 286] width 409 height 26
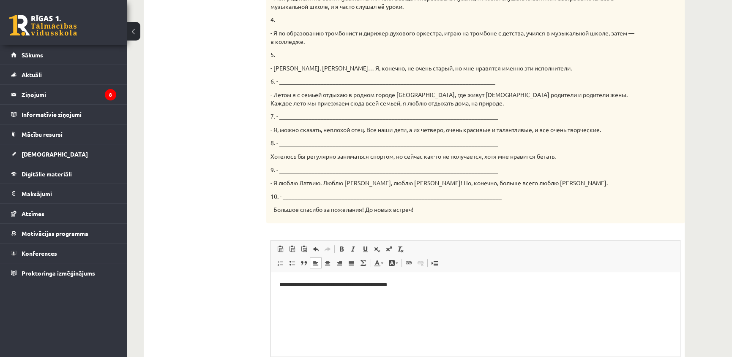
click at [279, 294] on html "**********" at bounding box center [475, 286] width 409 height 26
click at [434, 283] on p "**********" at bounding box center [475, 285] width 392 height 9
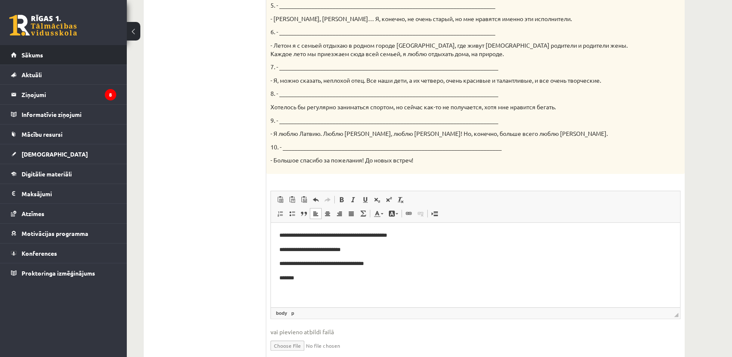
scroll to position [428, 0]
click at [288, 278] on p "*******" at bounding box center [475, 278] width 392 height 9
click at [295, 276] on p "*******" at bounding box center [475, 278] width 392 height 9
click at [299, 278] on p "*******" at bounding box center [475, 278] width 392 height 9
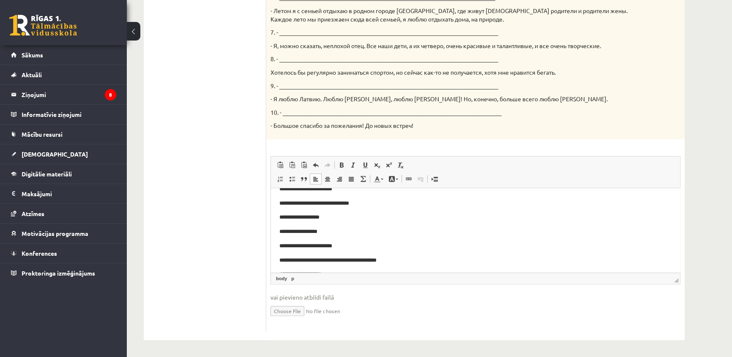
scroll to position [69, 0]
click at [336, 260] on p "**********" at bounding box center [472, 260] width 387 height 9
click at [336, 262] on p "**********" at bounding box center [472, 260] width 387 height 9
click at [344, 262] on p "**********" at bounding box center [472, 260] width 387 height 9
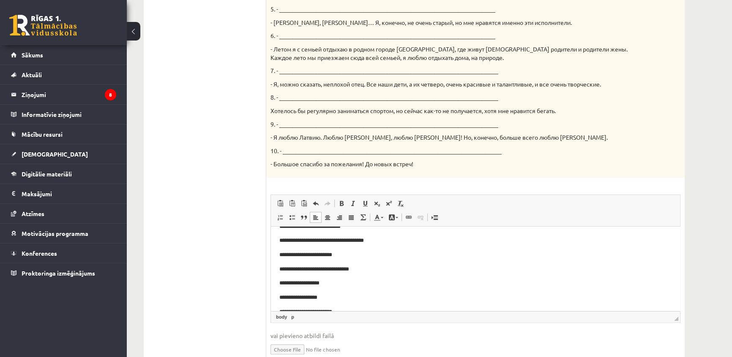
scroll to position [0, 0]
click at [422, 237] on p "**********" at bounding box center [472, 239] width 387 height 9
click at [419, 237] on p "**********" at bounding box center [472, 239] width 387 height 9
click at [354, 254] on p "**********" at bounding box center [472, 254] width 387 height 9
click at [393, 269] on p "**********" at bounding box center [472, 268] width 387 height 9
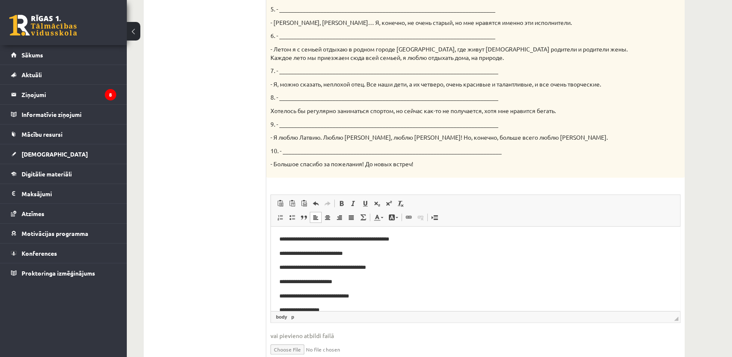
drag, startPoint x: 351, startPoint y: 281, endPoint x: 654, endPoint y: 546, distance: 402.8
click at [351, 281] on p "**********" at bounding box center [472, 282] width 387 height 9
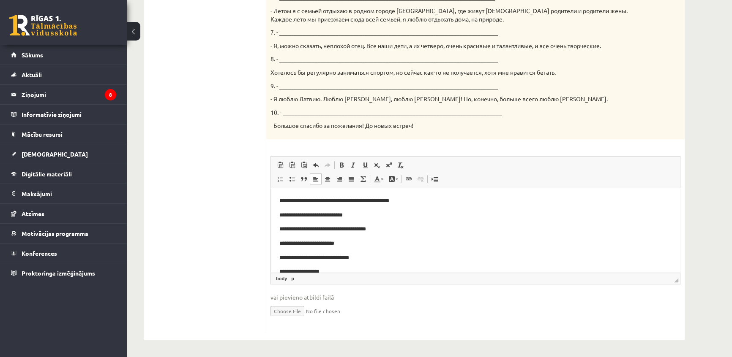
click at [377, 258] on p "**********" at bounding box center [472, 258] width 387 height 9
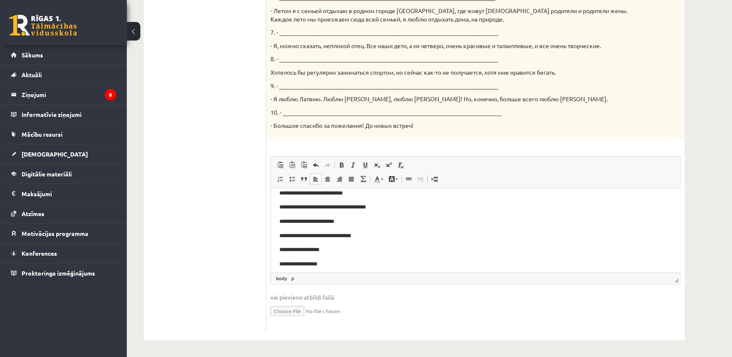
scroll to position [69, 0]
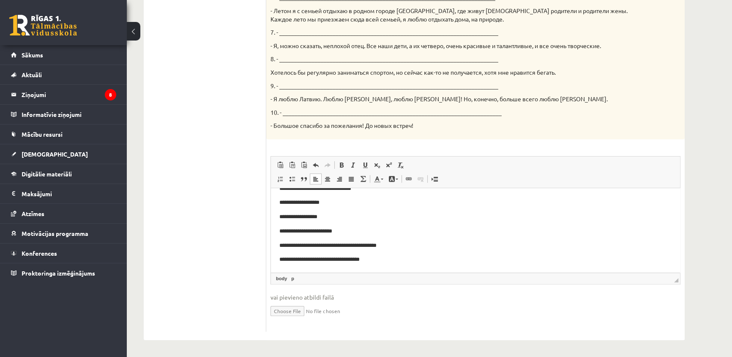
click at [319, 204] on p "**********" at bounding box center [472, 203] width 387 height 9
drag, startPoint x: 331, startPoint y: 202, endPoint x: 347, endPoint y: 216, distance: 21.2
click at [332, 202] on p "**********" at bounding box center [472, 203] width 387 height 9
click at [297, 216] on p "**********" at bounding box center [472, 217] width 387 height 9
click at [328, 216] on p "**********" at bounding box center [472, 217] width 387 height 9
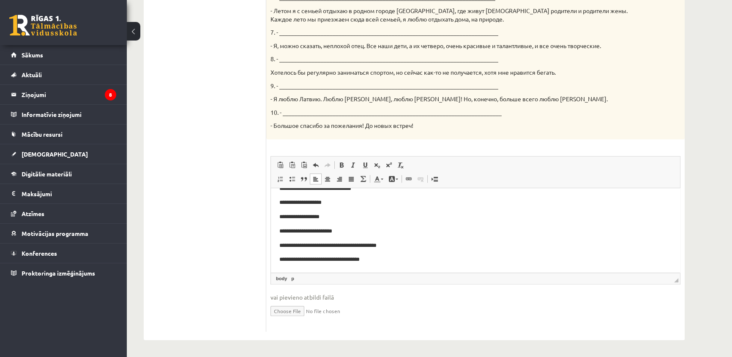
click at [351, 234] on p "**********" at bounding box center [472, 231] width 387 height 9
click at [407, 246] on p "**********" at bounding box center [472, 246] width 387 height 9
click at [343, 259] on p "**********" at bounding box center [472, 260] width 387 height 9
click at [388, 259] on p "**********" at bounding box center [472, 260] width 387 height 9
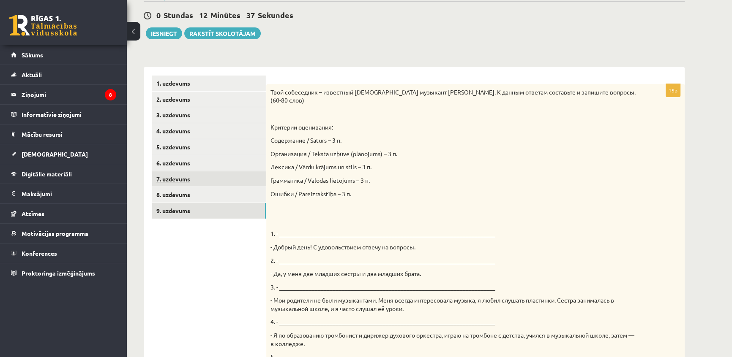
scroll to position [0, 0]
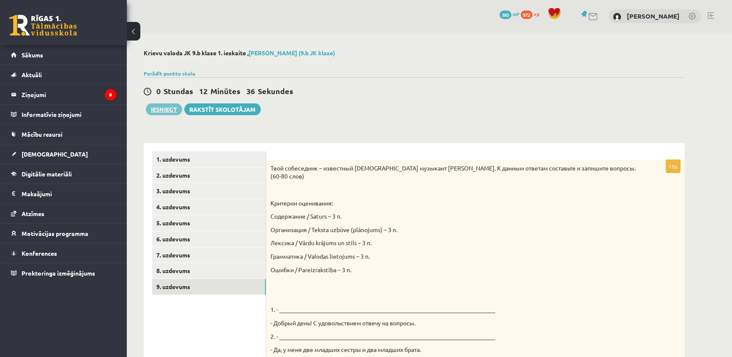
click at [167, 108] on button "Iesniegt" at bounding box center [164, 110] width 36 height 12
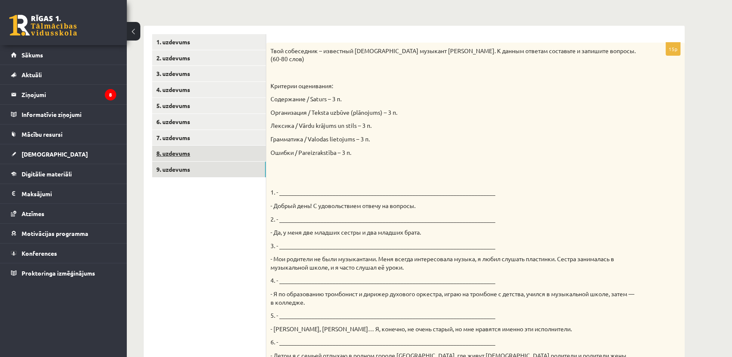
scroll to position [117, 0]
click at [237, 152] on link "8. uzdevums" at bounding box center [209, 154] width 114 height 16
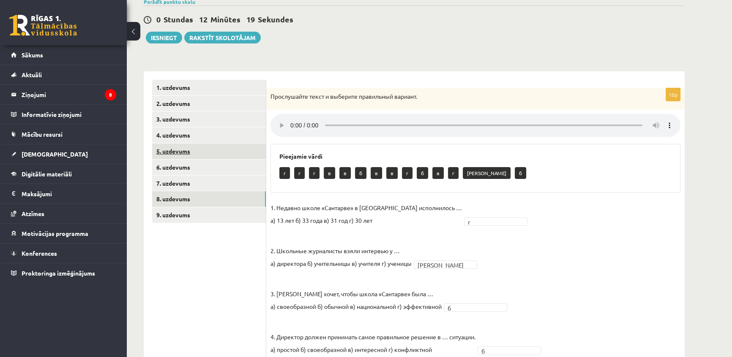
scroll to position [70, 0]
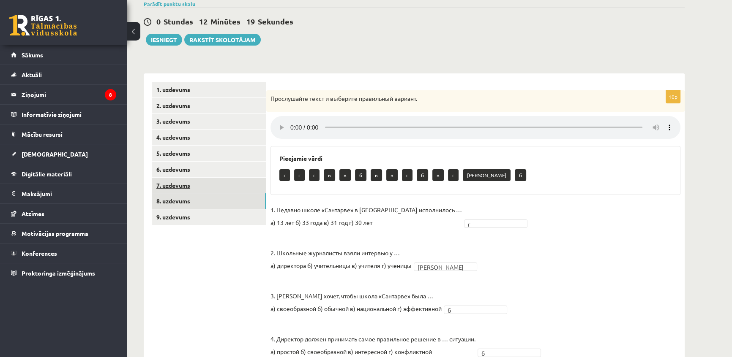
click at [218, 183] on link "7. uzdevums" at bounding box center [209, 186] width 114 height 16
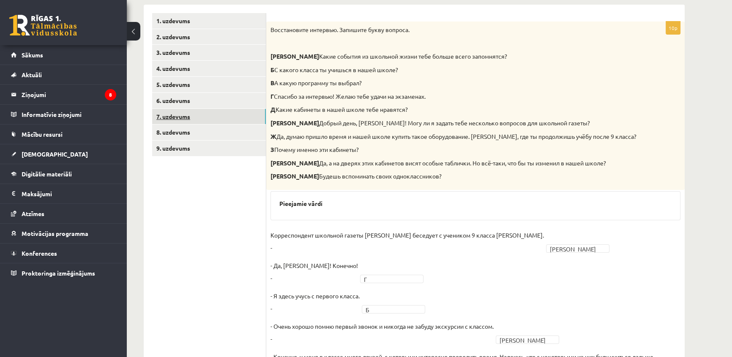
scroll to position [138, 0]
click at [189, 102] on link "6. uzdevums" at bounding box center [209, 101] width 114 height 16
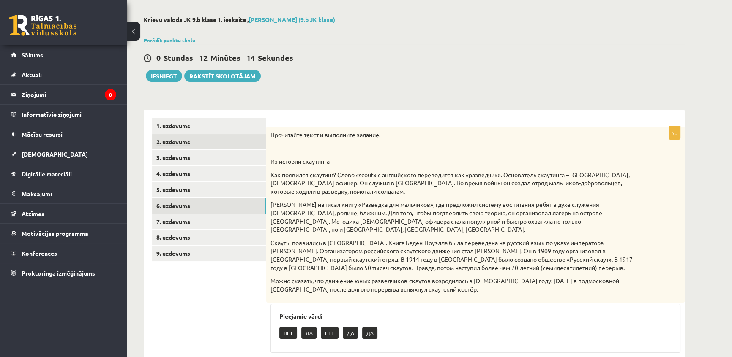
scroll to position [33, 0]
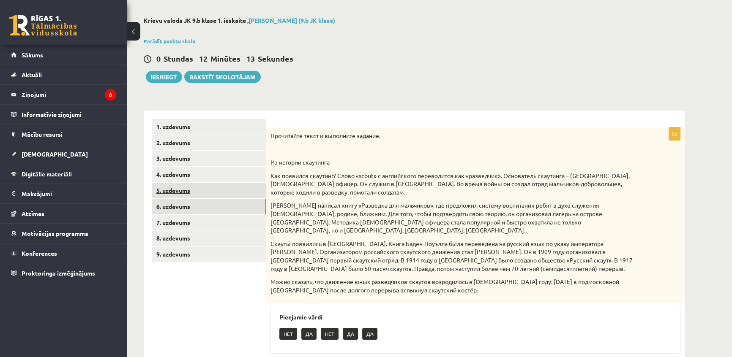
click at [201, 186] on link "5. uzdevums" at bounding box center [209, 191] width 114 height 16
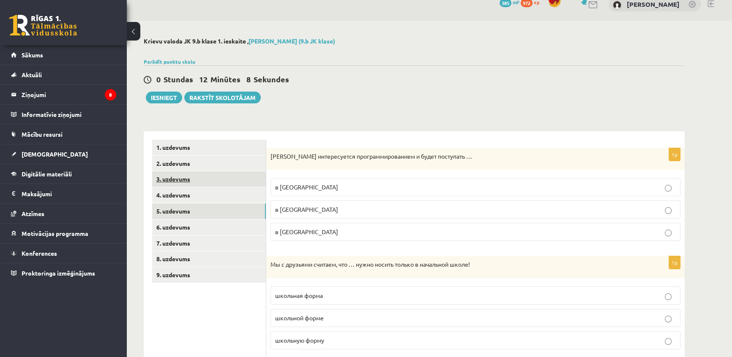
scroll to position [0, 0]
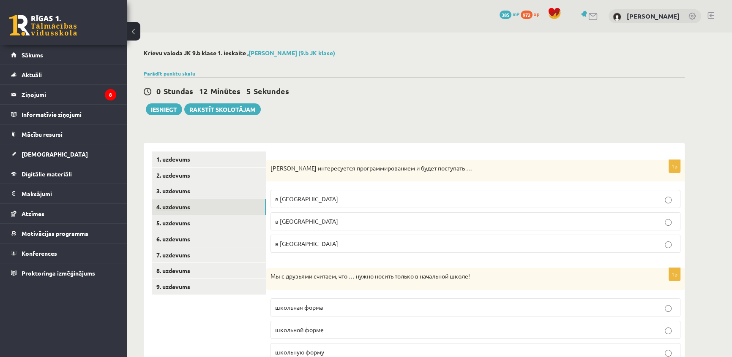
click at [184, 208] on link "4. uzdevums" at bounding box center [209, 207] width 114 height 16
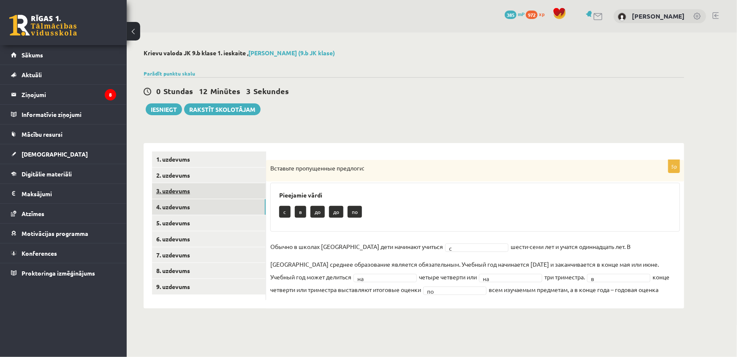
click at [186, 194] on link "3. uzdevums" at bounding box center [209, 191] width 114 height 16
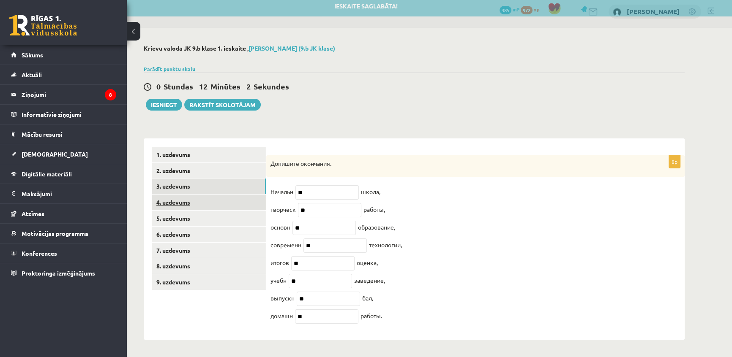
scroll to position [11, 0]
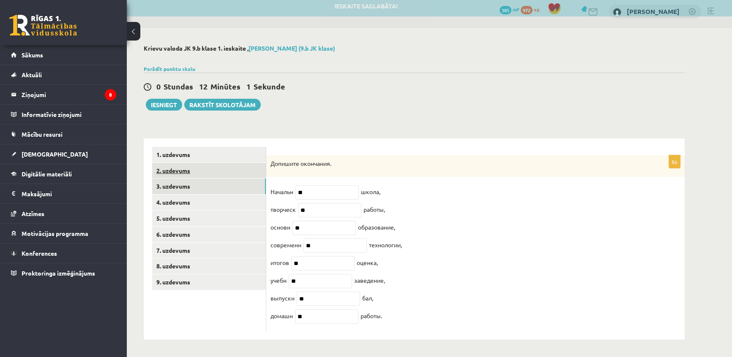
click at [194, 163] on link "2. uzdevums" at bounding box center [209, 171] width 114 height 16
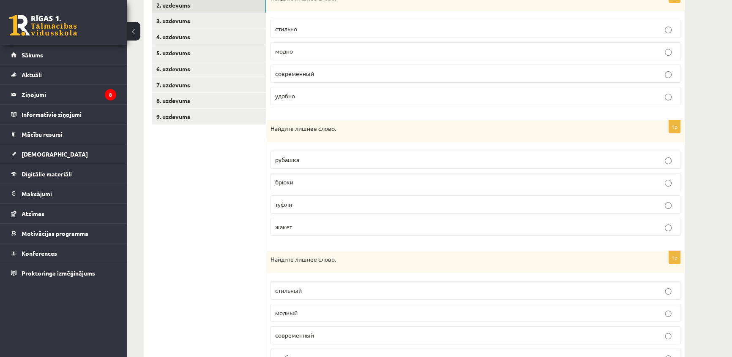
scroll to position [96, 0]
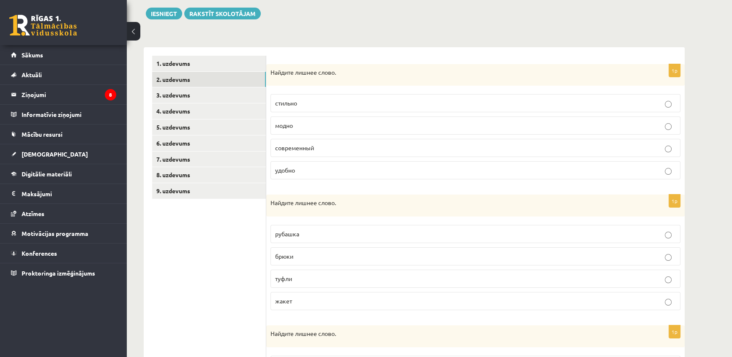
click at [185, 52] on div "1. uzdevums 2. uzdevums 3. uzdevums 4. uzdevums 5. uzdevums 6. uzdevums 7. uzde…" at bounding box center [205, 251] width 123 height 409
click at [188, 65] on link "1. uzdevums" at bounding box center [209, 64] width 114 height 16
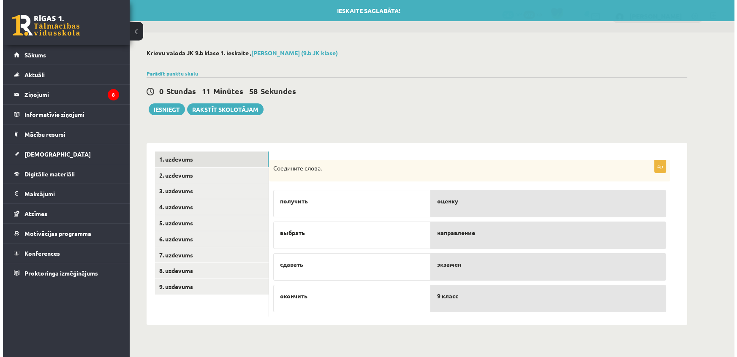
scroll to position [0, 0]
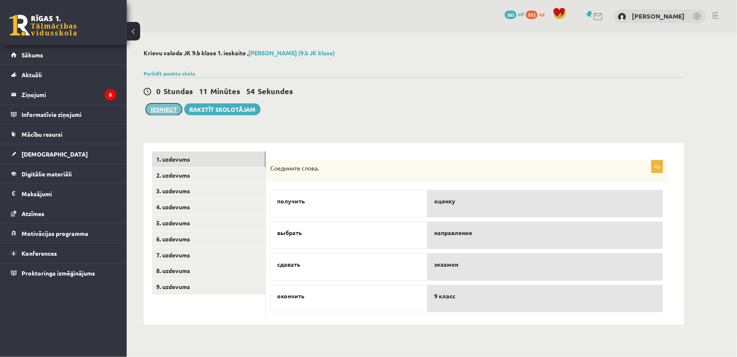
click at [166, 112] on button "Iesniegt" at bounding box center [164, 110] width 36 height 12
